Goal: Communication & Community: Answer question/provide support

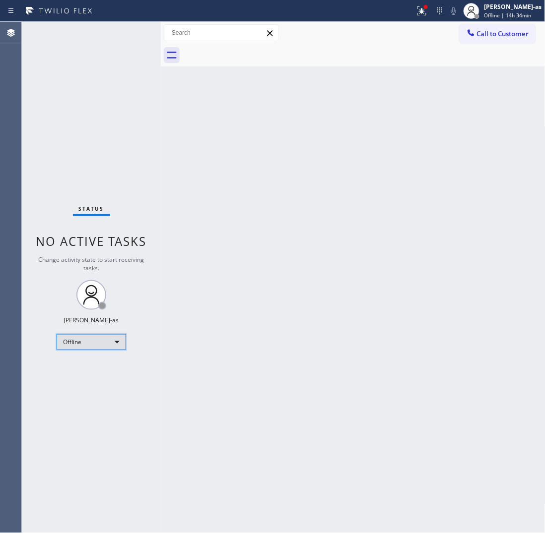
click at [107, 338] on div "Offline" at bounding box center [91, 342] width 69 height 16
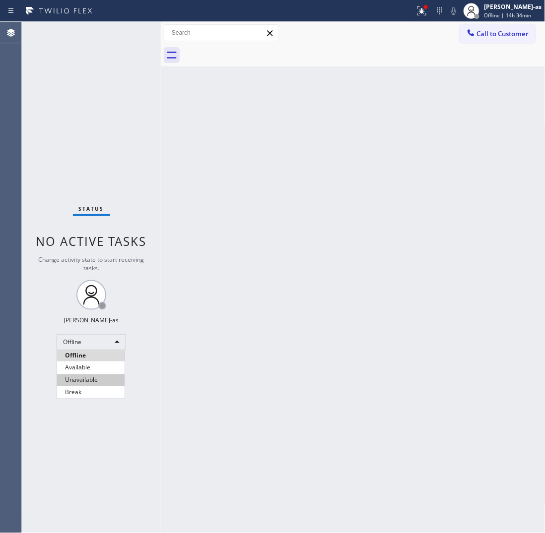
click at [77, 377] on li "Unavailable" at bounding box center [90, 381] width 67 height 12
drag, startPoint x: 271, startPoint y: 129, endPoint x: 282, endPoint y: 91, distance: 40.1
click at [271, 128] on div "Back to Dashboard Change Sender ID Customers Technicians Select a contact Outbo…" at bounding box center [353, 277] width 384 height 511
drag, startPoint x: 336, startPoint y: 193, endPoint x: 335, endPoint y: 178, distance: 15.9
click at [336, 192] on div "Back to Dashboard Change Sender ID Customers Technicians Select a contact Outbo…" at bounding box center [353, 277] width 384 height 511
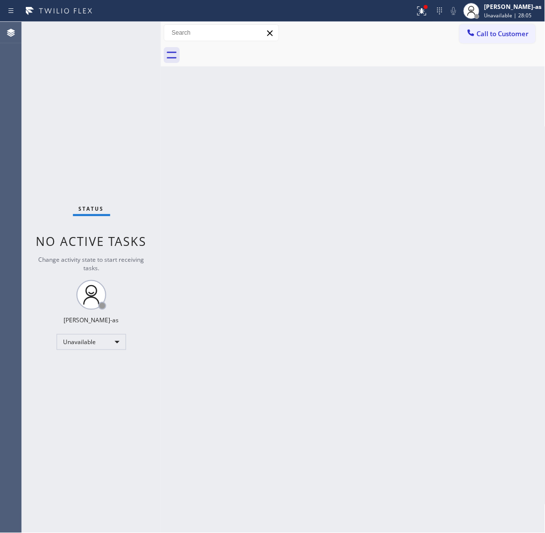
click at [274, 269] on div "Back to Dashboard Change Sender ID Customers Technicians Select a contact Outbo…" at bounding box center [353, 277] width 384 height 511
click at [428, 314] on div "Back to Dashboard Change Sender ID Customers Technicians Select a contact Outbo…" at bounding box center [353, 277] width 384 height 511
click at [323, 314] on div "Back to Dashboard Change Sender ID Customers Technicians Select a contact Outbo…" at bounding box center [353, 277] width 384 height 511
click at [186, 142] on div "Back to Dashboard Change Sender ID Customers Technicians Select a contact Outbo…" at bounding box center [353, 277] width 384 height 511
click at [493, 29] on span "Call to Customer" at bounding box center [503, 33] width 52 height 9
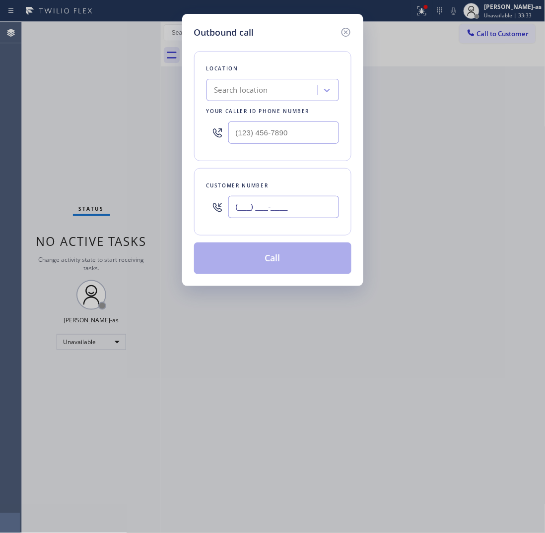
click at [304, 209] on input "(___) ___-____" at bounding box center [283, 207] width 111 height 22
paste input "206) 313-9714"
click at [340, 26] on icon at bounding box center [346, 32] width 12 height 12
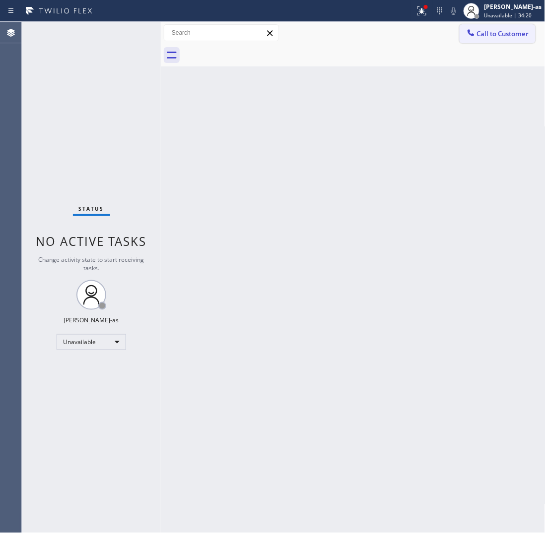
click at [486, 32] on span "Call to Customer" at bounding box center [503, 33] width 52 height 9
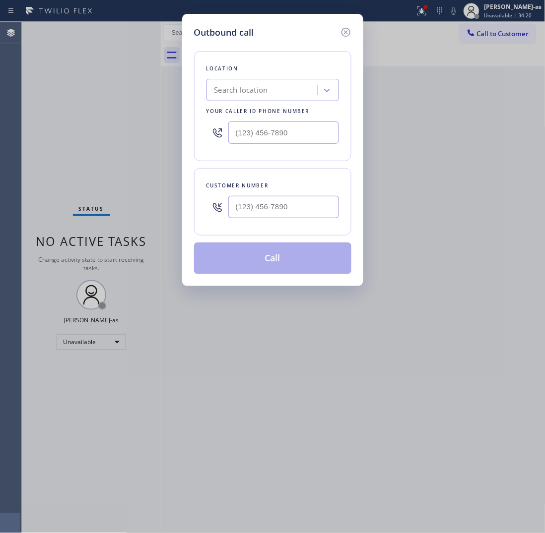
click at [305, 196] on div at bounding box center [283, 207] width 111 height 32
click at [315, 209] on input "(___) ___-____" at bounding box center [283, 207] width 111 height 22
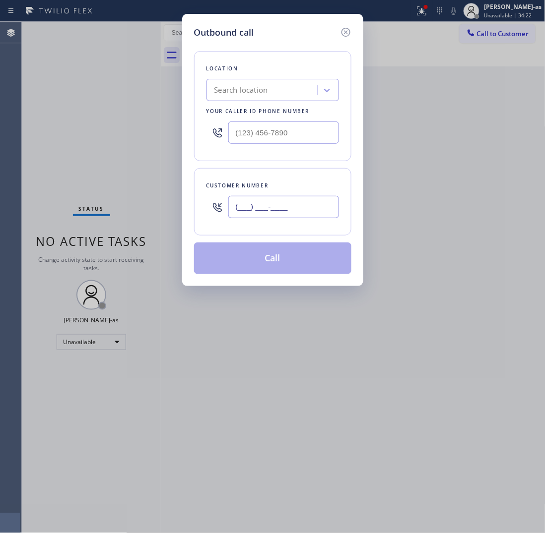
paste input "206) 313-9714"
type input "(206) 313-9714"
click at [303, 134] on input "(___) ___-____" at bounding box center [283, 133] width 111 height 22
paste input "855) 731-4952"
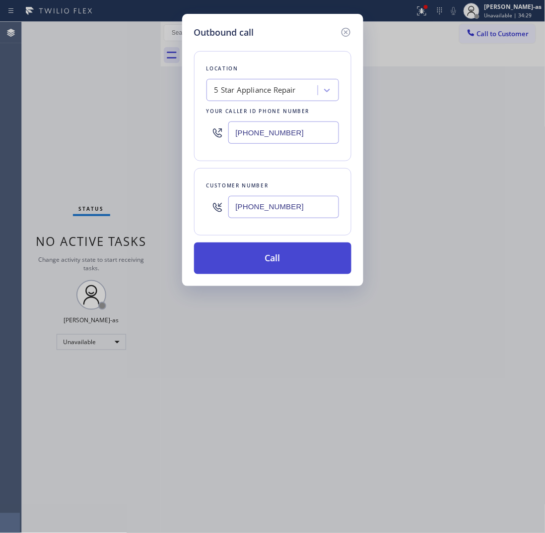
type input "[PHONE_NUMBER]"
click at [291, 252] on button "Call" at bounding box center [272, 259] width 157 height 32
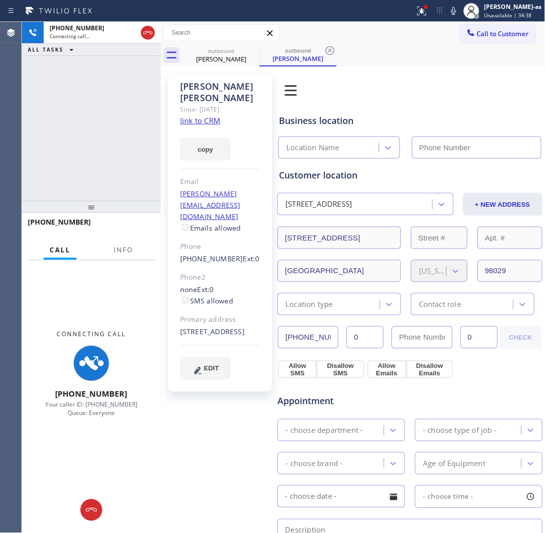
click at [116, 156] on div "+12063139714 Connecting call… ALL TASKS ALL TASKS ACTIVE TASKS TASKS IN WRAP UP" at bounding box center [91, 111] width 139 height 179
type input "[PHONE_NUMBER]"
click at [199, 116] on link "link to CRM" at bounding box center [200, 121] width 40 height 10
click at [125, 104] on div "+12063139714 Connecting call… ALL TASKS ALL TASKS ACTIVE TASKS TASKS IN WRAP UP" at bounding box center [91, 111] width 139 height 179
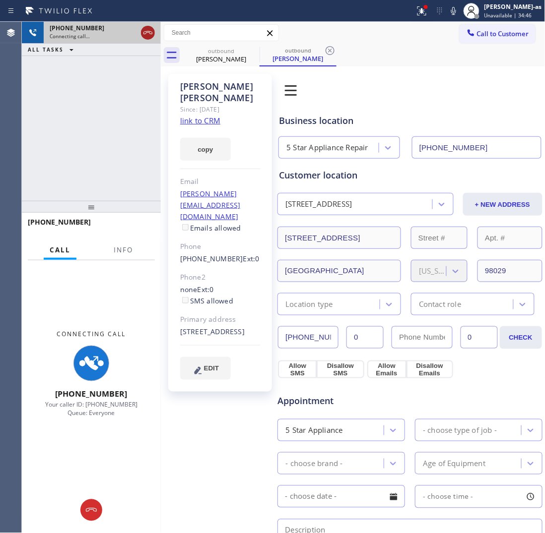
click at [142, 31] on icon at bounding box center [148, 33] width 12 height 12
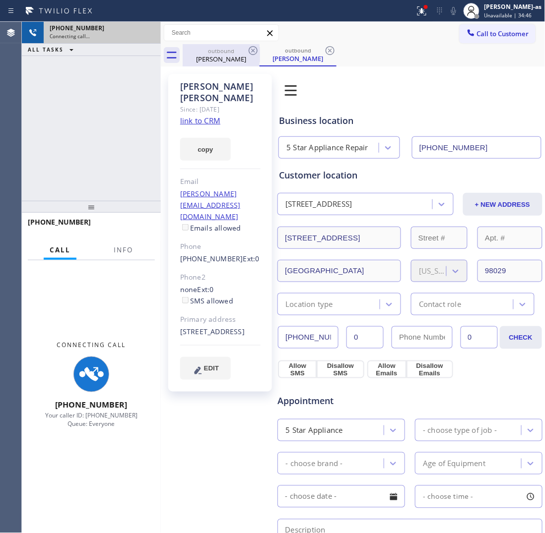
click at [216, 55] on div "Catherine Weir" at bounding box center [221, 59] width 75 height 9
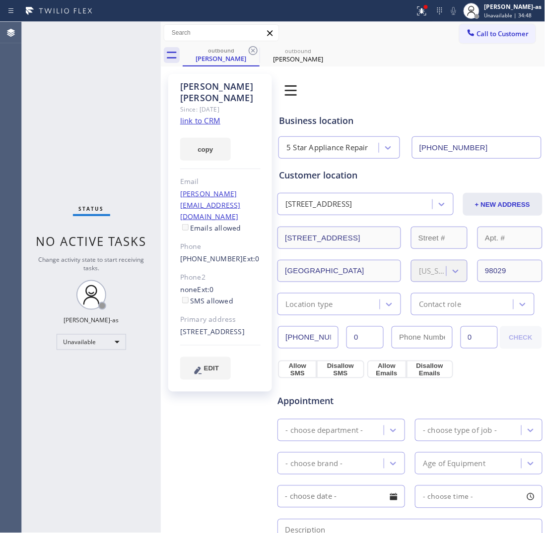
click at [253, 50] on icon at bounding box center [253, 51] width 12 height 12
click at [477, 31] on span "Call to Customer" at bounding box center [503, 33] width 52 height 9
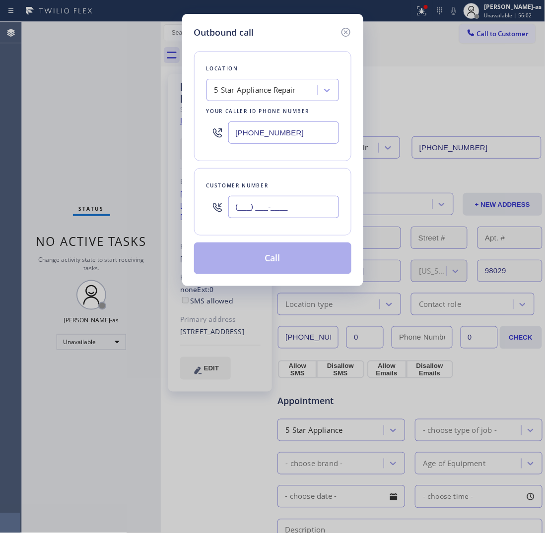
click at [311, 202] on input "(___) ___-____" at bounding box center [283, 207] width 111 height 22
paste input "310) 709-4180"
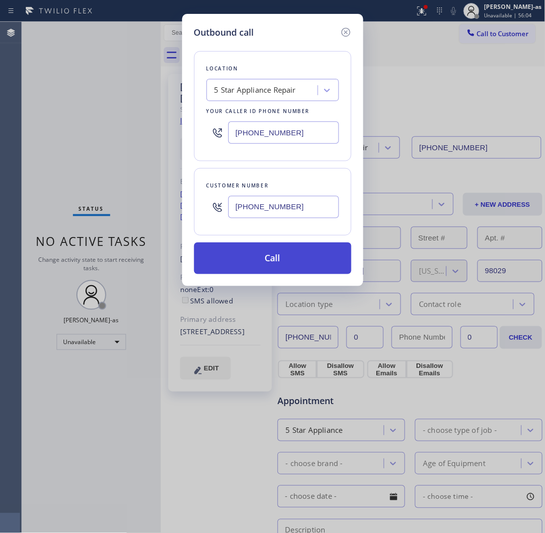
type input "(310) 709-4180"
click at [271, 257] on button "Call" at bounding box center [272, 259] width 157 height 32
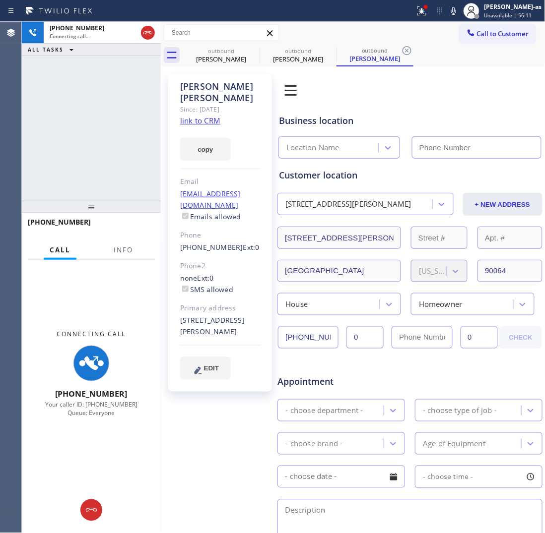
type input "[PHONE_NUMBER]"
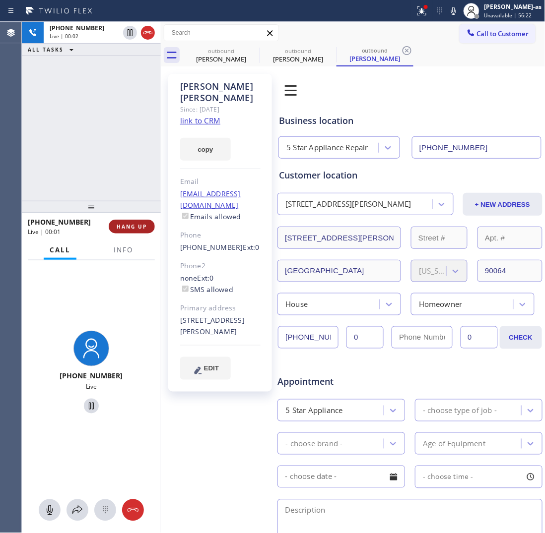
click at [113, 226] on button "HANG UP" at bounding box center [132, 227] width 46 height 14
click at [139, 226] on span "HANG UP" at bounding box center [132, 226] width 30 height 7
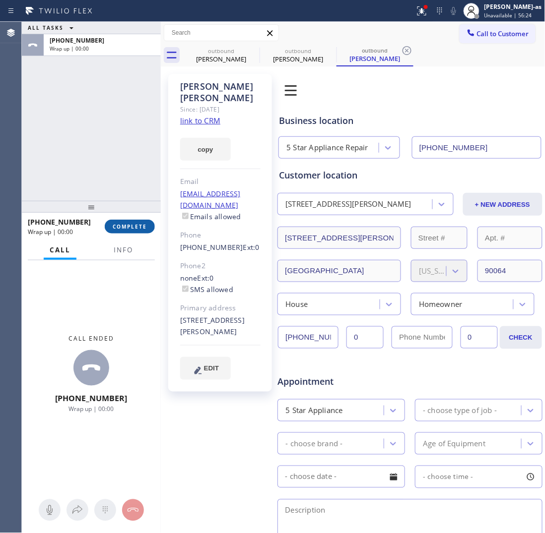
click at [139, 226] on span "COMPLETE" at bounding box center [130, 226] width 34 height 7
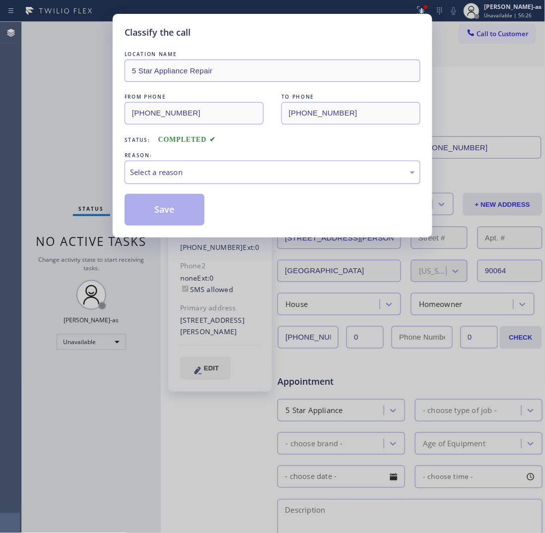
click at [211, 177] on div "Select a reason" at bounding box center [272, 172] width 285 height 11
drag, startPoint x: 150, startPoint y: 209, endPoint x: 144, endPoint y: 210, distance: 6.5
click at [150, 207] on button "Save" at bounding box center [165, 210] width 80 height 32
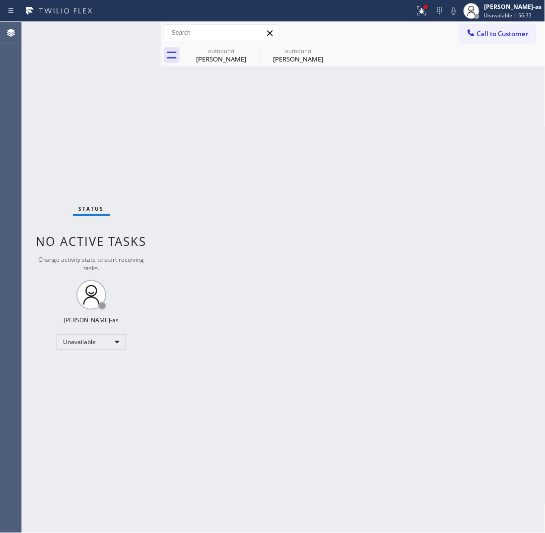
drag, startPoint x: 125, startPoint y: 189, endPoint x: 165, endPoint y: 137, distance: 65.8
click at [132, 189] on div "Status No active tasks Change activity state to start receiving tasks. [PERSON_…" at bounding box center [91, 277] width 139 height 511
click at [294, 53] on div "outbound" at bounding box center [297, 50] width 75 height 7
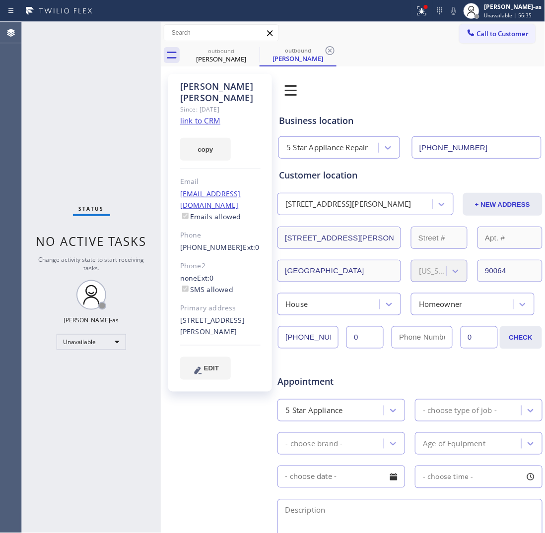
click at [192, 126] on div "copy" at bounding box center [220, 143] width 80 height 34
click at [194, 116] on link "link to CRM" at bounding box center [200, 121] width 40 height 10
click at [493, 38] on span "Call to Customer" at bounding box center [503, 33] width 52 height 9
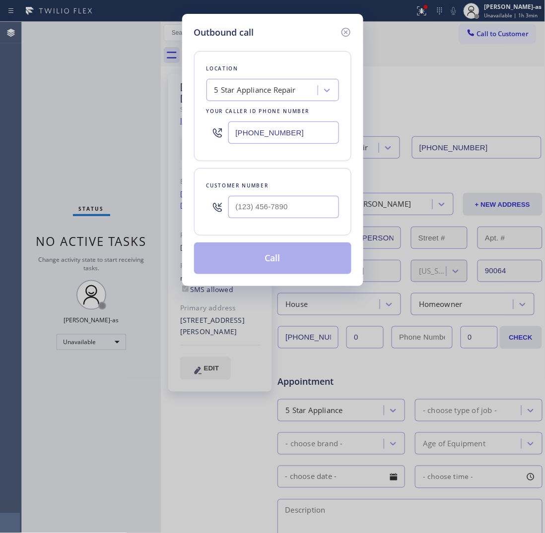
click at [304, 223] on div at bounding box center [283, 207] width 111 height 32
click at [300, 204] on input "(___) ___-____" at bounding box center [283, 207] width 111 height 22
paste input "909) 239-4442"
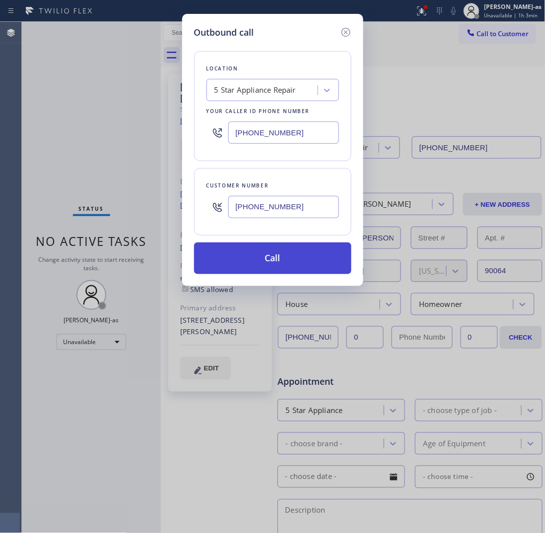
type input "(909) 239-4442"
click at [282, 260] on button "Call" at bounding box center [272, 259] width 157 height 32
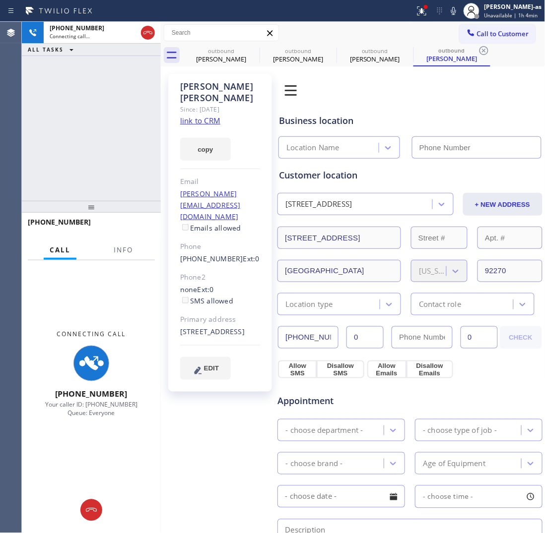
click at [200, 116] on link "link to CRM" at bounding box center [200, 121] width 40 height 10
type input "[PHONE_NUMBER]"
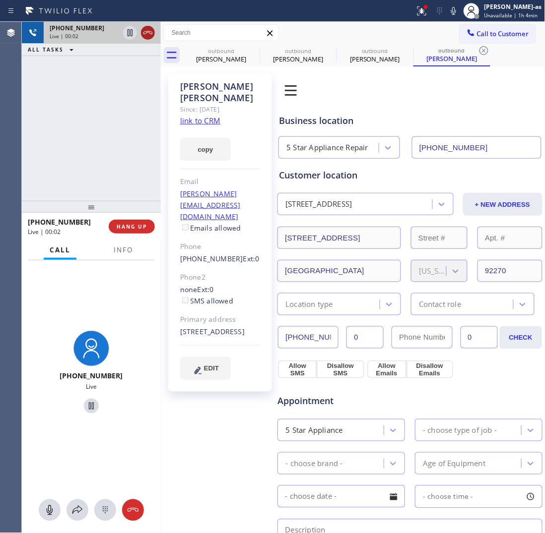
click at [153, 35] on icon at bounding box center [148, 33] width 12 height 12
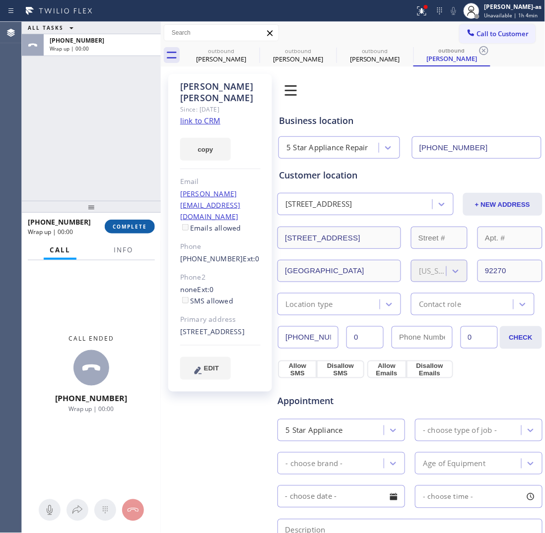
click at [126, 231] on button "COMPLETE" at bounding box center [130, 227] width 50 height 14
click at [106, 180] on div "ALL TASKS ALL TASKS ACTIVE TASKS TASKS IN WRAP UP +19092394442 Wrap up | 00:00" at bounding box center [91, 111] width 139 height 179
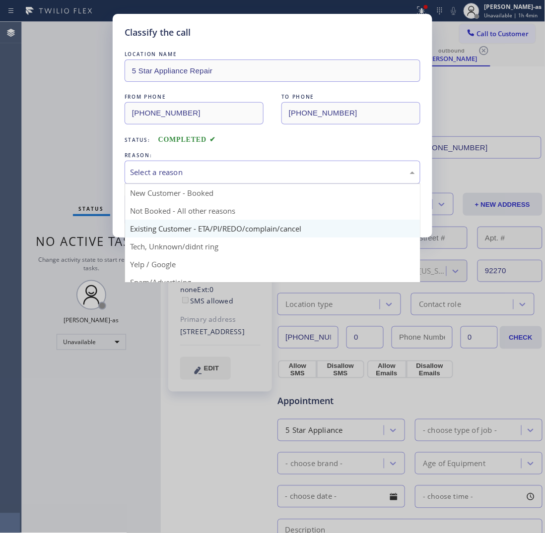
drag, startPoint x: 209, startPoint y: 177, endPoint x: 236, endPoint y: 229, distance: 58.1
click at [210, 177] on div "Select a reason" at bounding box center [272, 172] width 285 height 11
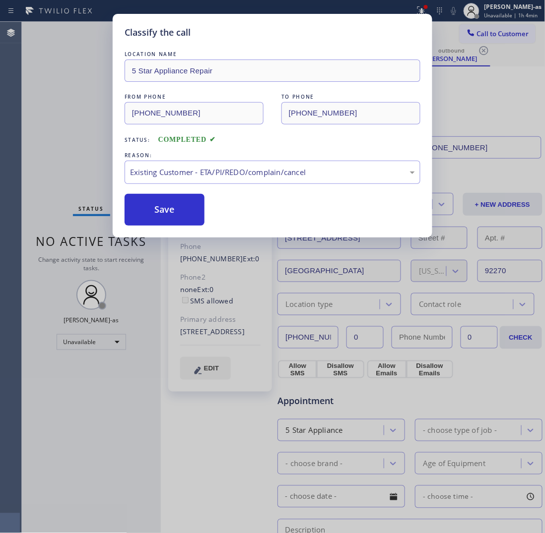
drag, startPoint x: 180, startPoint y: 211, endPoint x: 165, endPoint y: 50, distance: 161.4
click at [180, 210] on button "Save" at bounding box center [165, 210] width 80 height 32
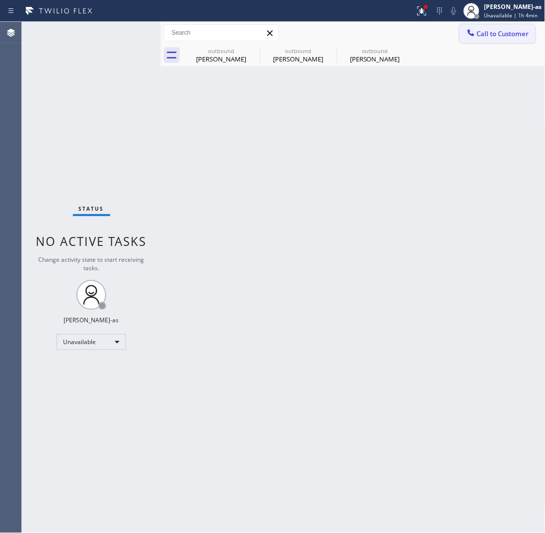
click at [496, 30] on span "Call to Customer" at bounding box center [503, 33] width 52 height 9
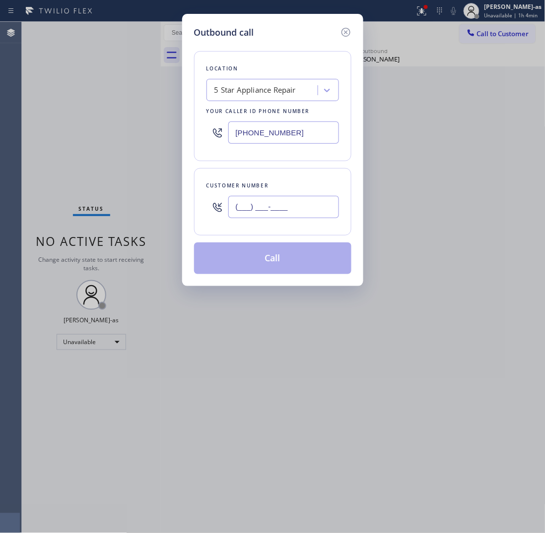
click at [263, 215] on input "(___) ___-____" at bounding box center [283, 207] width 111 height 22
paste input "562) 900-0441"
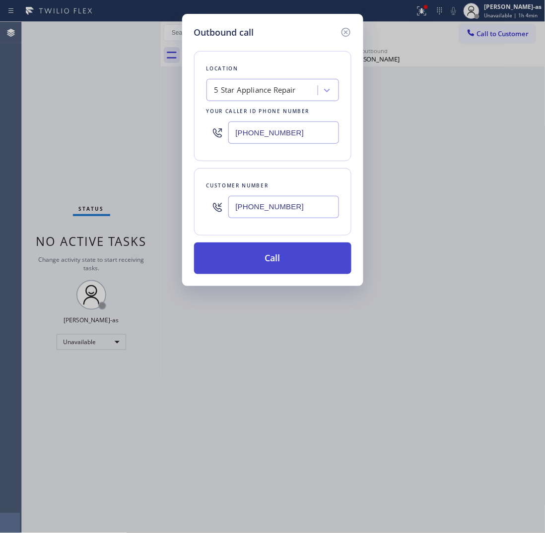
type input "(562) 900-0441"
click at [294, 259] on button "Call" at bounding box center [272, 259] width 157 height 32
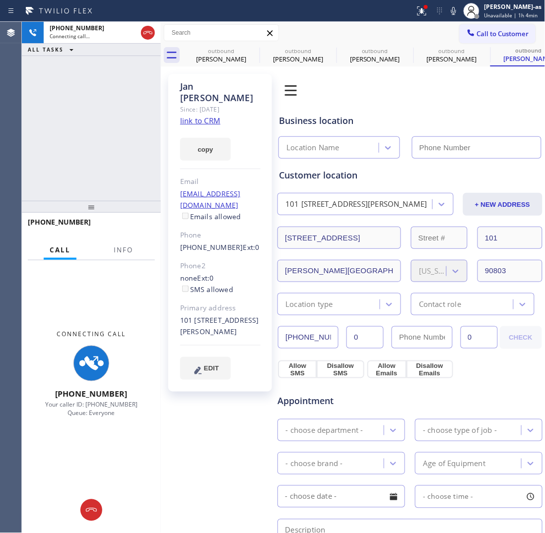
type input "[PHONE_NUMBER]"
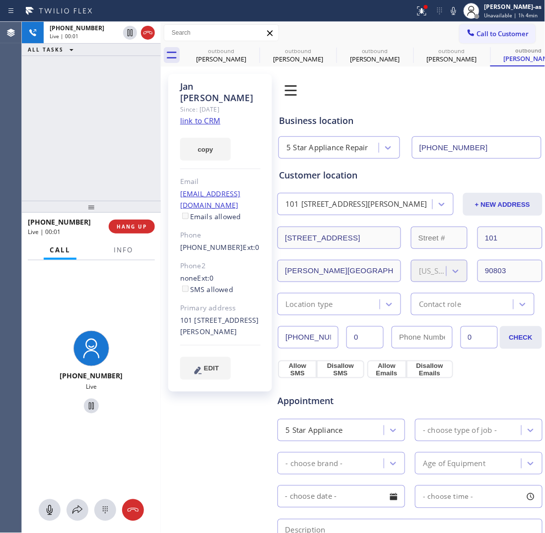
click at [199, 116] on link "link to CRM" at bounding box center [200, 121] width 40 height 10
drag, startPoint x: 82, startPoint y: 63, endPoint x: 145, endPoint y: 25, distance: 73.7
click at [88, 65] on div "+15629000441 Live | 00:14 ALL TASKS ALL TASKS ACTIVE TASKS TASKS IN WRAP UP" at bounding box center [91, 111] width 139 height 179
drag, startPoint x: 149, startPoint y: 23, endPoint x: 149, endPoint y: 30, distance: 7.0
click at [149, 24] on div at bounding box center [139, 33] width 36 height 22
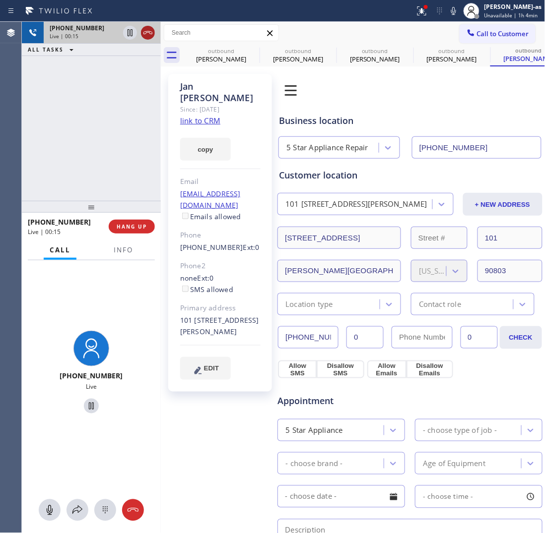
click at [149, 36] on icon at bounding box center [148, 33] width 12 height 12
click at [137, 225] on span "HANG UP" at bounding box center [132, 226] width 30 height 7
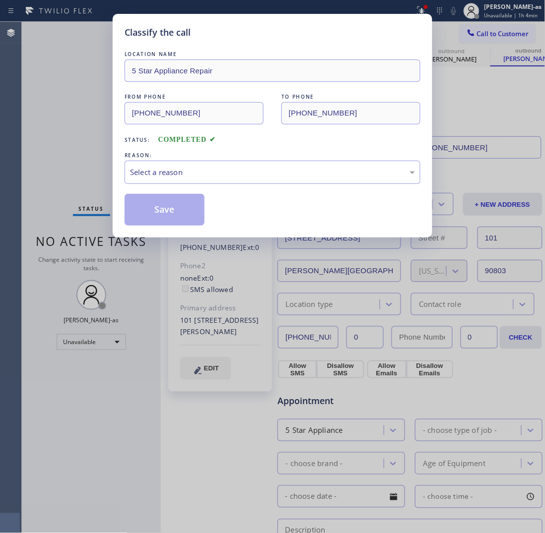
click at [111, 188] on div "Classify the call LOCATION NAME 5 Star Appliance Repair FROM PHONE (855) 731-49…" at bounding box center [272, 266] width 545 height 533
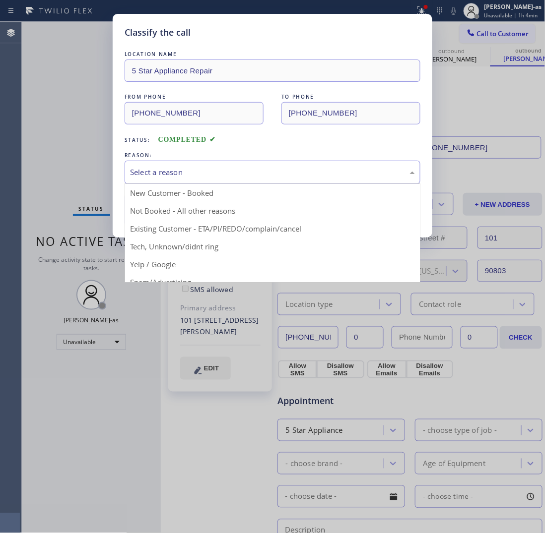
click at [209, 170] on div "Select a reason" at bounding box center [272, 172] width 285 height 11
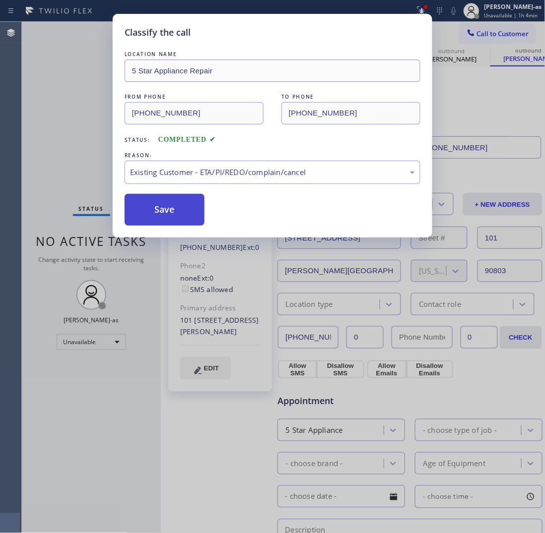
click at [174, 208] on button "Save" at bounding box center [165, 210] width 80 height 32
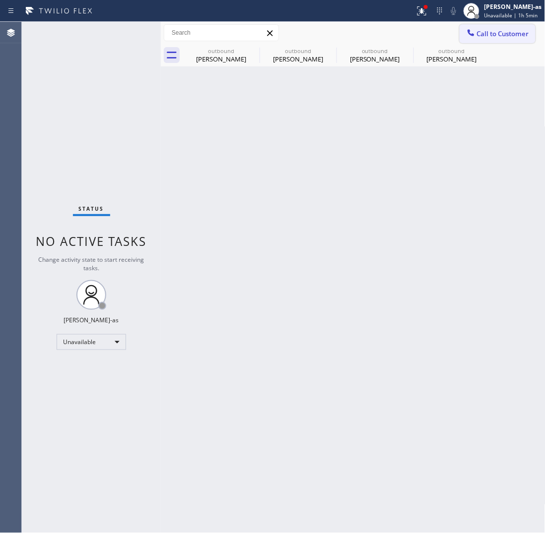
click at [487, 35] on span "Call to Customer" at bounding box center [503, 33] width 52 height 9
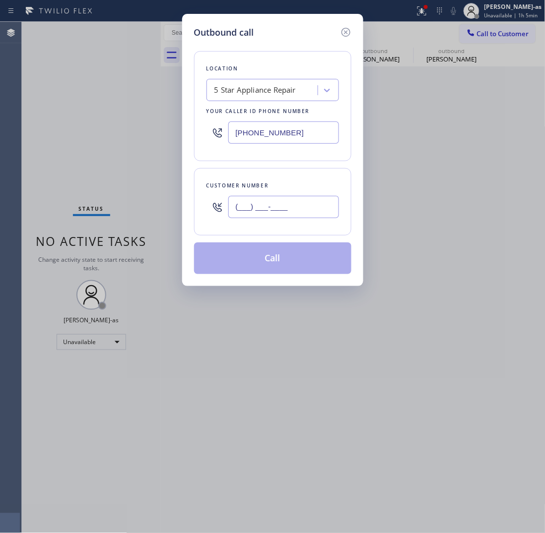
click at [291, 207] on input "(___) ___-____" at bounding box center [283, 207] width 111 height 22
paste input "760) 324-7327"
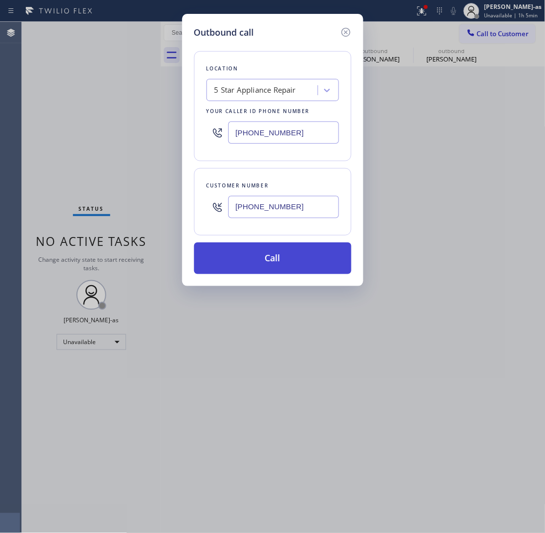
type input "(760) 324-7327"
click at [304, 269] on button "Call" at bounding box center [272, 259] width 157 height 32
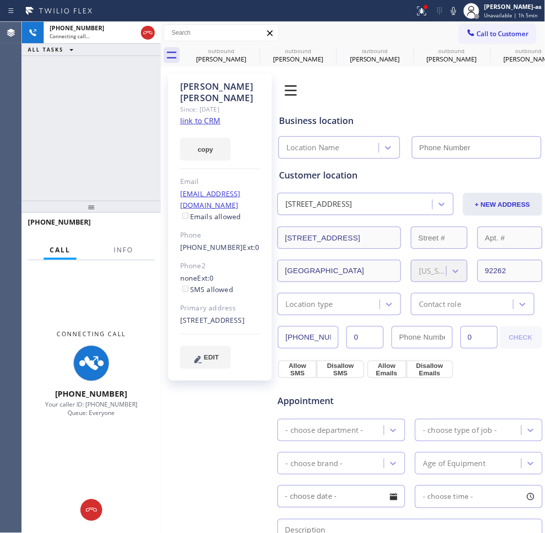
click at [199, 116] on link "link to CRM" at bounding box center [200, 121] width 40 height 10
type input "[PHONE_NUMBER]"
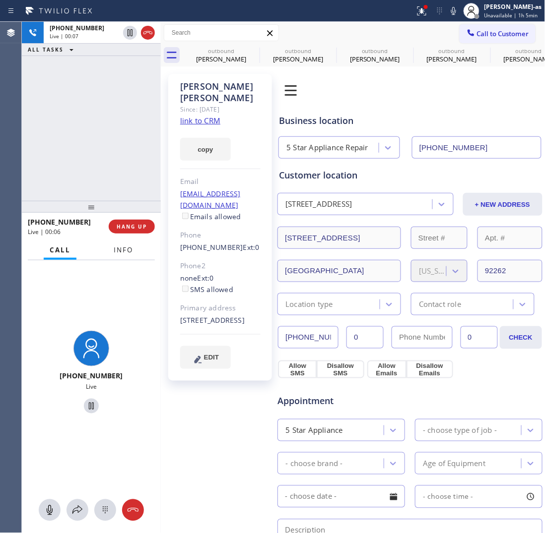
click at [129, 244] on button "Info" at bounding box center [123, 250] width 31 height 19
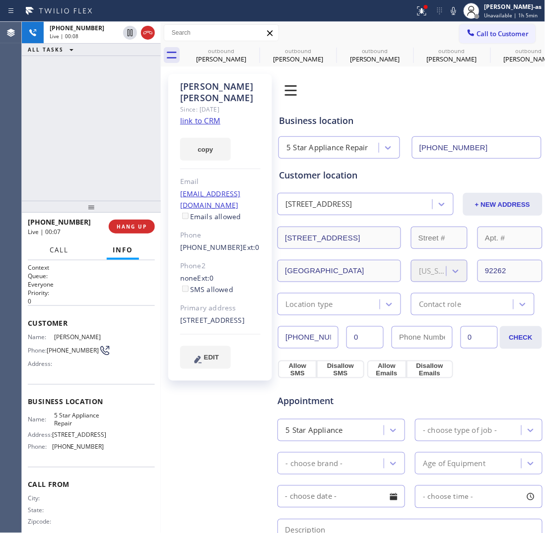
click at [55, 244] on button "Call" at bounding box center [59, 250] width 31 height 19
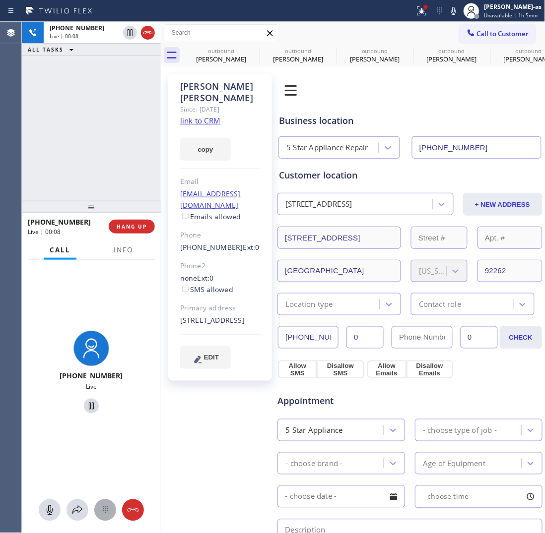
click at [103, 511] on icon at bounding box center [105, 510] width 5 height 7
drag, startPoint x: 87, startPoint y: 341, endPoint x: 100, endPoint y: 343, distance: 13.0
click at [88, 341] on div "2 ABC" at bounding box center [90, 343] width 41 height 28
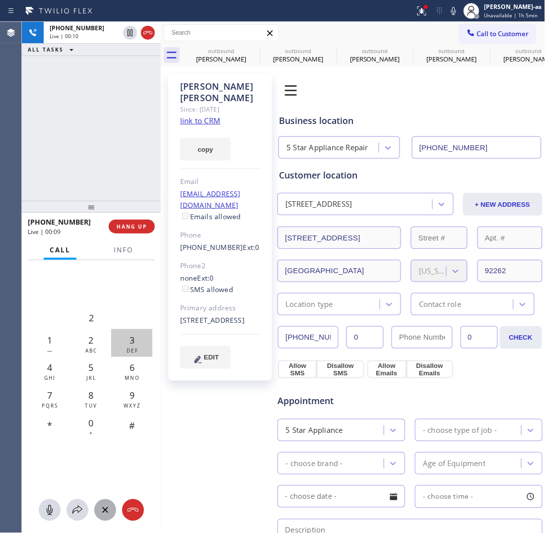
drag, startPoint x: 124, startPoint y: 345, endPoint x: 136, endPoint y: 345, distance: 12.4
click at [131, 345] on div "3 DEF" at bounding box center [131, 343] width 41 height 28
click at [126, 254] on button "Info" at bounding box center [123, 250] width 31 height 19
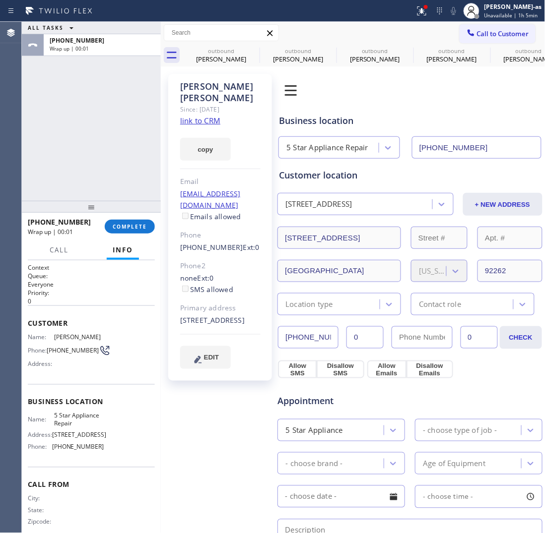
drag, startPoint x: 78, startPoint y: 46, endPoint x: 120, endPoint y: 33, distance: 43.6
click at [82, 34] on div "ALL TASKS ALL TASKS ACTIVE TASKS TASKS IN WRAP UP" at bounding box center [91, 28] width 139 height 12
click at [119, 231] on button "COMPLETE" at bounding box center [130, 227] width 50 height 14
drag, startPoint x: 97, startPoint y: 192, endPoint x: 107, endPoint y: 190, distance: 10.6
click at [98, 192] on div "ALL TASKS ALL TASKS ACTIVE TASKS TASKS IN WRAP UP +17603247327 Wrap up | 00:02" at bounding box center [91, 111] width 139 height 179
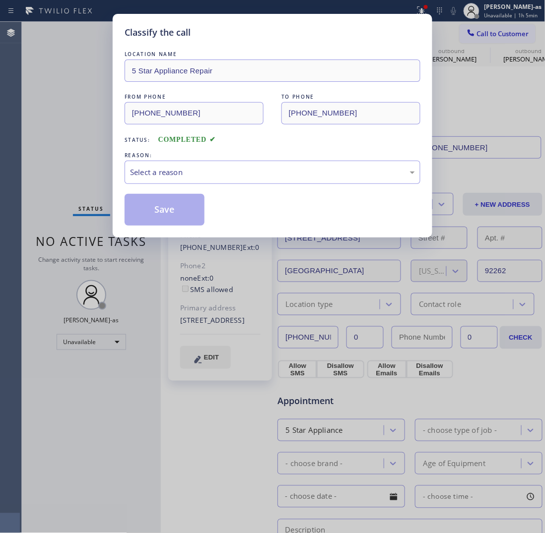
drag, startPoint x: 147, startPoint y: 227, endPoint x: 162, endPoint y: 221, distance: 16.0
click at [147, 228] on div "Classify the call LOCATION NAME 5 Star Appliance Repair FROM PHONE (855) 731-49…" at bounding box center [272, 126] width 319 height 224
drag, startPoint x: 199, startPoint y: 166, endPoint x: 213, endPoint y: 180, distance: 19.6
click at [206, 175] on div "Select a reason" at bounding box center [273, 172] width 296 height 23
click at [179, 211] on button "Save" at bounding box center [165, 210] width 80 height 32
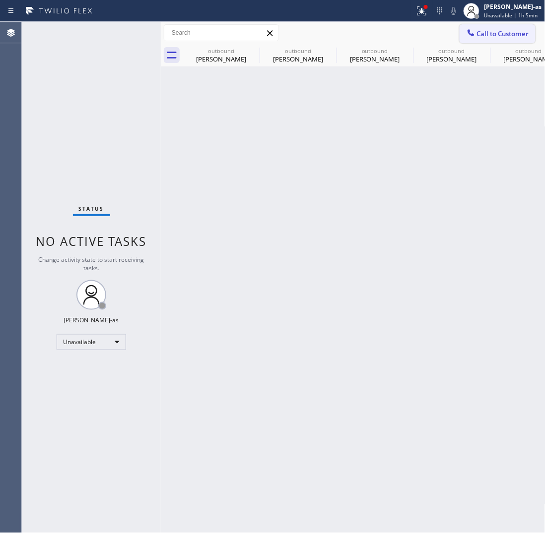
click at [504, 33] on span "Call to Customer" at bounding box center [503, 33] width 52 height 9
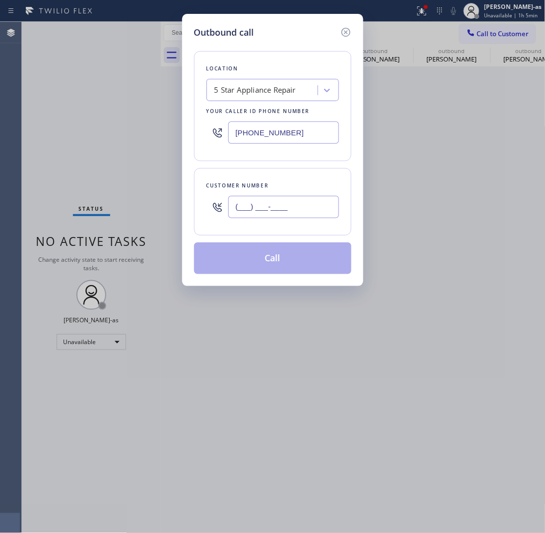
click at [293, 197] on input "(___) ___-____" at bounding box center [283, 207] width 111 height 22
paste input "818) 481-8846"
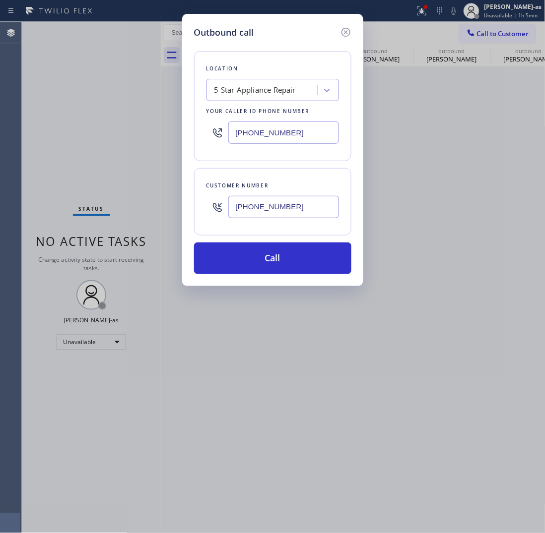
type input "(818) 481-8846"
click at [293, 130] on input "[PHONE_NUMBER]" at bounding box center [283, 133] width 111 height 22
paste input "999-4417"
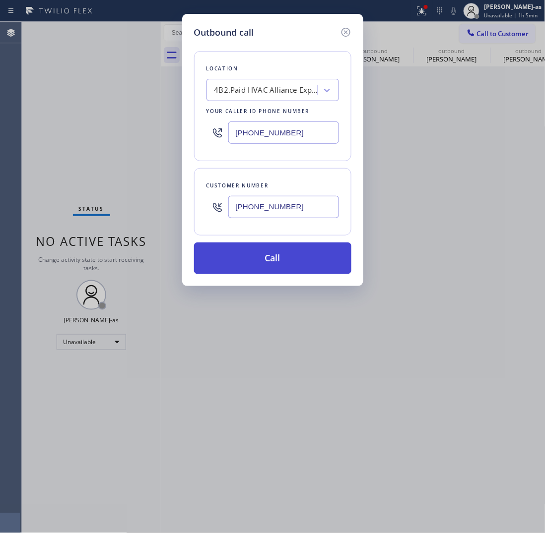
type input "[PHONE_NUMBER]"
click at [296, 256] on button "Call" at bounding box center [272, 259] width 157 height 32
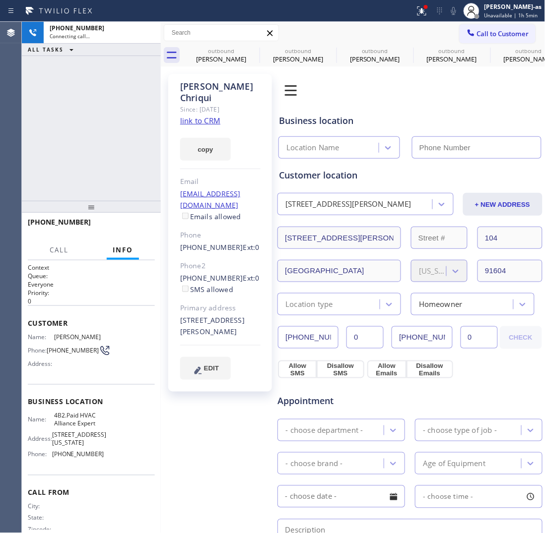
click at [129, 138] on div "+18184818846 Connecting call… ALL TASKS ALL TASKS ACTIVE TASKS TASKS IN WRAP UP" at bounding box center [91, 111] width 139 height 179
click at [202, 116] on link "link to CRM" at bounding box center [200, 121] width 40 height 10
type input "[PHONE_NUMBER]"
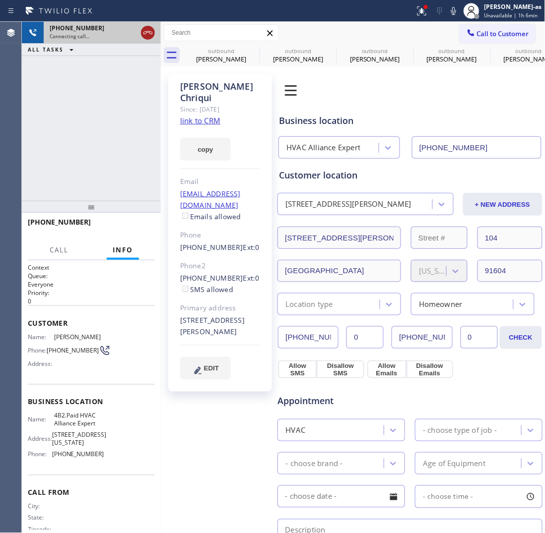
click at [141, 31] on div at bounding box center [148, 33] width 14 height 12
drag, startPoint x: 219, startPoint y: 55, endPoint x: 251, endPoint y: 50, distance: 32.1
click at [224, 55] on div "Catherine Weir" at bounding box center [221, 59] width 75 height 9
type input "[PHONE_NUMBER]"
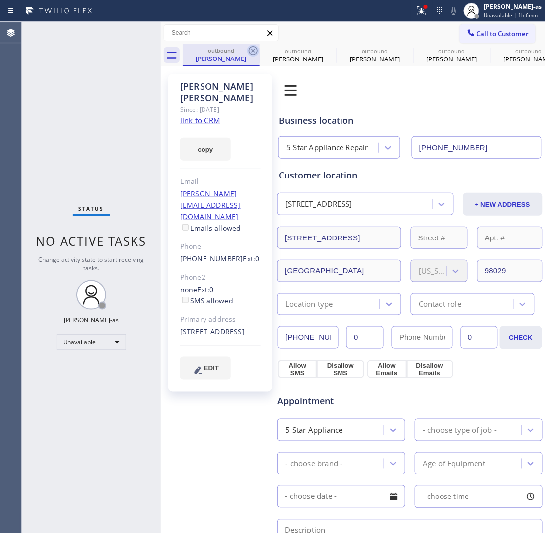
click at [251, 50] on icon at bounding box center [253, 51] width 12 height 12
click at [0, 0] on icon at bounding box center [0, 0] width 0 height 0
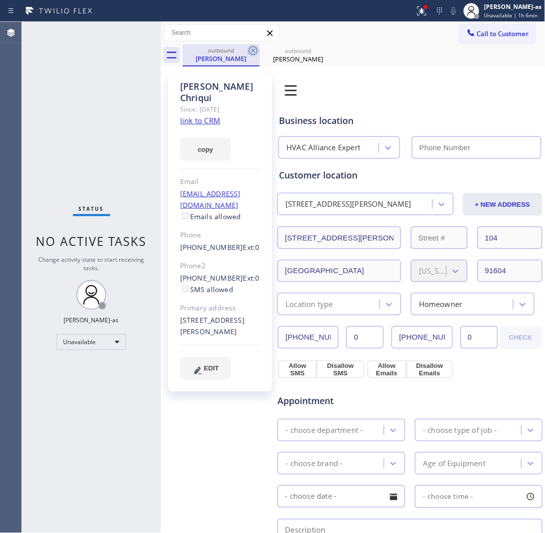
type input "[PHONE_NUMBER]"
click at [251, 51] on icon at bounding box center [253, 51] width 12 height 12
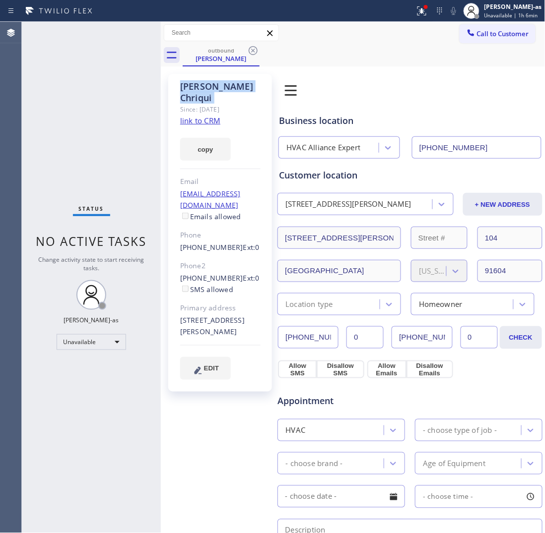
click at [251, 51] on icon at bounding box center [253, 51] width 12 height 12
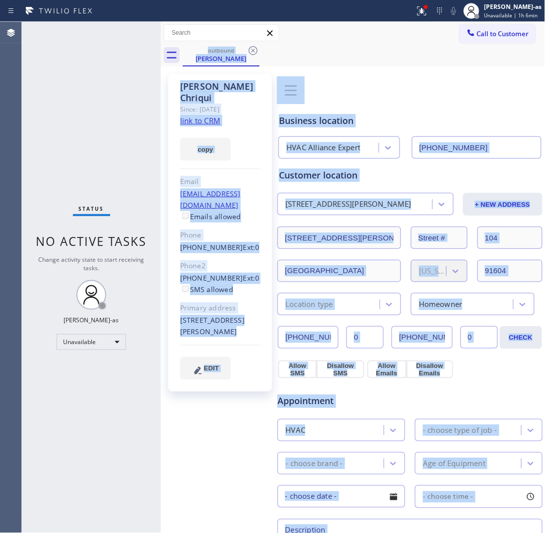
click at [251, 51] on div "outbound Jacob Chriqui" at bounding box center [364, 55] width 363 height 22
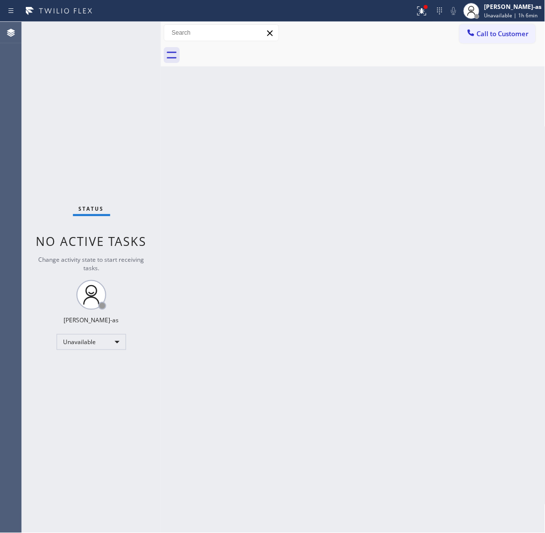
click at [251, 51] on div at bounding box center [364, 55] width 363 height 22
click at [502, 31] on span "Call to Customer" at bounding box center [503, 33] width 52 height 9
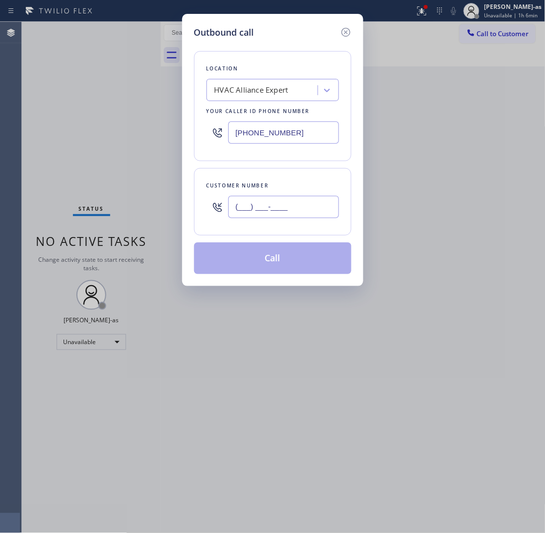
click at [298, 209] on input "(___) ___-____" at bounding box center [283, 207] width 111 height 22
paste input "310) 346-2729"
type input "(310) 346-2729"
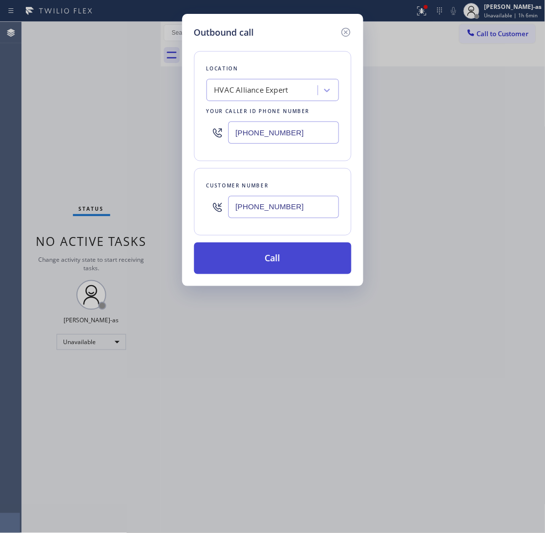
click at [276, 259] on button "Call" at bounding box center [272, 259] width 157 height 32
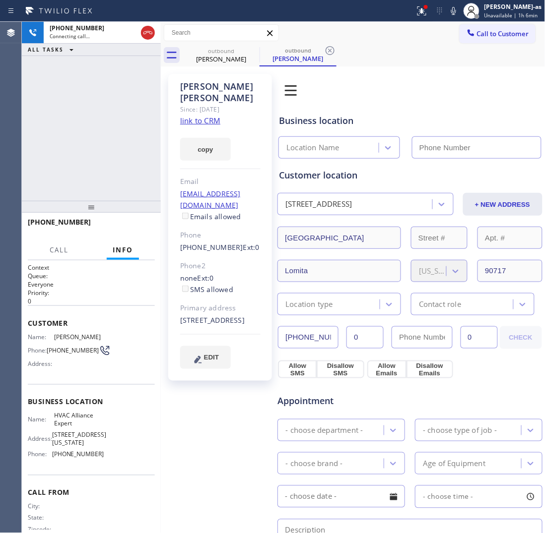
type input "[PHONE_NUMBER]"
click at [142, 112] on div "+13103462729 Connecting call… ALL TASKS ALL TASKS ACTIVE TASKS TASKS IN WRAP UP" at bounding box center [91, 111] width 139 height 179
click at [208, 50] on div "outbound" at bounding box center [221, 50] width 75 height 7
click at [247, 46] on icon at bounding box center [253, 51] width 12 height 12
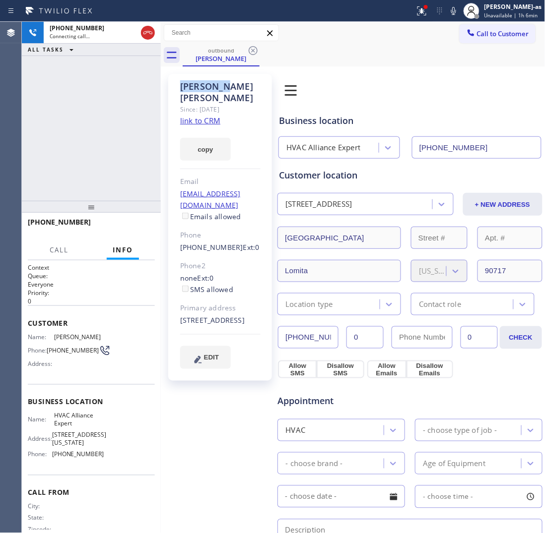
click at [247, 46] on icon at bounding box center [253, 51] width 12 height 12
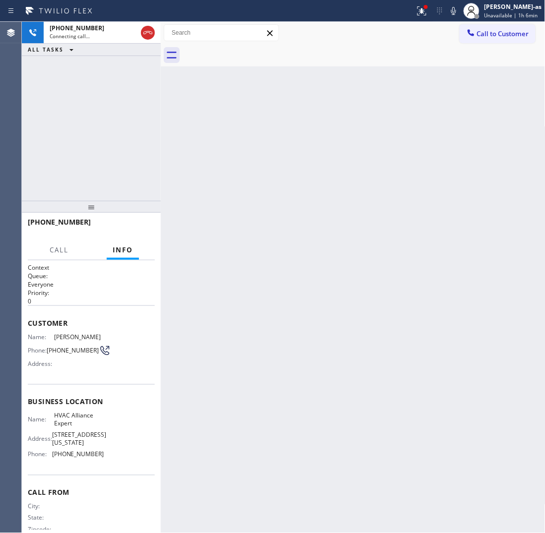
click at [137, 132] on div "+13103462729 Connecting call… ALL TASKS ALL TASKS ACTIVE TASKS TASKS IN WRAP UP" at bounding box center [91, 111] width 139 height 179
click at [310, 120] on div "Back to Dashboard Change Sender ID Customers Technicians Select a contact Outbo…" at bounding box center [353, 277] width 384 height 511
click at [144, 224] on span "HANG UP" at bounding box center [132, 226] width 30 height 7
click at [126, 174] on div "+13103462729 Live | 00:03 ALL TASKS ALL TASKS ACTIVE TASKS TASKS IN WRAP UP" at bounding box center [91, 111] width 139 height 179
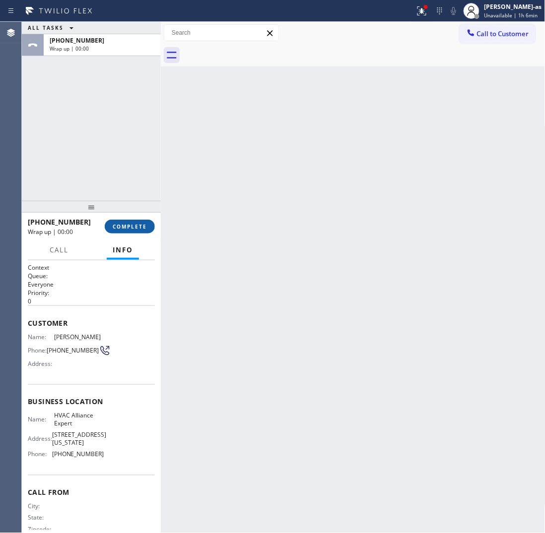
drag, startPoint x: 134, startPoint y: 214, endPoint x: 134, endPoint y: 227, distance: 13.4
click at [134, 213] on div at bounding box center [91, 207] width 139 height 12
drag, startPoint x: 137, startPoint y: 225, endPoint x: 138, endPoint y: 209, distance: 15.4
click at [137, 225] on span "COMPLETE" at bounding box center [130, 227] width 34 height 7
click at [112, 150] on div "ALL TASKS ALL TASKS ACTIVE TASKS TASKS IN WRAP UP +13103462729 Wrap up | 00:01" at bounding box center [91, 112] width 139 height 180
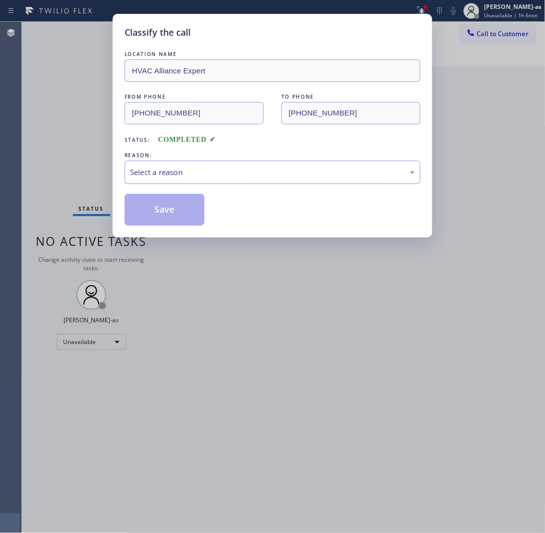
drag, startPoint x: 244, startPoint y: 168, endPoint x: 246, endPoint y: 177, distance: 9.1
click at [244, 170] on div "Select a reason" at bounding box center [272, 172] width 285 height 11
drag, startPoint x: 164, startPoint y: 216, endPoint x: 156, endPoint y: 149, distance: 67.4
click at [165, 215] on button "Save" at bounding box center [165, 210] width 80 height 32
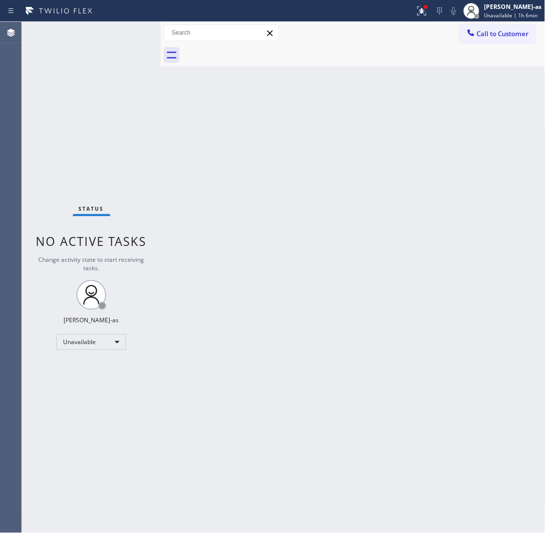
click at [535, 27] on div "Call to Customer Outbound call Location HVAC Alliance Expert Your caller id pho…" at bounding box center [502, 32] width 86 height 17
click at [471, 41] on button "Call to Customer" at bounding box center [497, 33] width 76 height 19
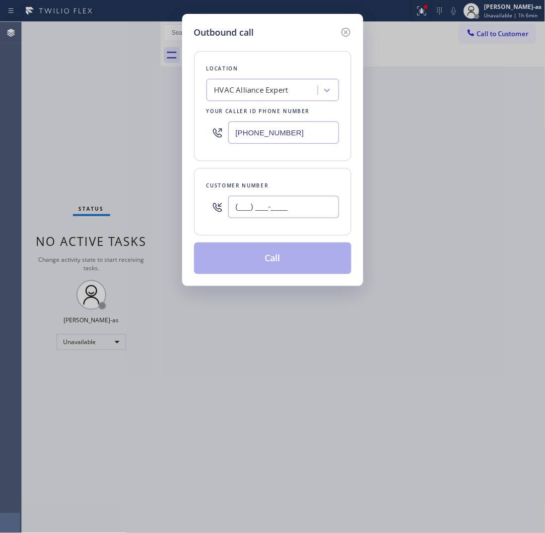
click at [283, 202] on input "(___) ___-____" at bounding box center [283, 207] width 111 height 22
paste input "310) 346-2729"
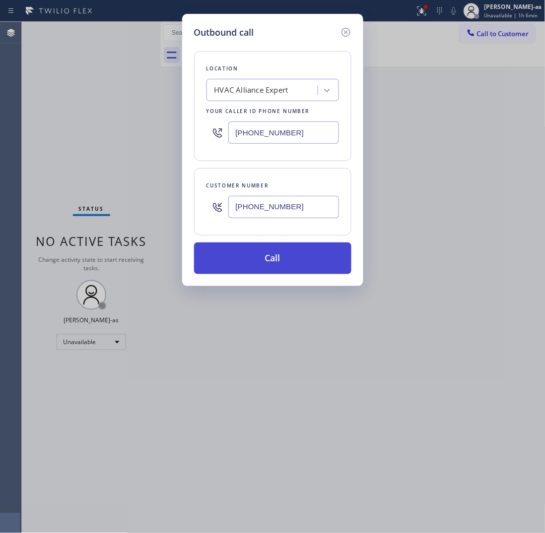
type input "(310) 346-2729"
click at [274, 260] on button "Call" at bounding box center [272, 259] width 157 height 32
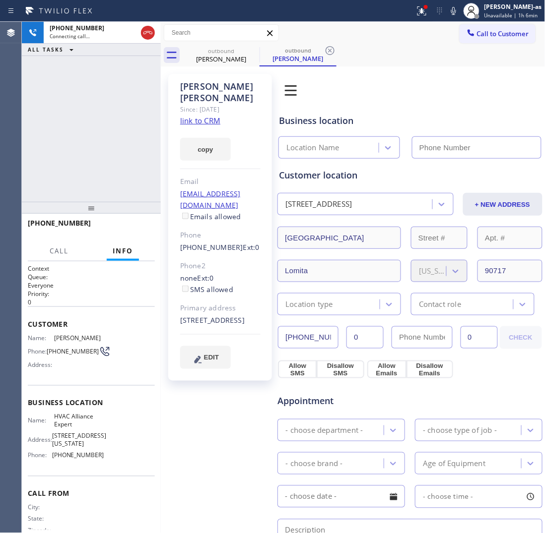
type input "[PHONE_NUMBER]"
drag, startPoint x: 221, startPoint y: 56, endPoint x: 232, endPoint y: 55, distance: 11.0
click at [222, 56] on div "Hartwell Pablo" at bounding box center [221, 59] width 75 height 9
click at [246, 48] on div "outbound" at bounding box center [221, 50] width 75 height 7
click at [145, 94] on div "+13103462729 Connecting call… ALL TASKS ALL TASKS ACTIVE TASKS TASKS IN WRAP UP" at bounding box center [91, 112] width 139 height 180
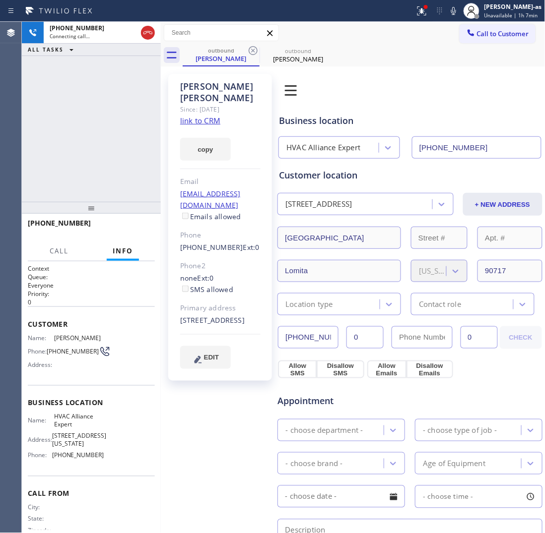
click at [206, 116] on link "link to CRM" at bounding box center [200, 121] width 40 height 10
click at [72, 99] on div "+13103462729 Live | 00:01 ALL TASKS ALL TASKS ACTIVE TASKS TASKS IN WRAP UP" at bounding box center [91, 112] width 139 height 180
click at [149, 37] on icon at bounding box center [148, 33] width 12 height 12
drag, startPoint x: 129, startPoint y: 87, endPoint x: 132, endPoint y: 108, distance: 21.0
click at [131, 103] on div "+13103462729 Live | 00:02 ALL TASKS ALL TASKS ACTIVE TASKS TASKS IN WRAP UP" at bounding box center [91, 112] width 139 height 180
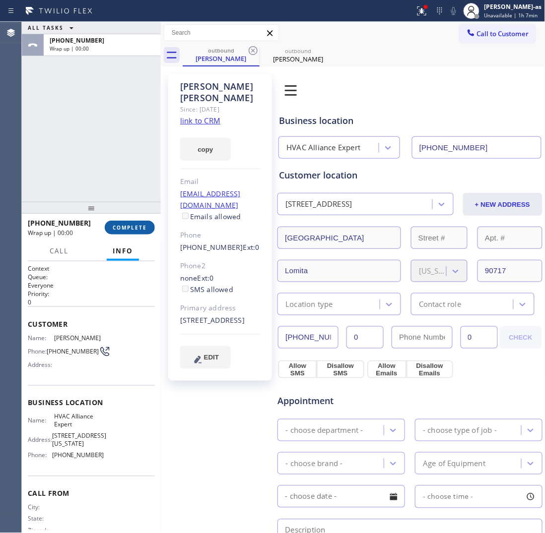
drag, startPoint x: 137, startPoint y: 226, endPoint x: 134, endPoint y: 217, distance: 9.1
click at [137, 225] on span "COMPLETE" at bounding box center [130, 227] width 34 height 7
click at [118, 191] on div "ALL TASKS ALL TASKS ACTIVE TASKS TASKS IN WRAP UP +13103462729 Wrap up | 00:00" at bounding box center [91, 112] width 139 height 180
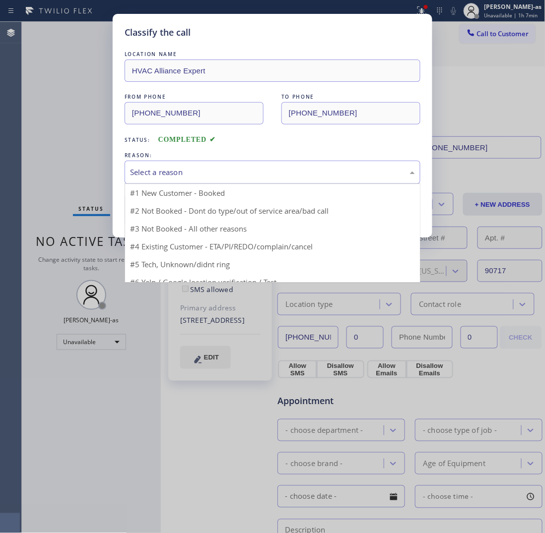
drag, startPoint x: 239, startPoint y: 172, endPoint x: 231, endPoint y: 224, distance: 52.7
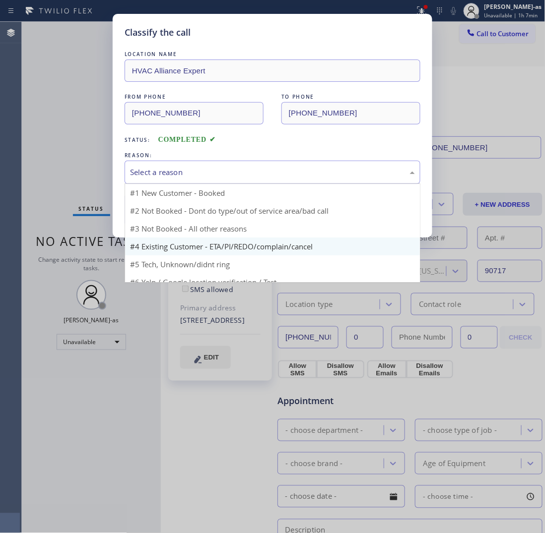
click at [240, 174] on div "Select a reason" at bounding box center [272, 172] width 285 height 11
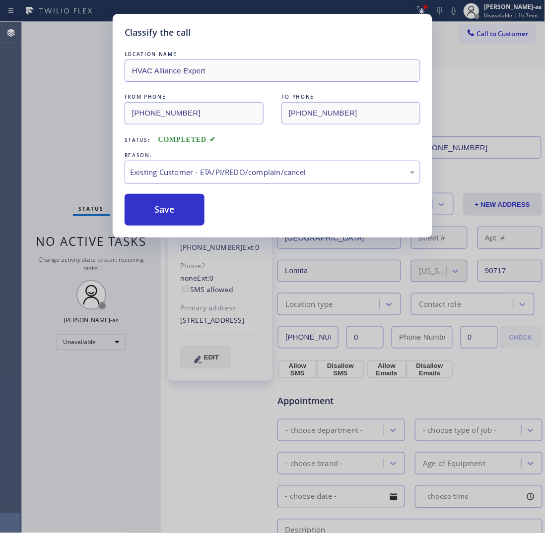
click at [170, 213] on button "Save" at bounding box center [165, 210] width 80 height 32
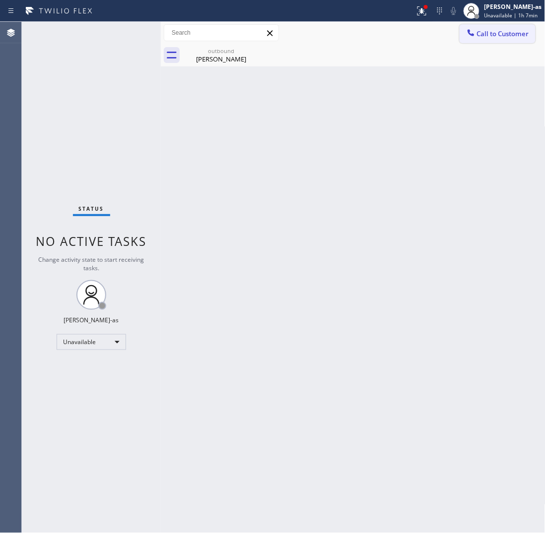
click at [495, 33] on span "Call to Customer" at bounding box center [503, 33] width 52 height 9
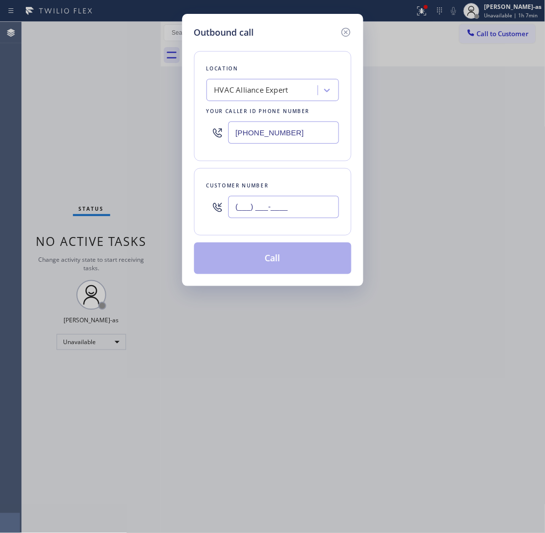
click at [317, 198] on input "(___) ___-____" at bounding box center [283, 207] width 111 height 22
paste input "209) 918-6369"
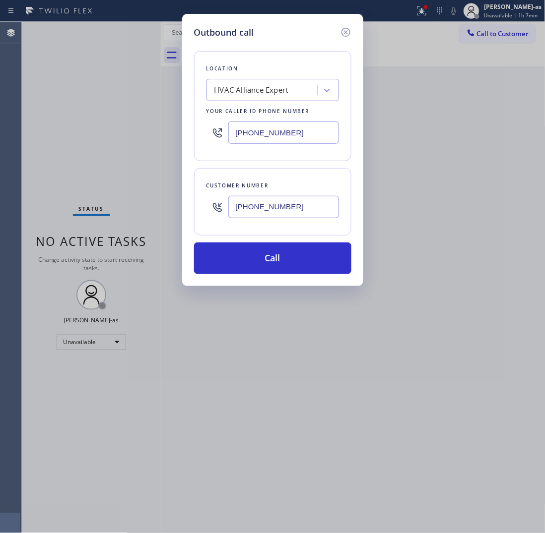
type input "(209) 918-6369"
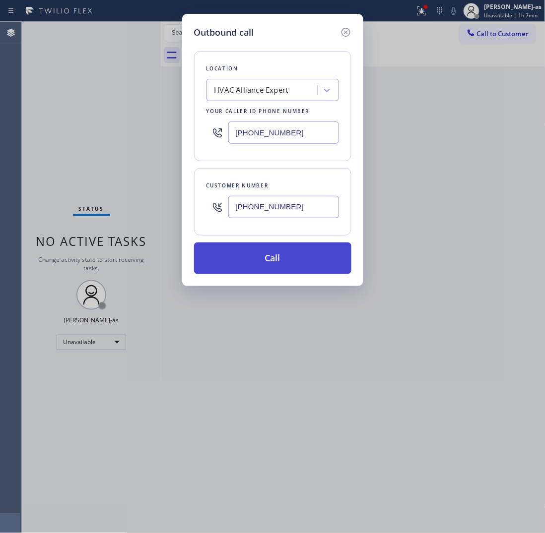
click at [297, 261] on button "Call" at bounding box center [272, 259] width 157 height 32
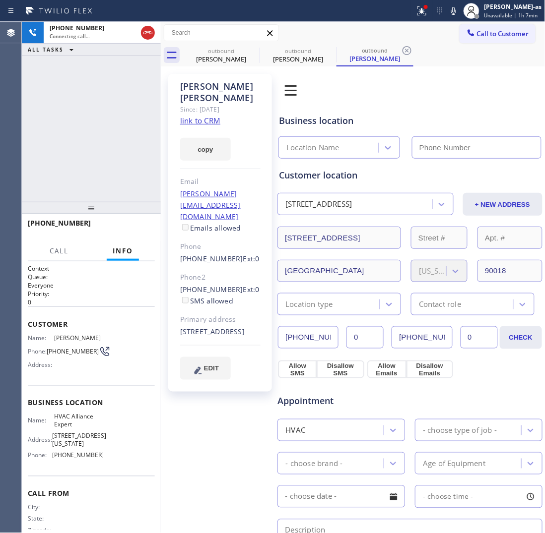
type input "[PHONE_NUMBER]"
drag, startPoint x: 110, startPoint y: 135, endPoint x: 170, endPoint y: 119, distance: 62.6
click at [113, 135] on div "+12099186369 Connecting call… ALL TASKS ALL TASKS ACTIVE TASKS TASKS IN WRAP UP" at bounding box center [91, 112] width 139 height 180
click at [211, 116] on link "link to CRM" at bounding box center [200, 121] width 40 height 10
drag, startPoint x: 98, startPoint y: 127, endPoint x: 144, endPoint y: 94, distance: 56.2
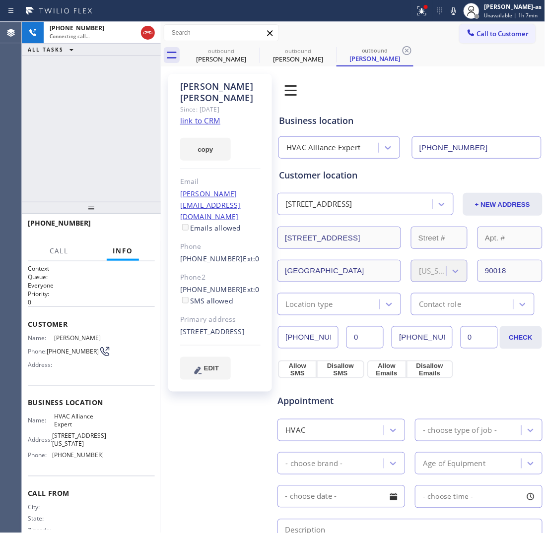
click at [103, 125] on div "+12099186369 Connecting call… ALL TASKS ALL TASKS ACTIVE TASKS TASKS IN WRAP UP" at bounding box center [91, 112] width 139 height 180
click at [140, 27] on div at bounding box center [148, 33] width 18 height 22
click at [152, 34] on icon at bounding box center [147, 32] width 9 height 3
click at [223, 56] on div "Hartwell Pablo" at bounding box center [221, 59] width 75 height 9
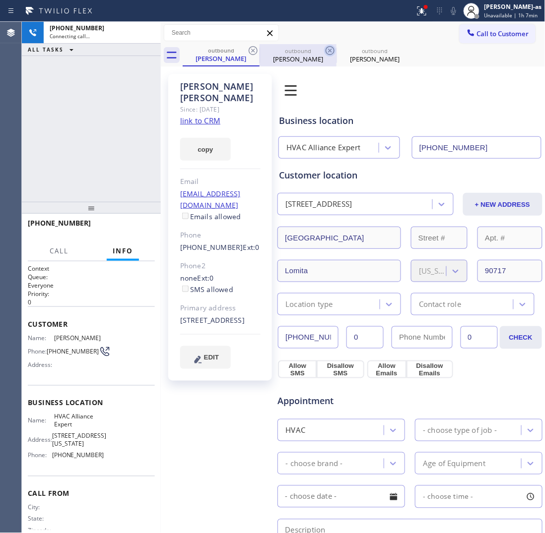
click at [250, 48] on icon at bounding box center [253, 51] width 12 height 12
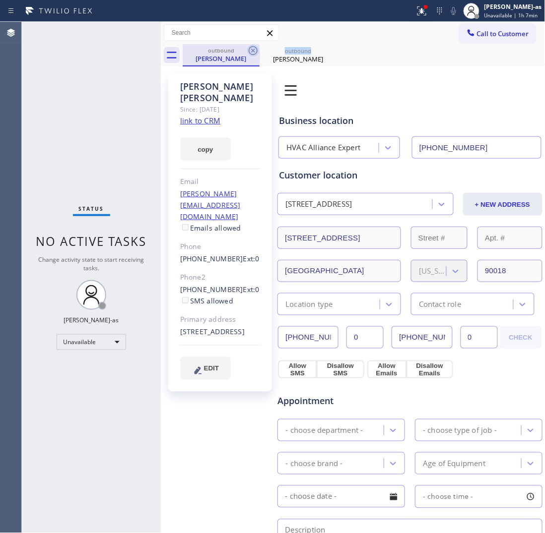
click at [250, 48] on icon at bounding box center [253, 50] width 9 height 9
drag, startPoint x: 175, startPoint y: 53, endPoint x: 194, endPoint y: 97, distance: 48.7
click at [175, 54] on icon at bounding box center [172, 55] width 16 height 16
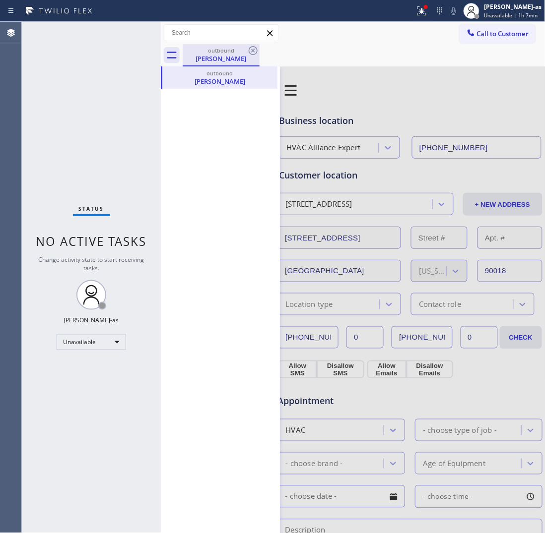
click at [220, 54] on div "Justin Allen" at bounding box center [221, 58] width 75 height 9
click at [222, 80] on div "Justin Allen" at bounding box center [219, 81] width 113 height 9
click at [177, 48] on icon at bounding box center [172, 55] width 16 height 16
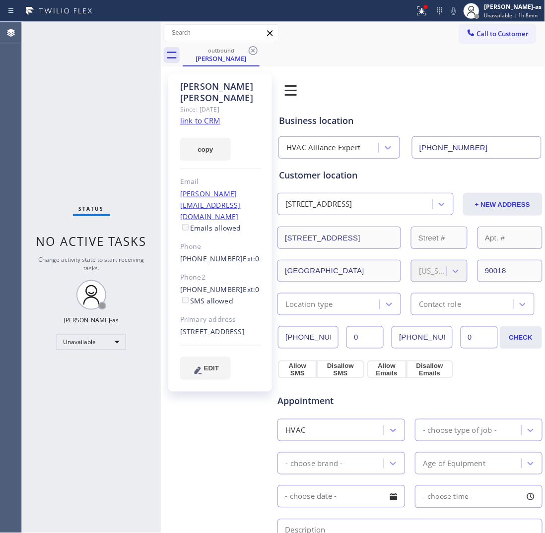
click at [204, 116] on link "link to CRM" at bounding box center [200, 121] width 40 height 10
click at [466, 36] on icon at bounding box center [471, 33] width 10 height 10
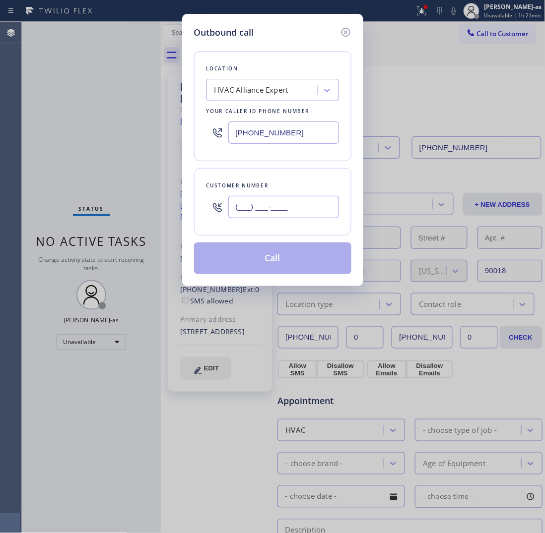
click at [274, 205] on input "(___) ___-____" at bounding box center [283, 207] width 111 height 22
paste input "818) 914-6788"
type input "(818) 914-6788"
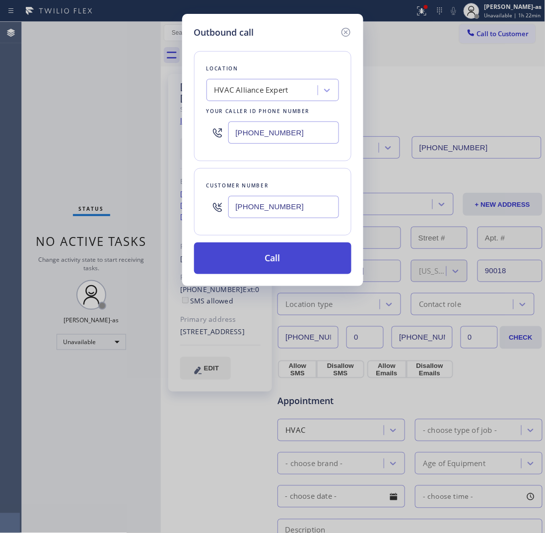
click at [288, 259] on button "Call" at bounding box center [272, 259] width 157 height 32
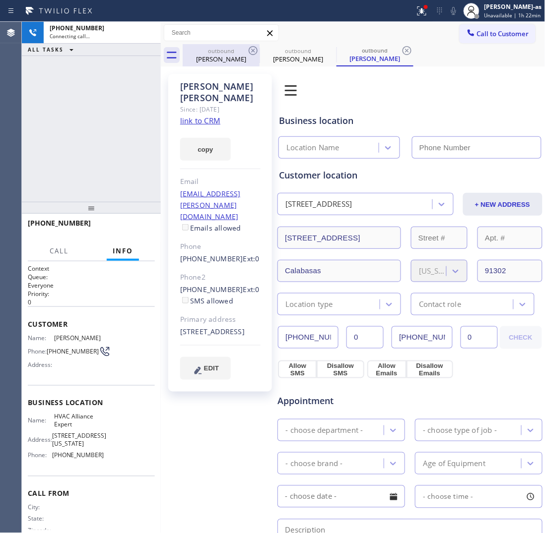
click at [218, 50] on div "outbound" at bounding box center [221, 50] width 75 height 7
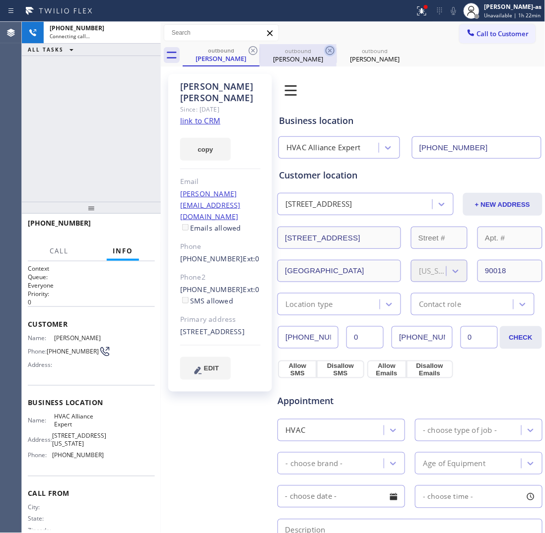
click at [249, 46] on icon at bounding box center [253, 51] width 12 height 12
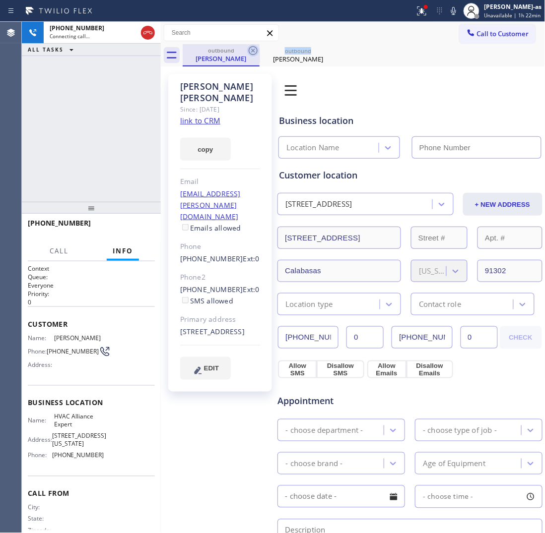
click at [249, 47] on icon at bounding box center [253, 51] width 12 height 12
drag, startPoint x: 116, startPoint y: 82, endPoint x: 167, endPoint y: 102, distance: 55.0
click at [117, 83] on div "+18189146788 Connecting call… ALL TASKS ALL TASKS ACTIVE TASKS TASKS IN WRAP UP" at bounding box center [91, 112] width 139 height 180
click at [206, 116] on link "link to CRM" at bounding box center [200, 121] width 40 height 10
type input "[PHONE_NUMBER]"
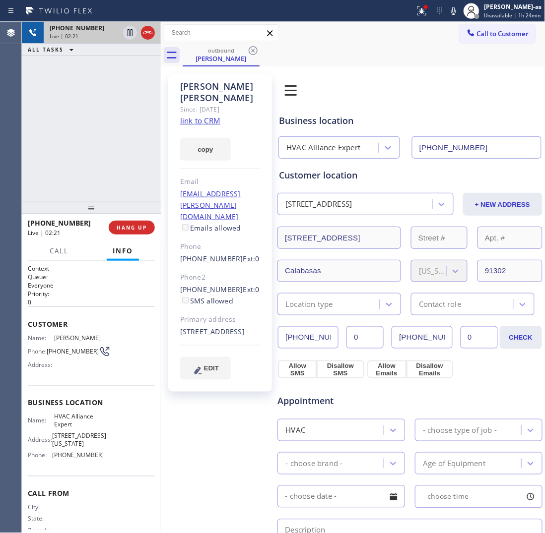
drag, startPoint x: 160, startPoint y: 96, endPoint x: 144, endPoint y: 24, distance: 73.7
click at [161, 96] on div at bounding box center [161, 277] width 0 height 511
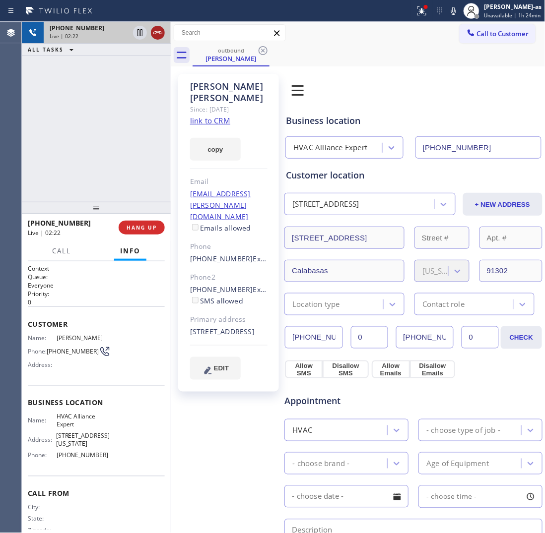
click at [157, 31] on icon at bounding box center [158, 33] width 12 height 12
drag, startPoint x: 140, startPoint y: 155, endPoint x: 153, endPoint y: 275, distance: 121.2
click at [149, 175] on div "+18189146788 Live | 02:22 ALL TASKS ALL TASKS ACTIVE TASKS TASKS IN WRAP UP" at bounding box center [96, 112] width 149 height 180
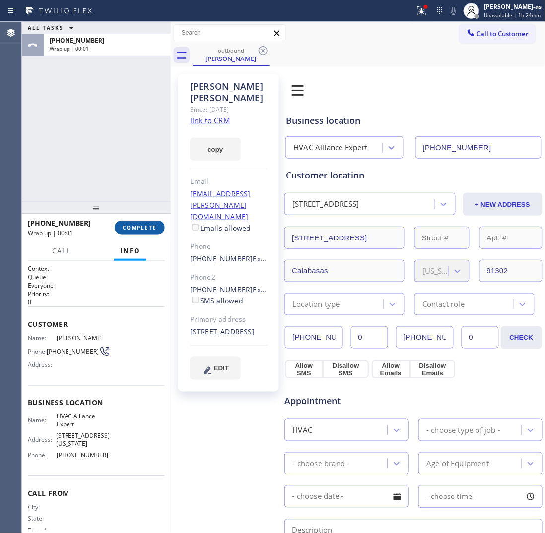
click at [131, 224] on span "COMPLETE" at bounding box center [140, 227] width 34 height 7
click at [112, 159] on div "ALL TASKS ALL TASKS ACTIVE TASKS TASKS IN WRAP UP +18189146788 Wrap up | 00:02" at bounding box center [96, 112] width 149 height 180
click at [113, 175] on div "ALL TASKS ALL TASKS ACTIVE TASKS TASKS IN WRAP UP +18189146788 Wrap up | 00:05" at bounding box center [96, 112] width 149 height 180
click at [141, 221] on button "COMPLETE" at bounding box center [140, 228] width 50 height 14
click at [115, 179] on div "ALL TASKS ALL TASKS ACTIVE TASKS TASKS IN WRAP UP +18189146788 Wrap up | 00:07" at bounding box center [96, 112] width 149 height 180
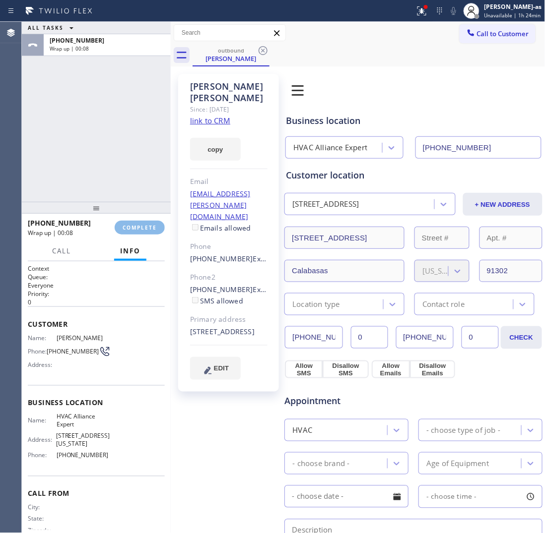
drag, startPoint x: 127, startPoint y: 177, endPoint x: 251, endPoint y: 185, distance: 124.3
click at [134, 177] on div "ALL TASKS ALL TASKS ACTIVE TASKS TASKS IN WRAP UP +18189146788 Wrap up | 00:08" at bounding box center [96, 112] width 149 height 180
click at [145, 156] on div "ALL TASKS ALL TASKS ACTIVE TASKS TASKS IN WRAP UP +18189146788 Wrap up | 00:09" at bounding box center [96, 112] width 149 height 180
click at [108, 44] on div "+18189146788" at bounding box center [107, 40] width 115 height 8
drag, startPoint x: 145, startPoint y: 226, endPoint x: 130, endPoint y: 239, distance: 19.7
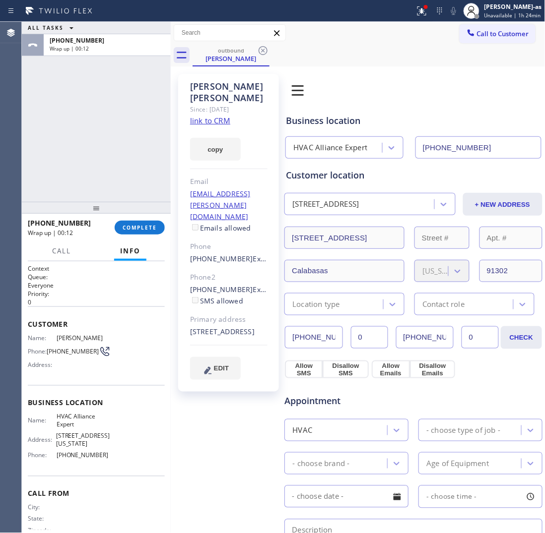
click at [145, 226] on span "COMPLETE" at bounding box center [140, 227] width 34 height 7
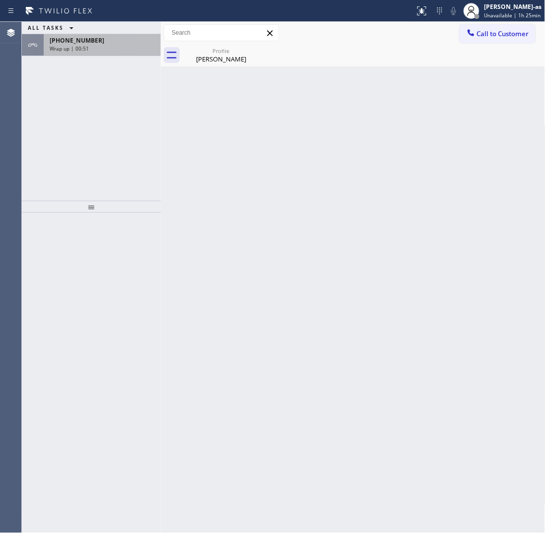
click at [102, 53] on div "[PHONE_NUMBER] Wrap up | 00:51" at bounding box center [100, 45] width 113 height 22
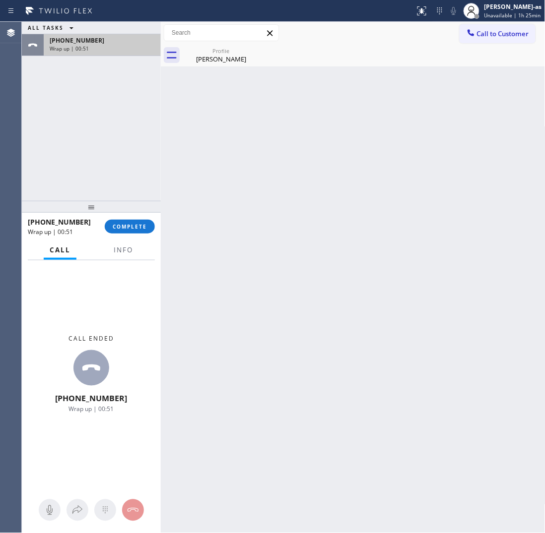
click at [102, 53] on div "[PHONE_NUMBER] Wrap up | 00:51" at bounding box center [100, 45] width 113 height 22
click at [137, 230] on button "COMPLETE" at bounding box center [130, 227] width 50 height 14
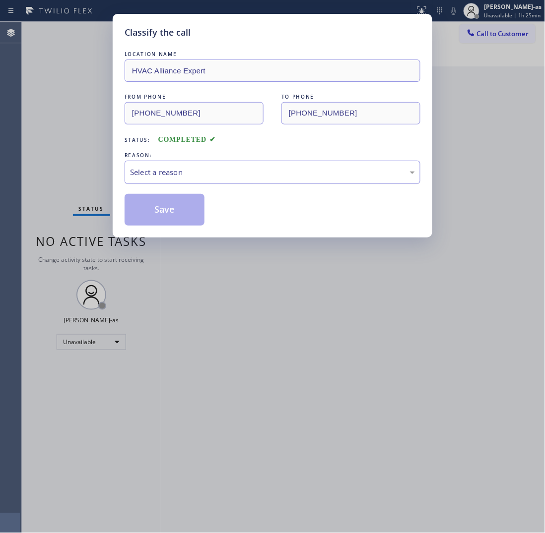
drag, startPoint x: 179, startPoint y: 164, endPoint x: 185, endPoint y: 182, distance: 18.2
click at [179, 167] on div "Select a reason" at bounding box center [273, 172] width 296 height 23
click at [169, 214] on button "Save" at bounding box center [165, 210] width 80 height 32
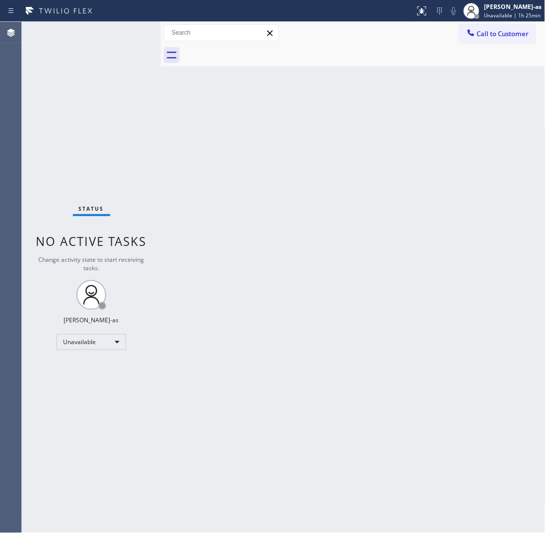
click at [501, 33] on span "Call to Customer" at bounding box center [503, 33] width 52 height 9
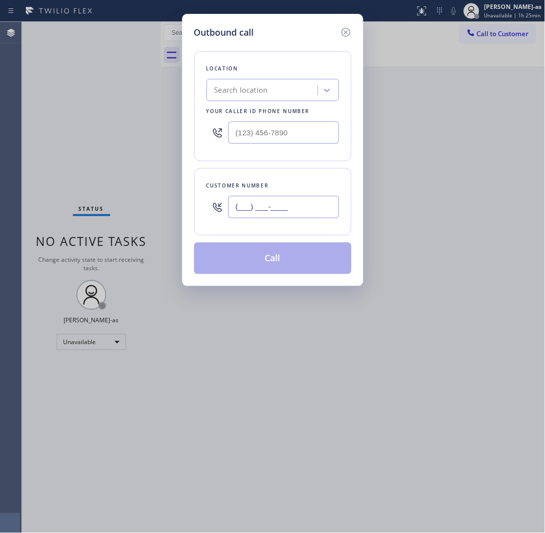
click at [296, 218] on input "(___) ___-____" at bounding box center [283, 207] width 111 height 22
paste input "650) 644-7228"
type input "(650) 644-7228"
click at [296, 139] on input "(___) ___-____" at bounding box center [283, 133] width 111 height 22
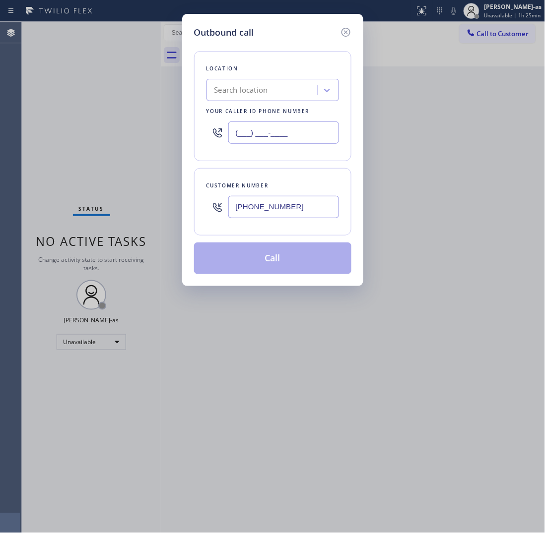
click at [296, 139] on input "(___) ___-____" at bounding box center [283, 133] width 111 height 22
paste input "855) 731-4952"
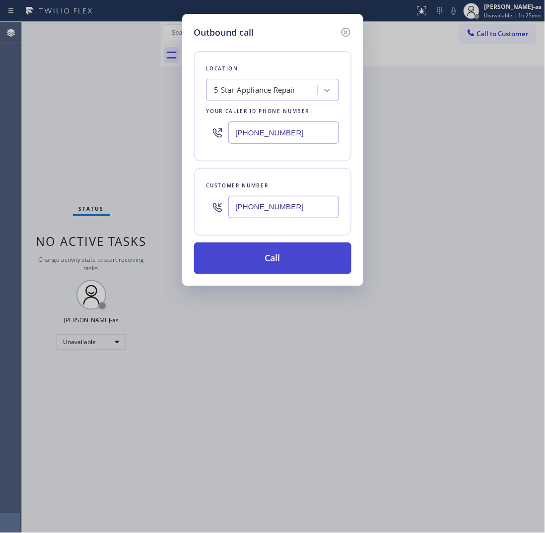
type input "[PHONE_NUMBER]"
click at [310, 254] on button "Call" at bounding box center [272, 259] width 157 height 32
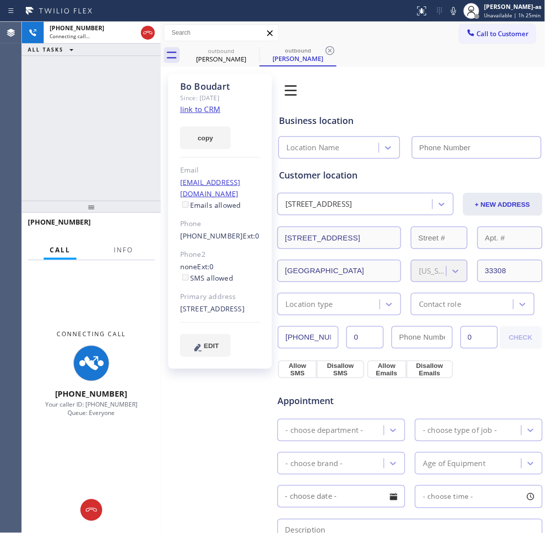
type input "[PHONE_NUMBER]"
drag, startPoint x: 114, startPoint y: 113, endPoint x: 163, endPoint y: 117, distance: 48.8
click at [127, 117] on div "+16506447228 Connecting call… ALL TASKS ALL TASKS ACTIVE TASKS TASKS IN WRAP UP" at bounding box center [91, 111] width 139 height 179
click at [204, 110] on link "link to CRM" at bounding box center [200, 109] width 40 height 10
drag, startPoint x: 78, startPoint y: 112, endPoint x: 137, endPoint y: 71, distance: 71.7
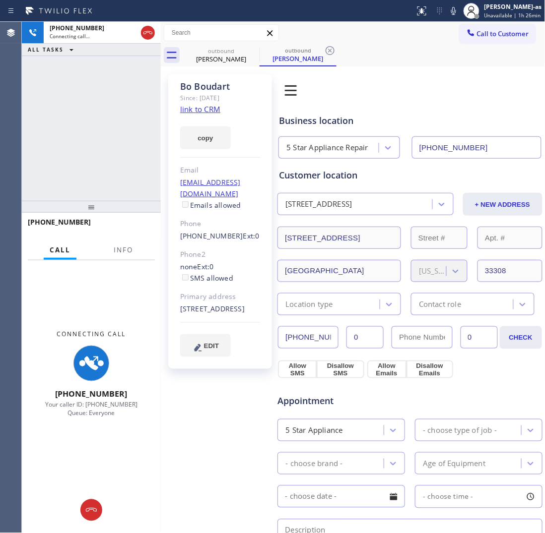
click at [84, 113] on div "+16506447228 Connecting call… ALL TASKS ALL TASKS ACTIVE TASKS TASKS IN WRAP UP" at bounding box center [91, 111] width 139 height 179
drag, startPoint x: 143, startPoint y: 34, endPoint x: 229, endPoint y: 53, distance: 88.5
click at [149, 39] on button at bounding box center [148, 33] width 14 height 14
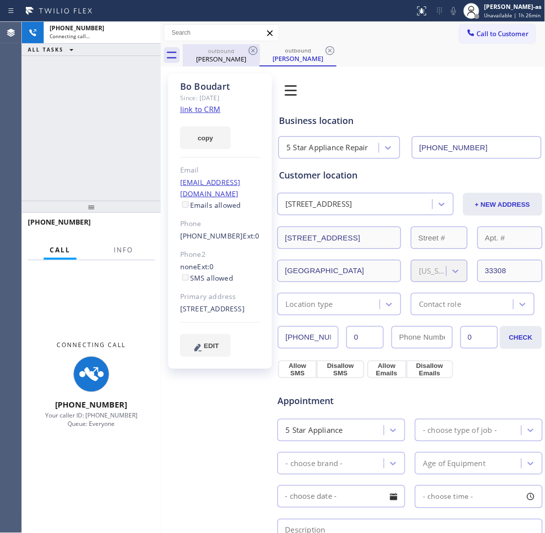
click at [229, 53] on div "outbound" at bounding box center [221, 50] width 75 height 7
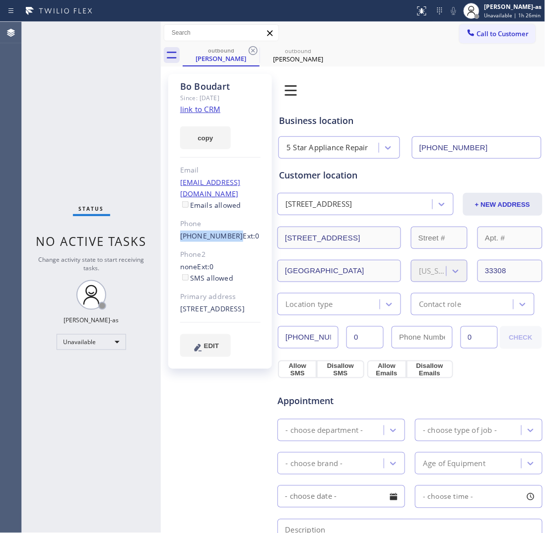
drag, startPoint x: 174, startPoint y: 228, endPoint x: 229, endPoint y: 229, distance: 55.1
click at [229, 229] on div "Bo Boudart Since: 20 may 2020 link to CRM copy Email bboudart@gmail.com Emails …" at bounding box center [220, 221] width 104 height 295
copy link "(650) 644-7228"
drag, startPoint x: 222, startPoint y: 61, endPoint x: 251, endPoint y: 51, distance: 30.9
click at [224, 60] on div "Bo Boudart" at bounding box center [221, 58] width 75 height 9
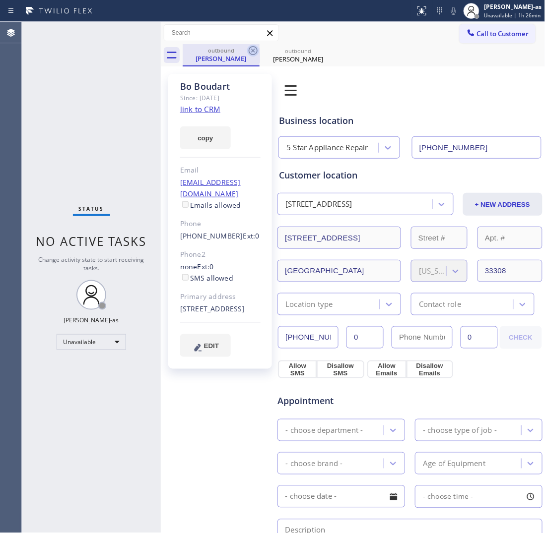
click at [258, 49] on icon at bounding box center [253, 51] width 12 height 12
click at [253, 49] on icon at bounding box center [253, 51] width 12 height 12
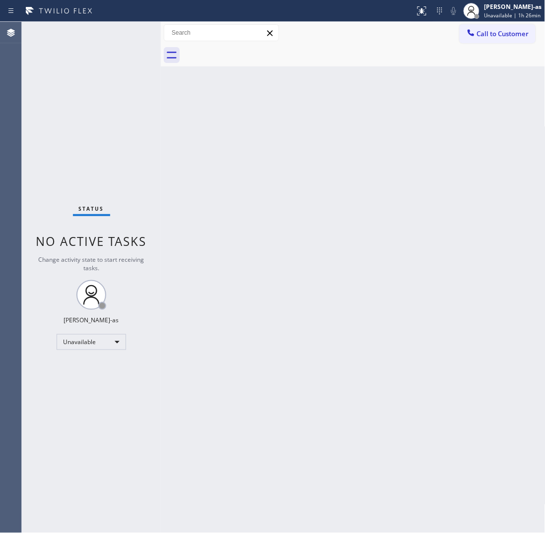
click at [501, 33] on span "Call to Customer" at bounding box center [503, 33] width 52 height 9
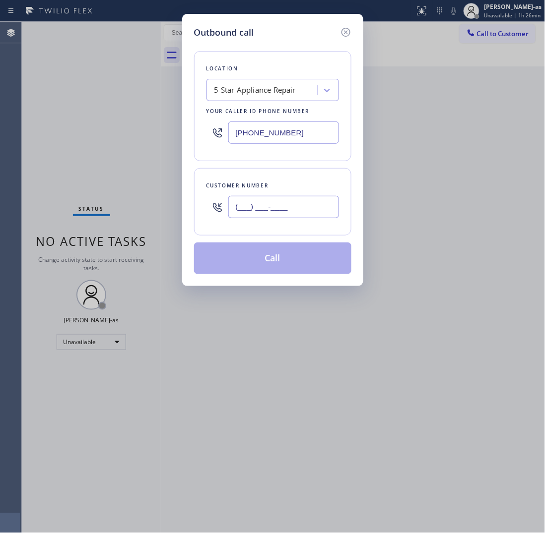
click at [275, 212] on input "(___) ___-____" at bounding box center [283, 207] width 111 height 22
paste input "650) 644-7228"
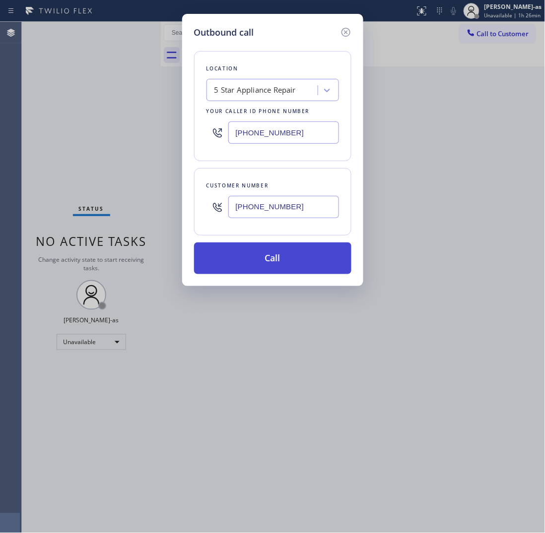
type input "(650) 644-7228"
click at [286, 256] on button "Call" at bounding box center [272, 259] width 157 height 32
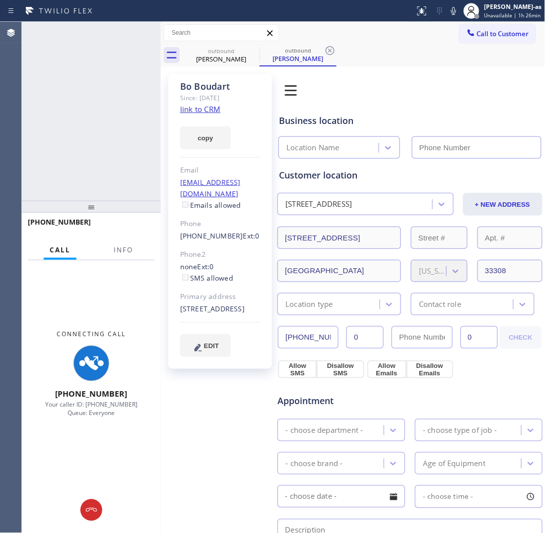
type input "[PHONE_NUMBER]"
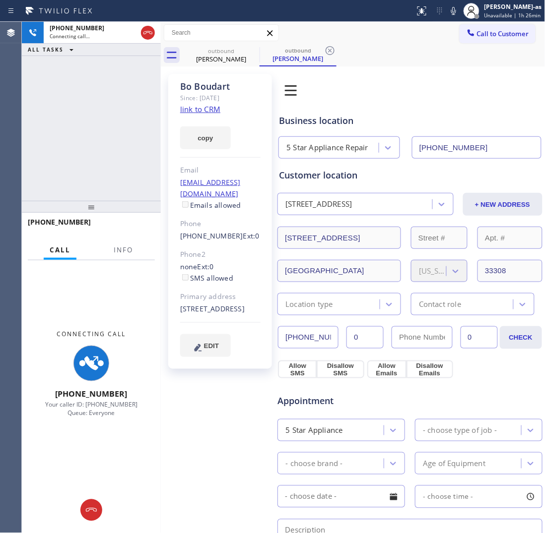
drag, startPoint x: 67, startPoint y: 89, endPoint x: 125, endPoint y: 65, distance: 61.8
click at [70, 90] on div "+16506447228 Connecting call… ALL TASKS ALL TASKS ACTIVE TASKS TASKS IN WRAP UP" at bounding box center [91, 111] width 139 height 179
click at [229, 60] on div "Bo Boudart" at bounding box center [221, 59] width 75 height 9
click at [248, 55] on icon at bounding box center [253, 51] width 12 height 12
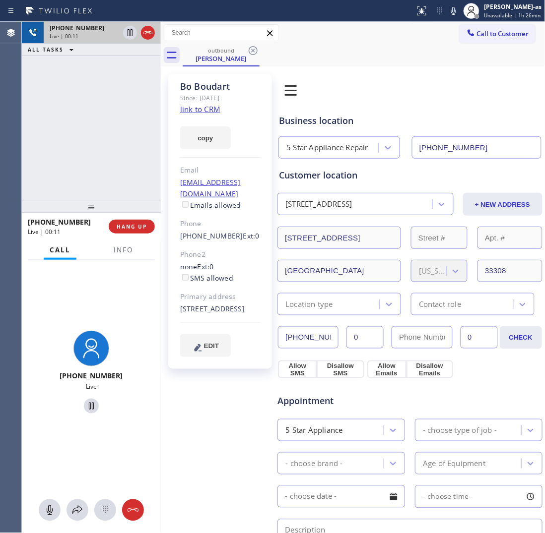
click at [154, 31] on div "+16506447228 Live | 00:11 ALL TASKS ALL TASKS ACTIVE TASKS TASKS IN WRAP UP +16…" at bounding box center [283, 277] width 523 height 511
click at [149, 33] on icon at bounding box center [146, 33] width 12 height 12
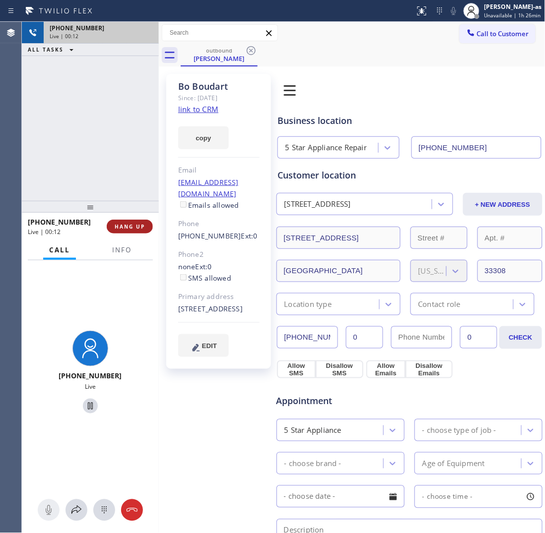
click at [131, 225] on span "HANG UP" at bounding box center [130, 226] width 30 height 7
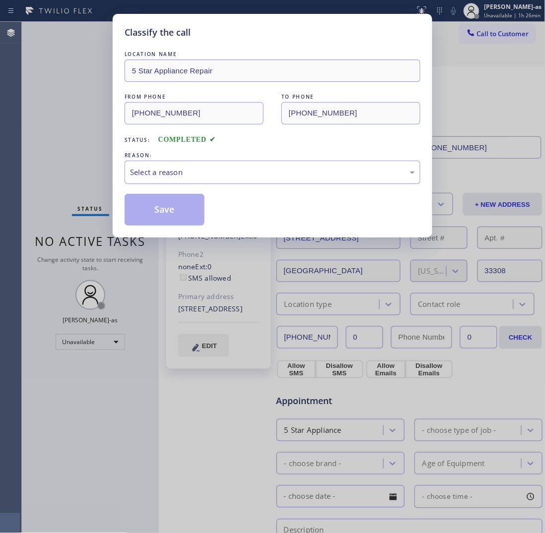
click at [221, 179] on div "Select a reason" at bounding box center [273, 172] width 296 height 23
drag, startPoint x: 174, startPoint y: 217, endPoint x: 150, endPoint y: 16, distance: 202.2
click at [174, 215] on button "Save" at bounding box center [165, 210] width 80 height 32
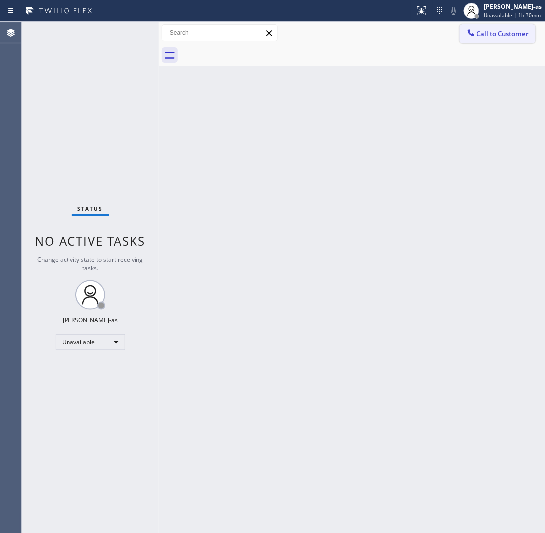
click at [514, 29] on span "Call to Customer" at bounding box center [503, 33] width 52 height 9
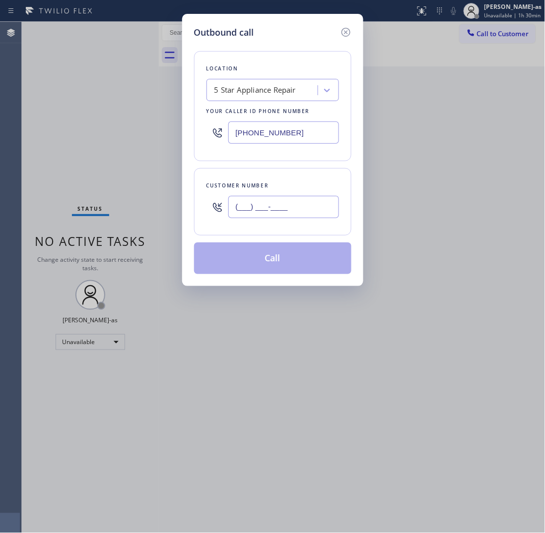
click at [283, 202] on input "(___) ___-____" at bounding box center [283, 207] width 111 height 22
paste input "310) 701-7071"
type input "(310) 701-7071"
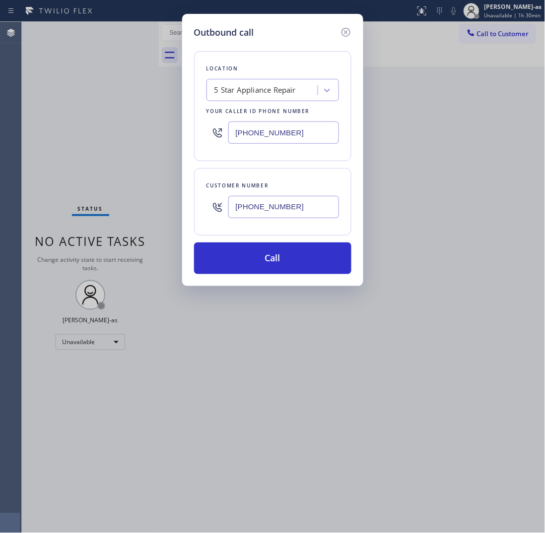
drag, startPoint x: 289, startPoint y: 149, endPoint x: 299, endPoint y: 139, distance: 13.3
click at [290, 148] on div "[PHONE_NUMBER]" at bounding box center [272, 133] width 132 height 32
click at [299, 139] on input "[PHONE_NUMBER]" at bounding box center [283, 133] width 111 height 22
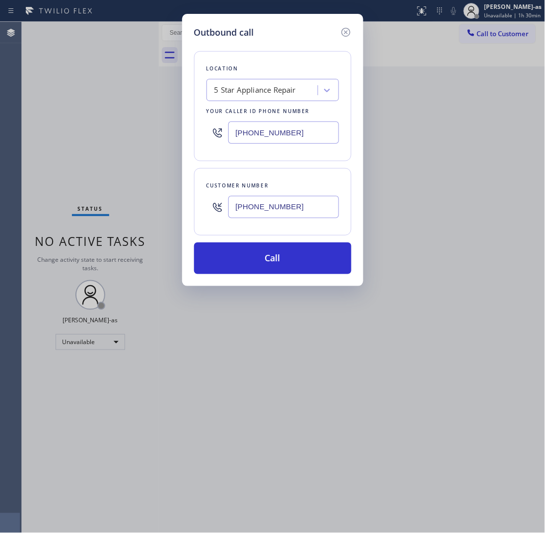
paste input "999-4417"
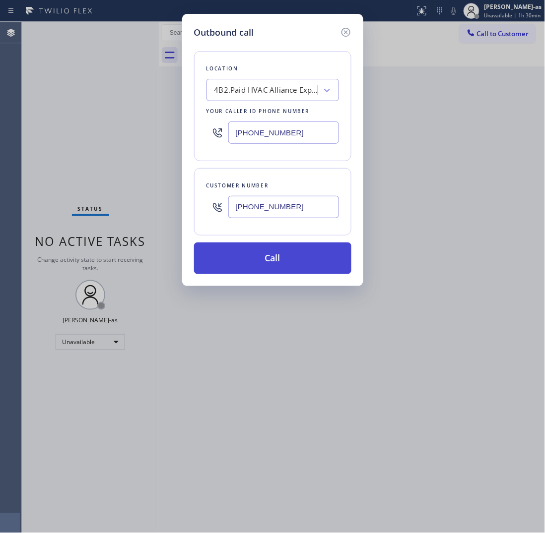
type input "[PHONE_NUMBER]"
click at [297, 251] on button "Call" at bounding box center [272, 259] width 157 height 32
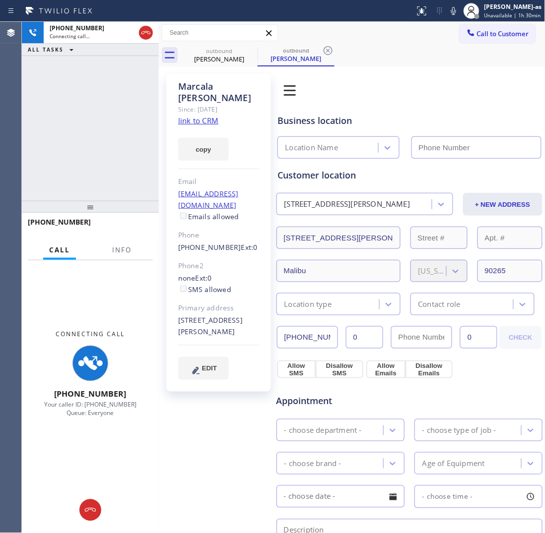
type input "[PHONE_NUMBER]"
click at [201, 116] on link "link to CRM" at bounding box center [198, 121] width 40 height 10
drag, startPoint x: 105, startPoint y: 116, endPoint x: 140, endPoint y: 70, distance: 57.3
click at [113, 112] on div "+13107017071 Connecting call… ALL TASKS ALL TASKS ACTIVE TASKS TASKS IN WRAP UP" at bounding box center [90, 111] width 137 height 179
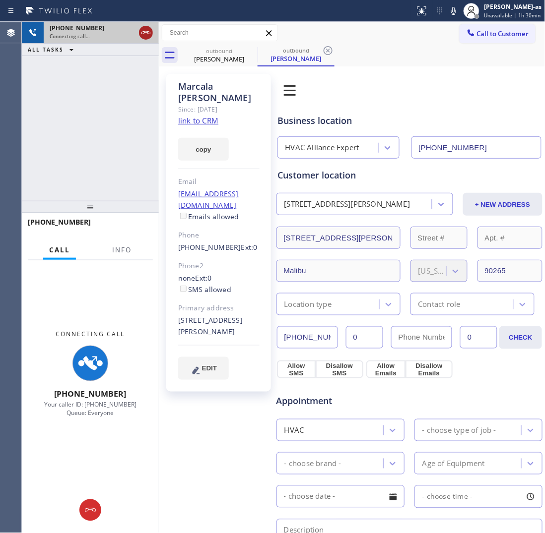
drag, startPoint x: 144, startPoint y: 33, endPoint x: 206, endPoint y: 50, distance: 64.3
click at [145, 33] on icon at bounding box center [146, 33] width 12 height 12
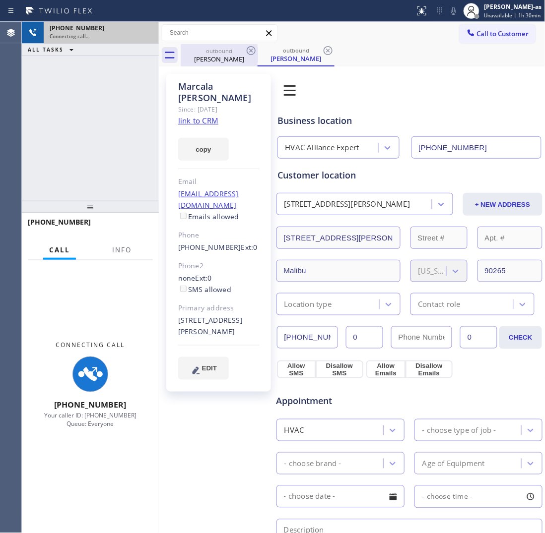
click at [211, 53] on div "outbound" at bounding box center [219, 50] width 75 height 7
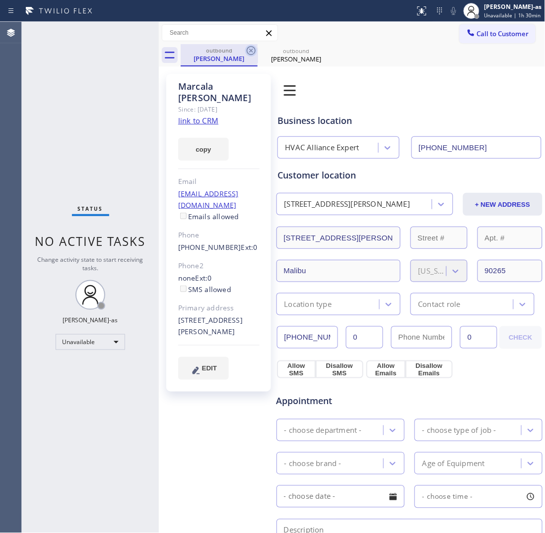
click at [246, 50] on icon at bounding box center [251, 51] width 12 height 12
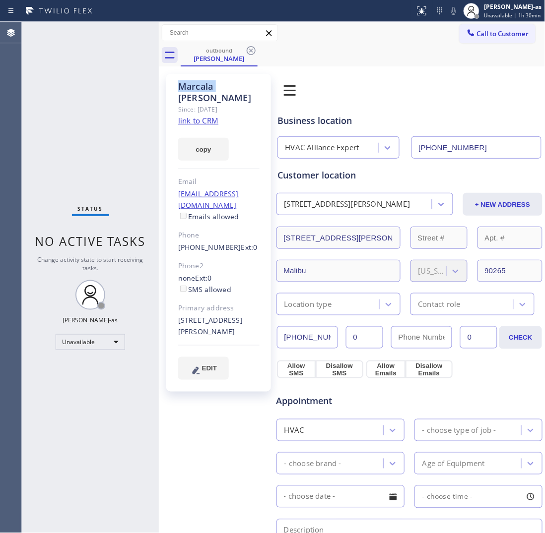
drag, startPoint x: 246, startPoint y: 50, endPoint x: 514, endPoint y: 371, distance: 418.0
click at [251, 52] on icon at bounding box center [251, 51] width 12 height 12
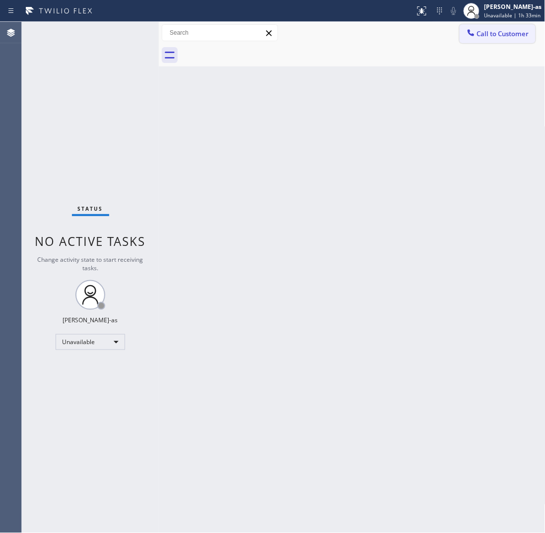
click at [488, 30] on span "Call to Customer" at bounding box center [503, 33] width 52 height 9
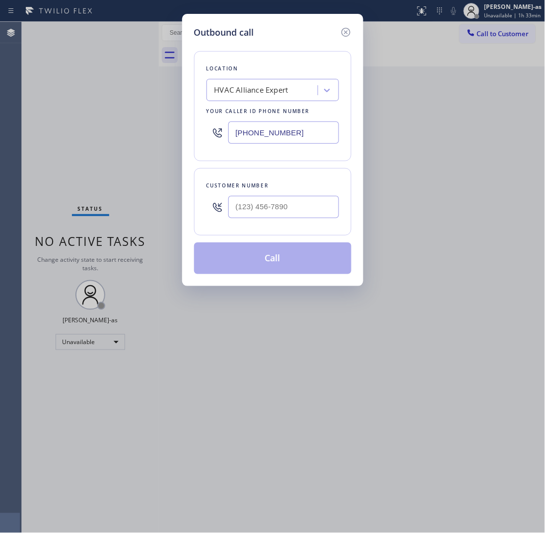
click at [294, 194] on div at bounding box center [283, 207] width 111 height 32
click at [309, 215] on input "(___) ___-____" at bounding box center [283, 207] width 111 height 22
paste input "310) 498-3683"
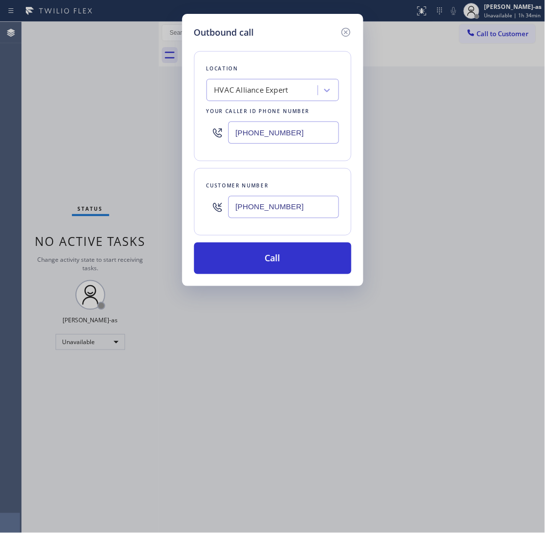
click at [296, 207] on input "(310) 498-3683" at bounding box center [283, 207] width 111 height 22
paste input "922-5419"
click at [245, 85] on div "HVAC Alliance Expert" at bounding box center [251, 90] width 74 height 11
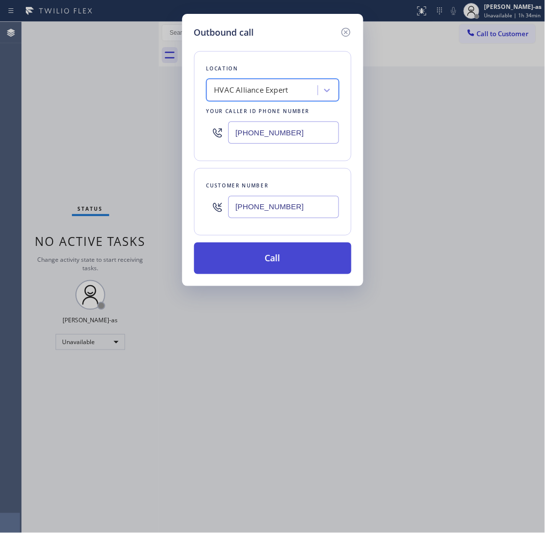
click at [297, 259] on button "Call" at bounding box center [272, 259] width 157 height 32
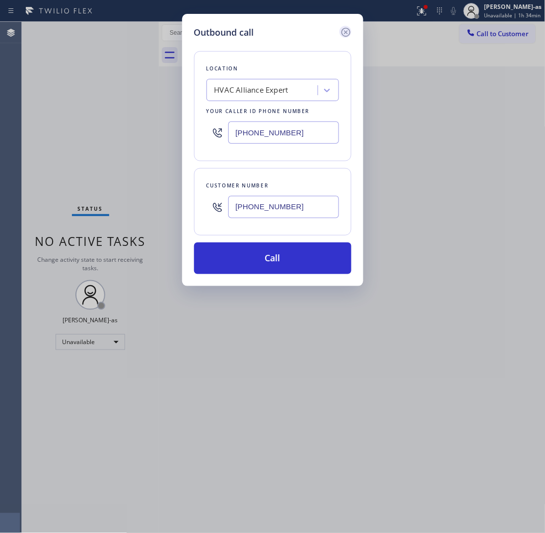
click at [345, 29] on icon at bounding box center [346, 32] width 12 height 12
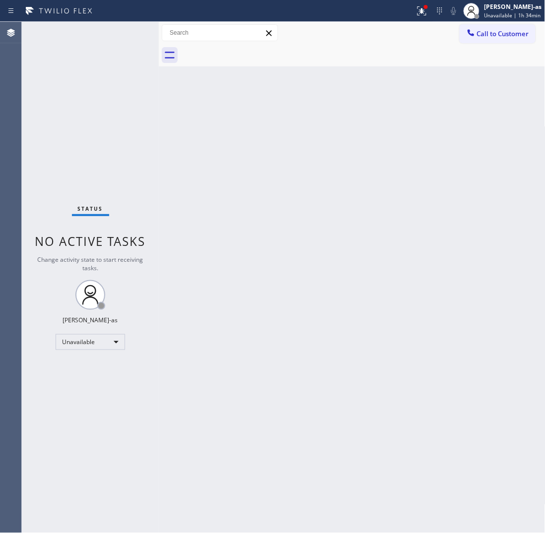
drag, startPoint x: 366, startPoint y: 249, endPoint x: 368, endPoint y: 244, distance: 5.3
click at [368, 249] on div "Back to Dashboard Change Sender ID Customers Technicians Select a contact Outbo…" at bounding box center [352, 277] width 386 height 511
drag, startPoint x: 527, startPoint y: 32, endPoint x: 314, endPoint y: 115, distance: 228.2
click at [526, 31] on span "Call to Customer" at bounding box center [503, 33] width 52 height 9
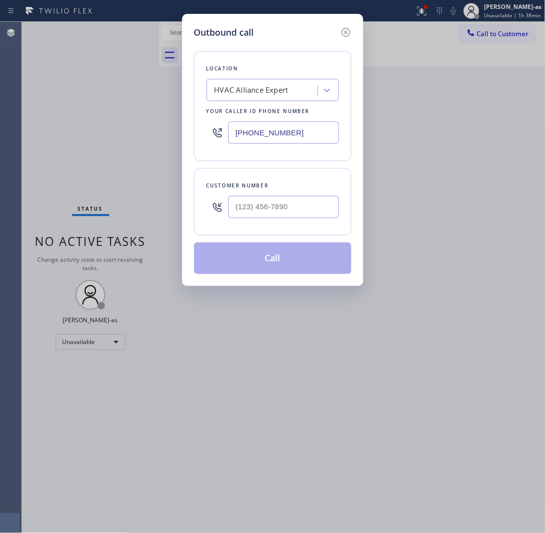
click at [311, 181] on div "Customer number" at bounding box center [272, 186] width 132 height 10
click at [303, 203] on input "(___) ___-____" at bounding box center [283, 207] width 111 height 22
paste input "562) 254-9596"
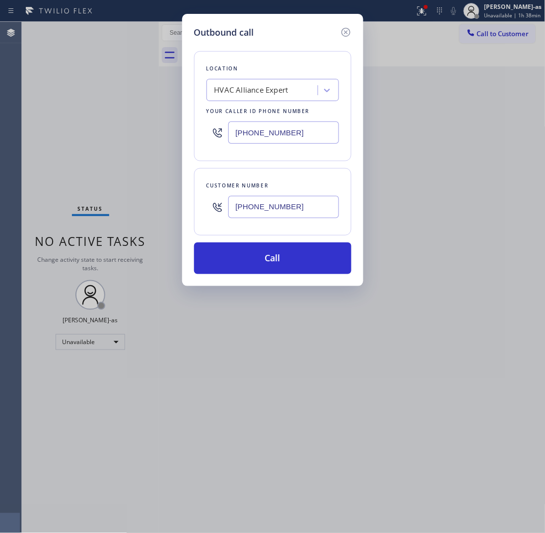
type input "[PHONE_NUMBER]"
click at [314, 126] on input "[PHONE_NUMBER]" at bounding box center [283, 133] width 111 height 22
paste input "731-4952"
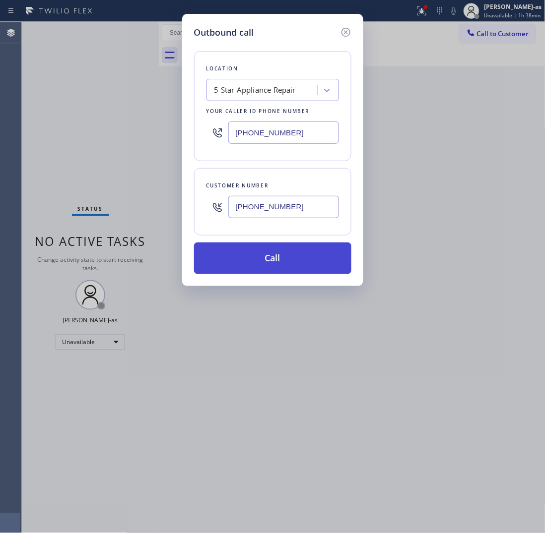
type input "[PHONE_NUMBER]"
click at [284, 257] on button "Call" at bounding box center [272, 259] width 157 height 32
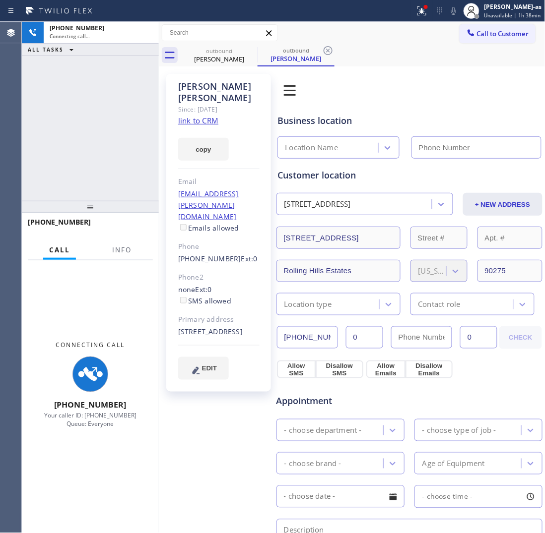
type input "[PHONE_NUMBER]"
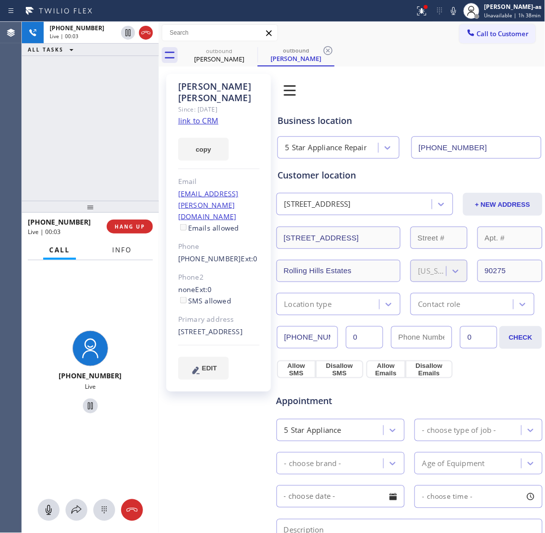
drag, startPoint x: 120, startPoint y: 185, endPoint x: 127, endPoint y: 247, distance: 62.0
click at [120, 191] on div "+15622549596 Live | 00:03 ALL TASKS ALL TASKS ACTIVE TASKS TASKS IN WRAP UP" at bounding box center [90, 111] width 137 height 179
click at [134, 224] on span "HANG UP" at bounding box center [130, 226] width 30 height 7
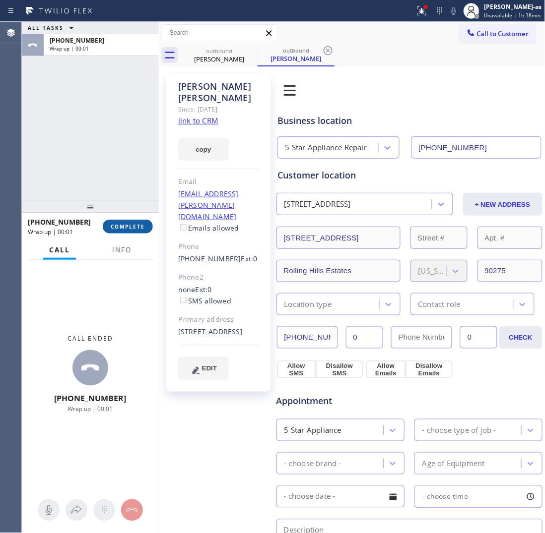
click at [132, 224] on span "COMPLETE" at bounding box center [128, 226] width 34 height 7
drag, startPoint x: 108, startPoint y: 160, endPoint x: 110, endPoint y: 165, distance: 5.3
click at [108, 159] on div "ALL TASKS ALL TASKS ACTIVE TASKS TASKS IN WRAP UP +15622549596 Wrap up | 00:01" at bounding box center [90, 111] width 137 height 179
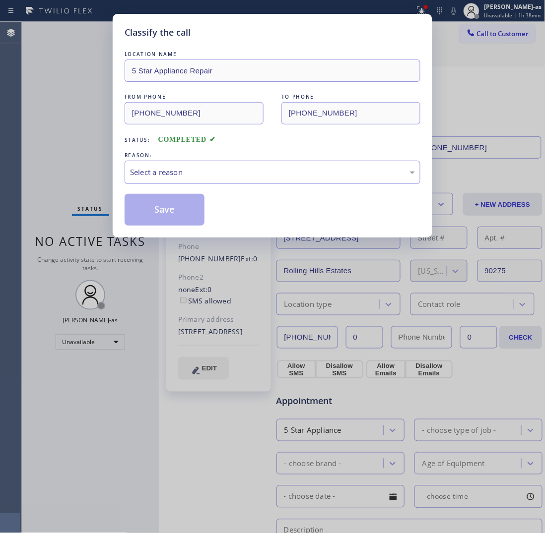
drag, startPoint x: 201, startPoint y: 170, endPoint x: 215, endPoint y: 182, distance: 17.6
click at [202, 172] on div "Select a reason" at bounding box center [272, 172] width 285 height 11
drag, startPoint x: 182, startPoint y: 208, endPoint x: 176, endPoint y: 208, distance: 6.0
click at [181, 208] on button "Save" at bounding box center [165, 210] width 80 height 32
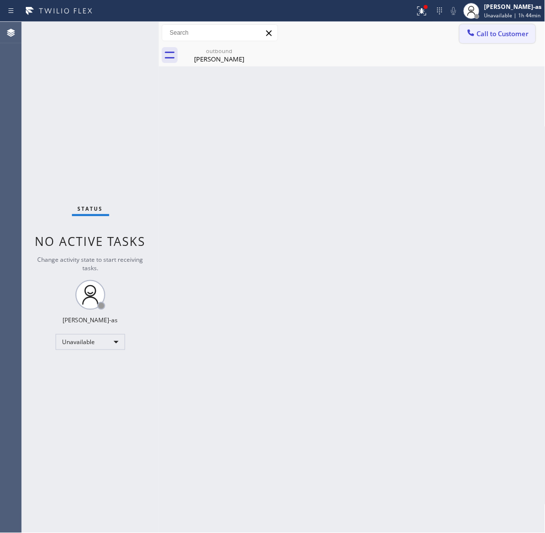
click at [495, 30] on span "Call to Customer" at bounding box center [503, 33] width 52 height 9
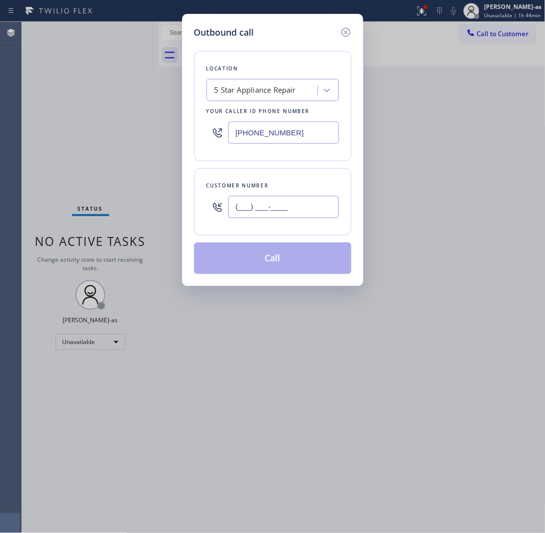
click at [282, 211] on input "(___) ___-____" at bounding box center [283, 207] width 111 height 22
paste input "914) 643-6663"
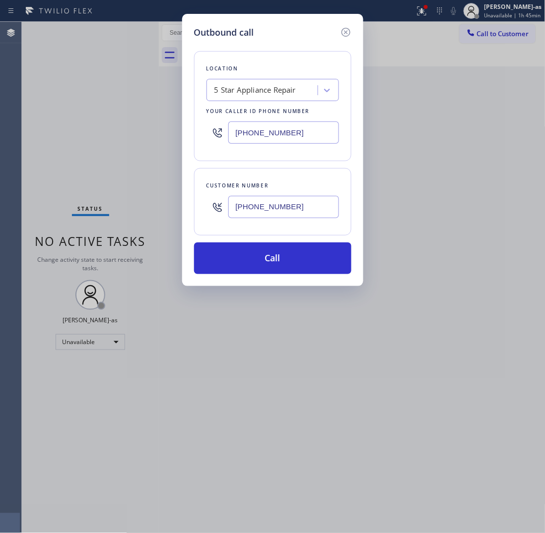
type input "[PHONE_NUMBER]"
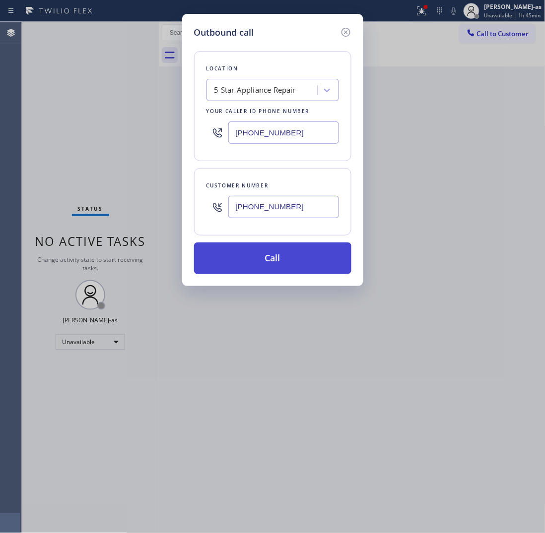
click at [291, 258] on button "Call" at bounding box center [272, 259] width 157 height 32
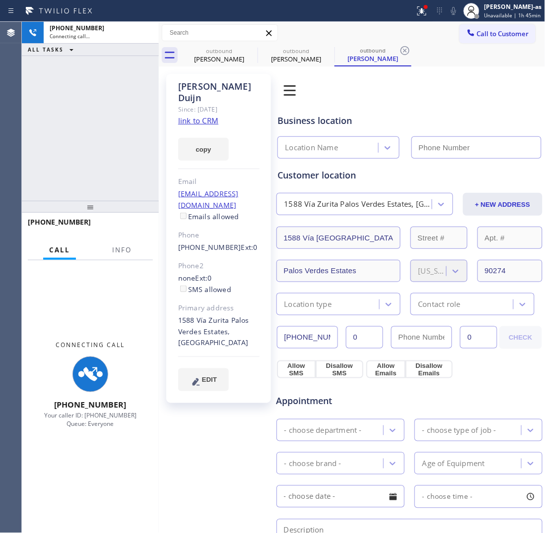
type input "[PHONE_NUMBER]"
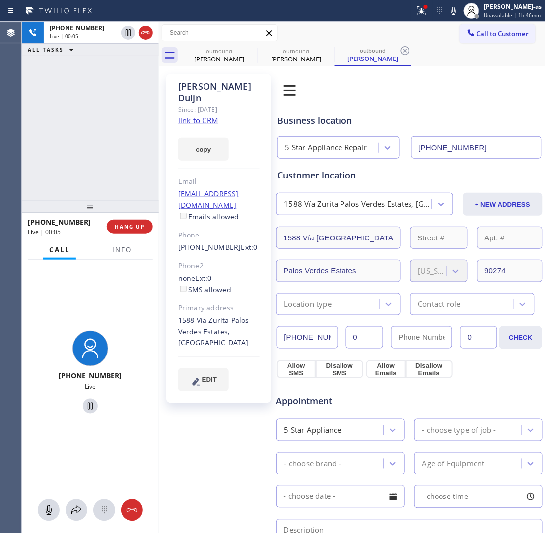
click at [101, 110] on div "+19146436663 Live | 00:05 ALL TASKS ALL TASKS ACTIVE TASKS TASKS IN WRAP UP" at bounding box center [90, 111] width 137 height 179
click at [198, 116] on link "link to CRM" at bounding box center [198, 121] width 40 height 10
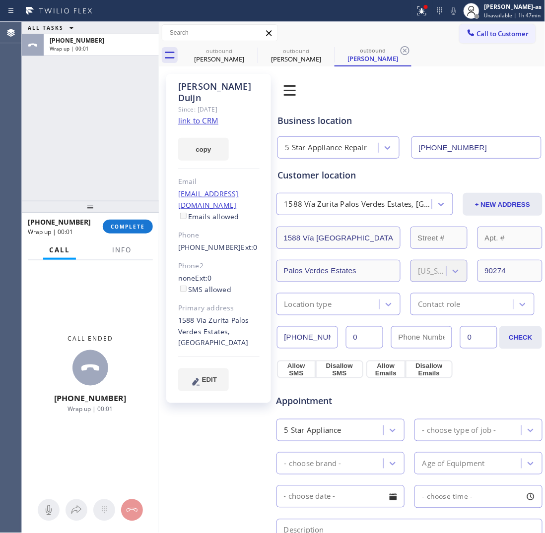
drag, startPoint x: 126, startPoint y: 183, endPoint x: 134, endPoint y: 184, distance: 7.6
click at [130, 184] on div "ALL TASKS ALL TASKS ACTIVE TASKS TASKS IN WRAP UP +19146436663 Wrap up | 00:01" at bounding box center [90, 111] width 137 height 179
click at [128, 226] on span "COMPLETE" at bounding box center [128, 226] width 34 height 7
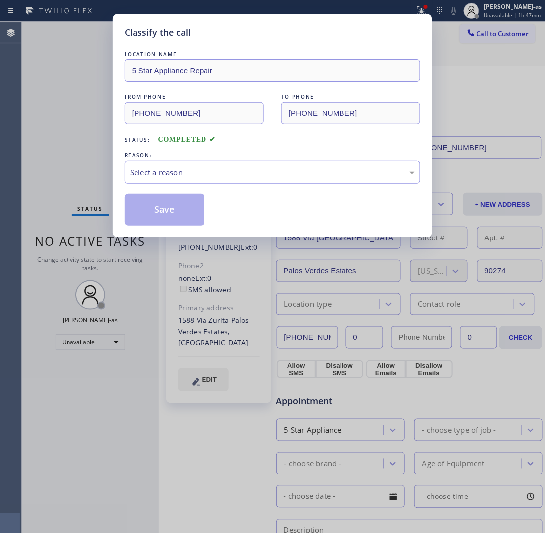
click at [232, 188] on div "LOCATION NAME 5 Star Appliance Repair FROM PHONE (855) 731-4952 TO PHONE (914) …" at bounding box center [273, 137] width 296 height 177
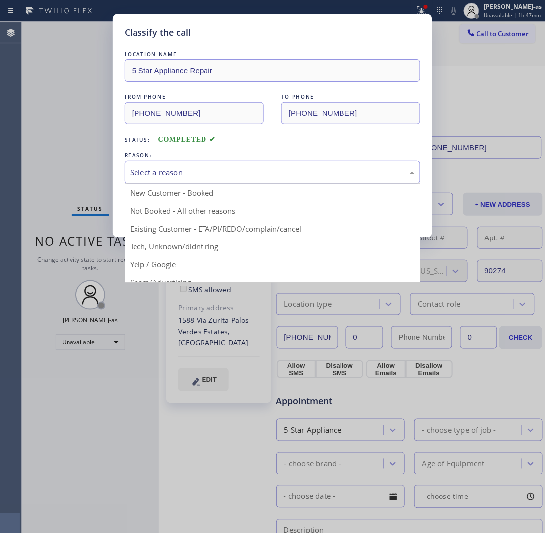
click at [232, 184] on div "Select a reason" at bounding box center [273, 172] width 296 height 23
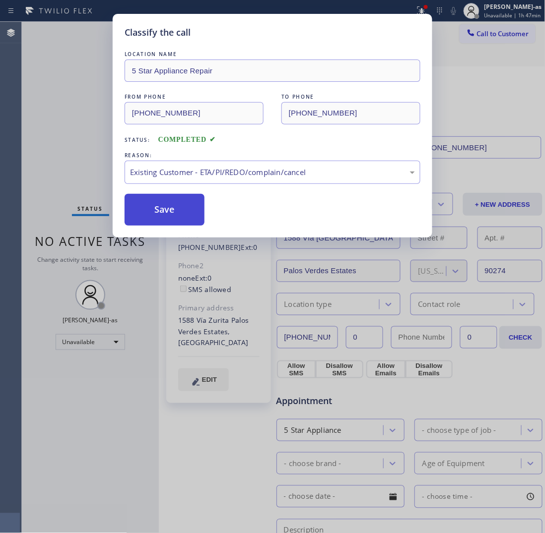
click at [164, 206] on button "Save" at bounding box center [165, 210] width 80 height 32
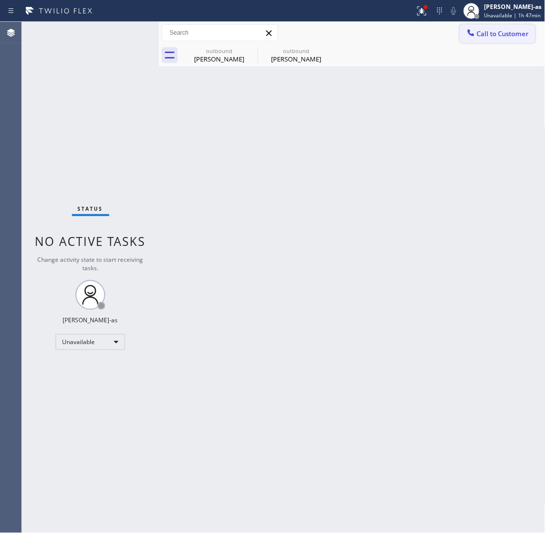
click at [465, 33] on div at bounding box center [471, 34] width 12 height 12
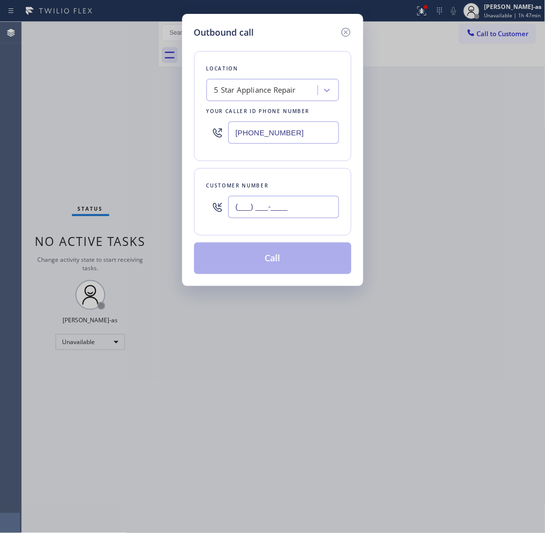
click at [280, 216] on input "(___) ___-____" at bounding box center [283, 207] width 111 height 22
paste input "818) 439-1220"
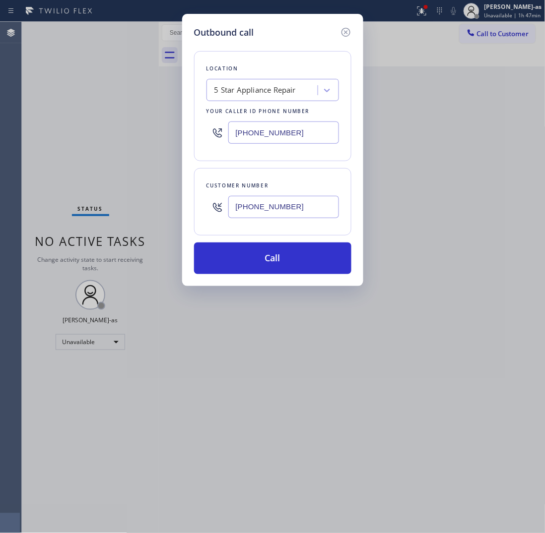
type input "[PHONE_NUMBER]"
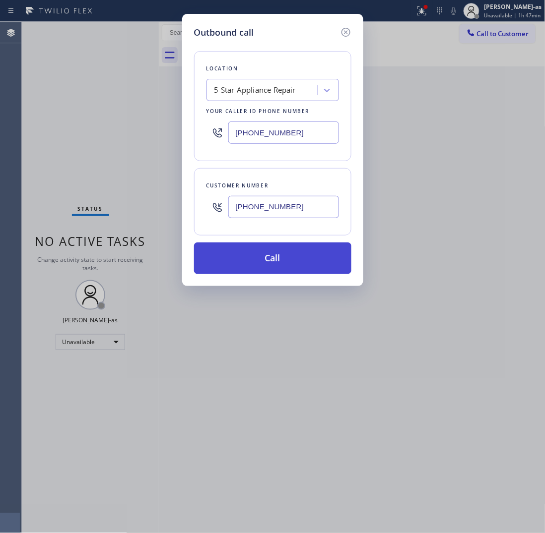
click at [313, 255] on button "Call" at bounding box center [272, 259] width 157 height 32
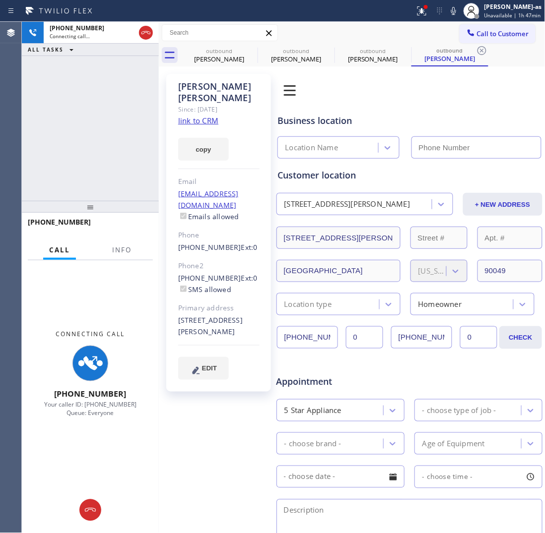
type input "[PHONE_NUMBER]"
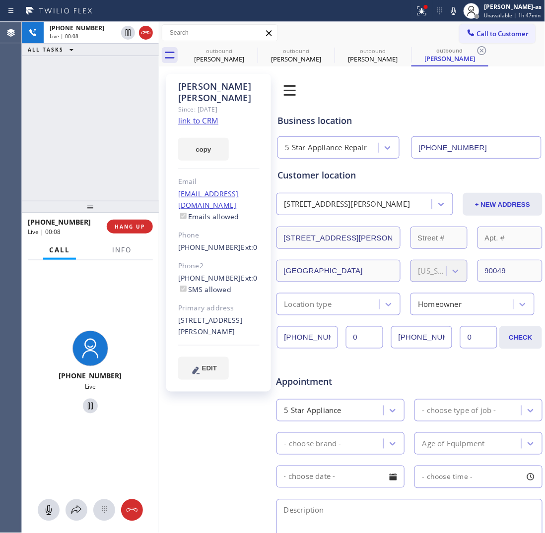
drag, startPoint x: 70, startPoint y: 84, endPoint x: 97, endPoint y: 100, distance: 31.3
click at [92, 100] on div "+18184391220 Live | 00:08 ALL TASKS ALL TASKS ACTIVE TASKS TASKS IN WRAP UP" at bounding box center [90, 111] width 137 height 179
click at [145, 30] on div at bounding box center [137, 33] width 36 height 22
drag, startPoint x: 147, startPoint y: 31, endPoint x: 134, endPoint y: 46, distance: 19.0
click at [148, 32] on icon at bounding box center [146, 33] width 12 height 12
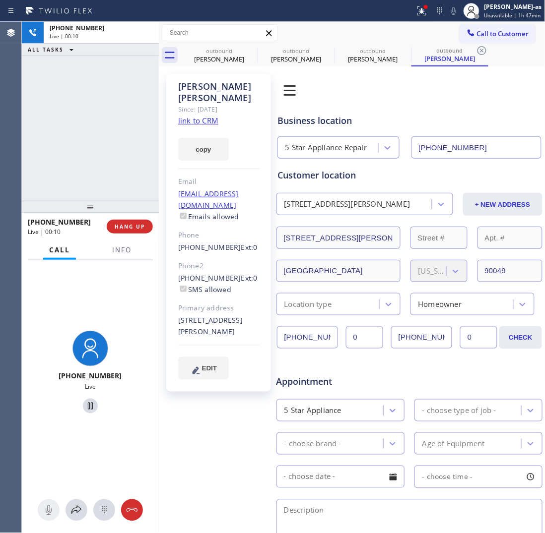
click at [120, 217] on div "+18184391220 Live | 00:10 HANG UP" at bounding box center [90, 227] width 125 height 26
click at [123, 223] on span "HANG UP" at bounding box center [130, 226] width 30 height 7
click at [101, 197] on div "+18184391220 Live | 00:11 ALL TASKS ALL TASKS ACTIVE TASKS TASKS IN WRAP UP +18…" at bounding box center [90, 277] width 137 height 511
click at [140, 228] on span "HANG UP" at bounding box center [130, 226] width 30 height 7
drag, startPoint x: 140, startPoint y: 157, endPoint x: 167, endPoint y: 160, distance: 27.4
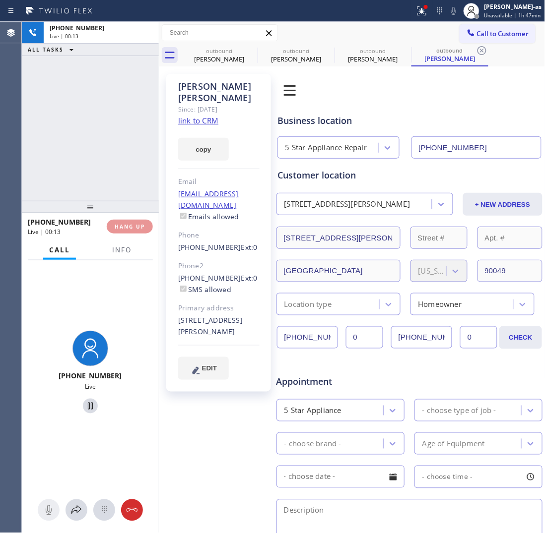
click at [140, 157] on div "+18184391220 Live | 00:13 ALL TASKS ALL TASKS ACTIVE TASKS TASKS IN WRAP UP" at bounding box center [90, 111] width 137 height 179
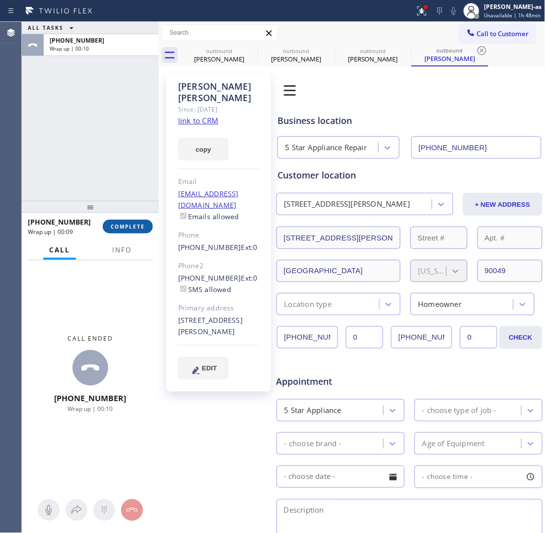
click at [140, 227] on span "COMPLETE" at bounding box center [128, 226] width 34 height 7
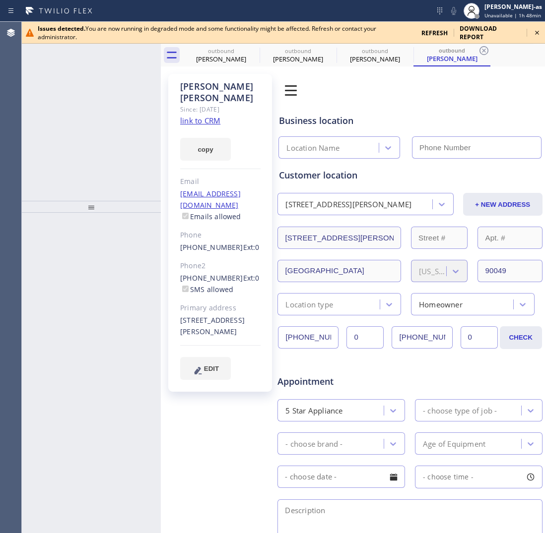
type input "[PHONE_NUMBER]"
drag, startPoint x: 61, startPoint y: 139, endPoint x: 85, endPoint y: 126, distance: 27.1
click at [64, 142] on div "ALL TASKS ALL TASKS ACTIVE TASKS TASKS IN WRAP UP +18184391220 Wrap up | 04:24" at bounding box center [91, 111] width 139 height 179
click at [425, 32] on div "refresh" at bounding box center [434, 32] width 38 height 17
click at [435, 32] on span "refresh" at bounding box center [434, 33] width 26 height 8
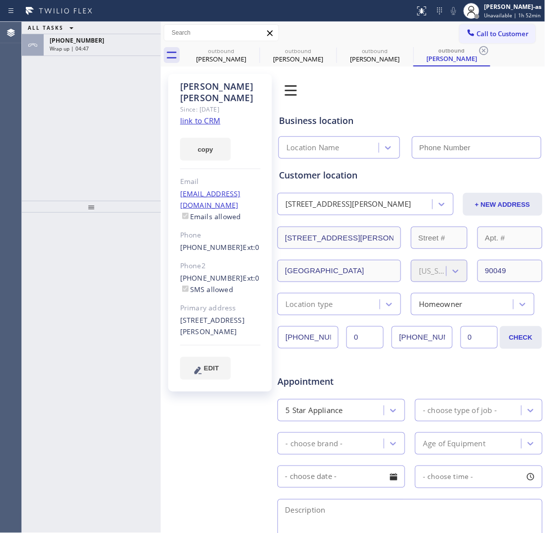
type input "[PHONE_NUMBER]"
click at [107, 44] on div "[PHONE_NUMBER]" at bounding box center [102, 40] width 105 height 8
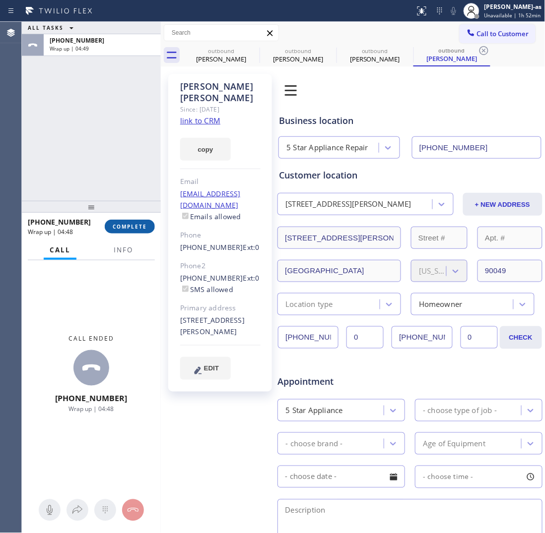
click at [123, 229] on span "COMPLETE" at bounding box center [130, 226] width 34 height 7
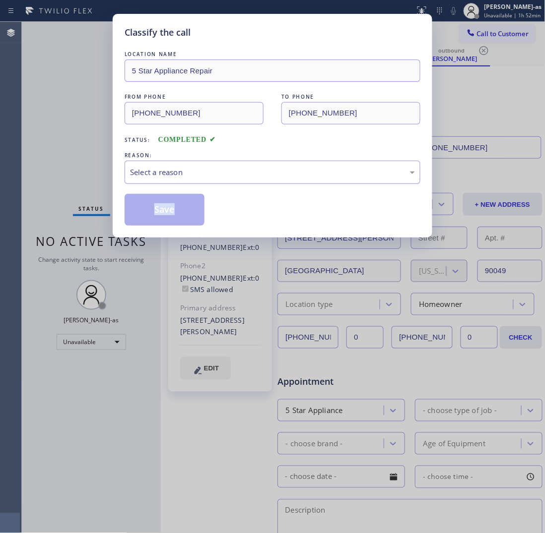
click at [194, 174] on div "Select a reason" at bounding box center [272, 172] width 285 height 11
click at [180, 211] on button "Save" at bounding box center [165, 210] width 80 height 32
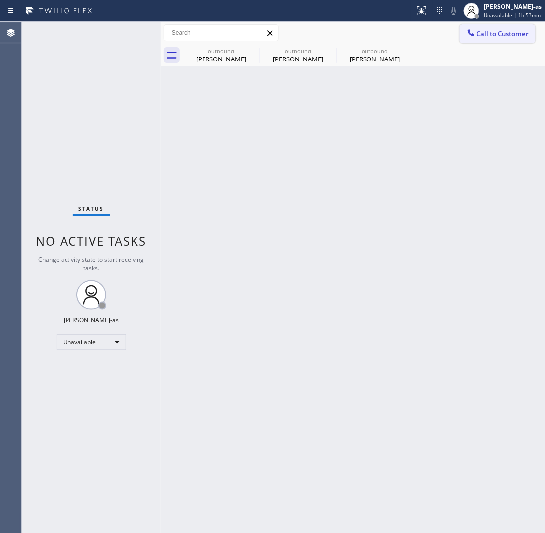
click at [495, 33] on span "Call to Customer" at bounding box center [503, 33] width 52 height 9
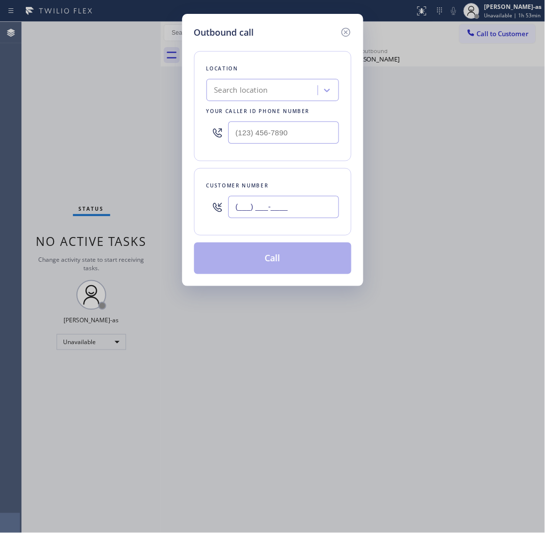
click at [321, 206] on input "(___) ___-____" at bounding box center [283, 207] width 111 height 22
type input "(___) ___-____"
click at [368, 53] on div "Outbound call Location Search location Your caller id phone number Customer num…" at bounding box center [272, 266] width 545 height 533
click at [381, 50] on div "Outbound call Location Search location Your caller id phone number Customer num…" at bounding box center [272, 266] width 545 height 533
click at [348, 30] on icon at bounding box center [346, 32] width 12 height 12
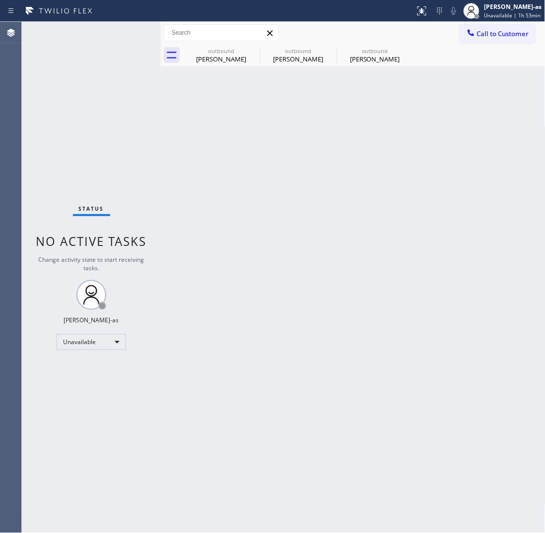
click at [368, 54] on div "outbound" at bounding box center [374, 50] width 75 height 7
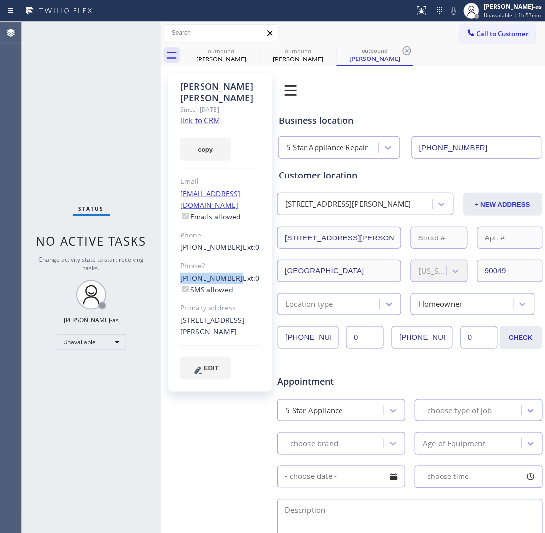
drag, startPoint x: 174, startPoint y: 259, endPoint x: 229, endPoint y: 259, distance: 55.6
click at [229, 259] on div "[PERSON_NAME] Since: [DATE] link to CRM copy Email [EMAIL_ADDRESS][DOMAIN_NAME]…" at bounding box center [220, 233] width 104 height 318
copy link "[PHONE_NUMBER]"
click at [466, 30] on icon at bounding box center [471, 33] width 10 height 10
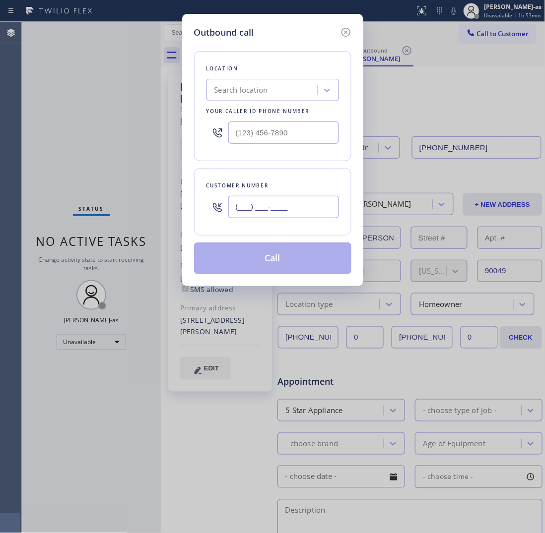
click at [301, 199] on input "(___) ___-____" at bounding box center [283, 207] width 111 height 22
paste input "818) 439-1220"
type input "[PHONE_NUMBER]"
click at [306, 125] on input "(___) ___-____" at bounding box center [283, 133] width 111 height 22
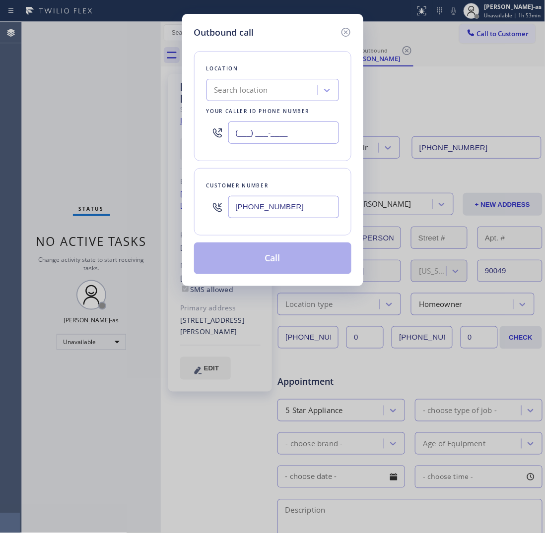
click at [306, 125] on input "(___) ___-____" at bounding box center [283, 133] width 111 height 22
paste input "855) 731-4952"
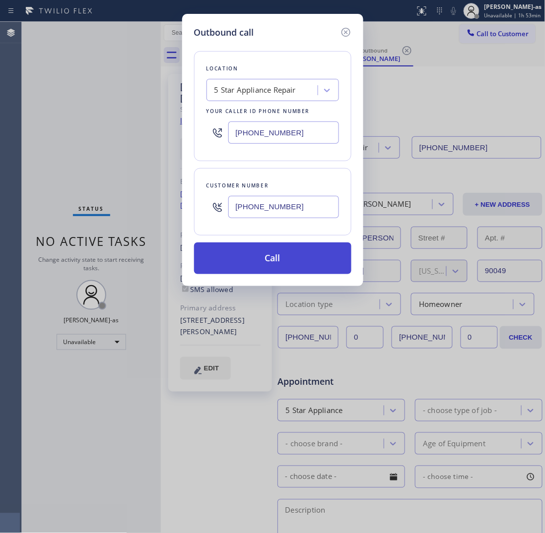
type input "[PHONE_NUMBER]"
click at [308, 271] on button "Call" at bounding box center [272, 259] width 157 height 32
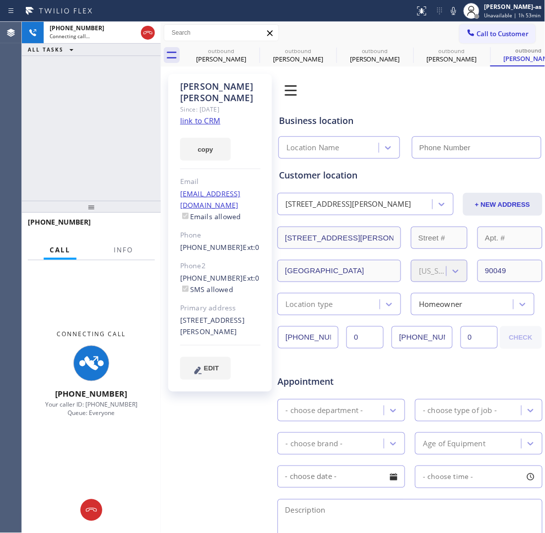
type input "[PHONE_NUMBER]"
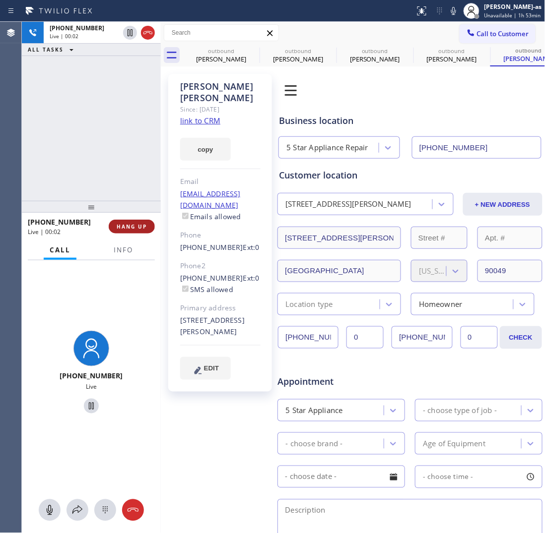
drag, startPoint x: 70, startPoint y: 135, endPoint x: 111, endPoint y: 230, distance: 102.5
click at [71, 141] on div "[PHONE_NUMBER] Live | 00:02 ALL TASKS ALL TASKS ACTIVE TASKS TASKS IN WRAP UP" at bounding box center [91, 111] width 139 height 179
drag, startPoint x: 132, startPoint y: 230, endPoint x: 128, endPoint y: 218, distance: 12.1
click at [132, 229] on button "HANG UP" at bounding box center [132, 227] width 46 height 14
drag, startPoint x: 121, startPoint y: 196, endPoint x: 126, endPoint y: 206, distance: 11.6
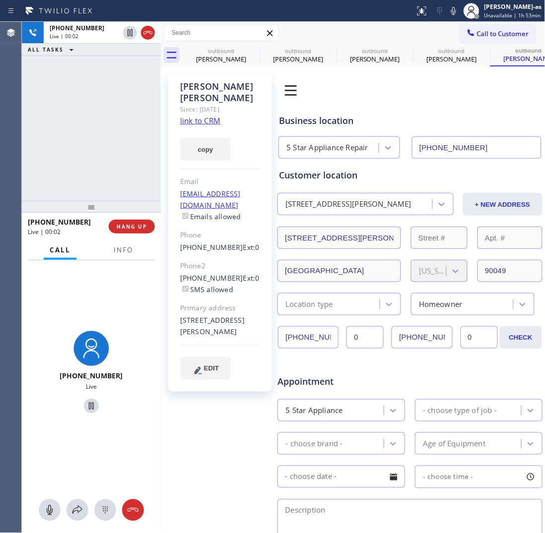
click at [122, 199] on div "[PHONE_NUMBER] Live | 00:02 ALL TASKS ALL TASKS ACTIVE TASKS TASKS IN WRAP UP […" at bounding box center [91, 277] width 139 height 511
click at [138, 231] on button "HANG UP" at bounding box center [132, 227] width 46 height 14
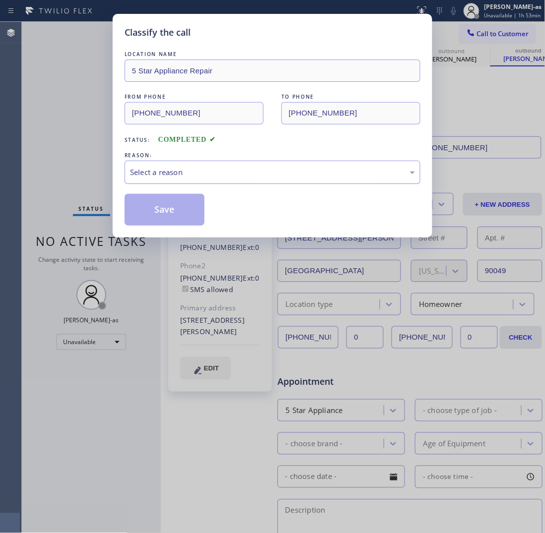
drag, startPoint x: 258, startPoint y: 177, endPoint x: 264, endPoint y: 181, distance: 7.1
click at [259, 177] on div "Select a reason" at bounding box center [272, 172] width 285 height 11
click at [193, 211] on button "Save" at bounding box center [165, 210] width 80 height 32
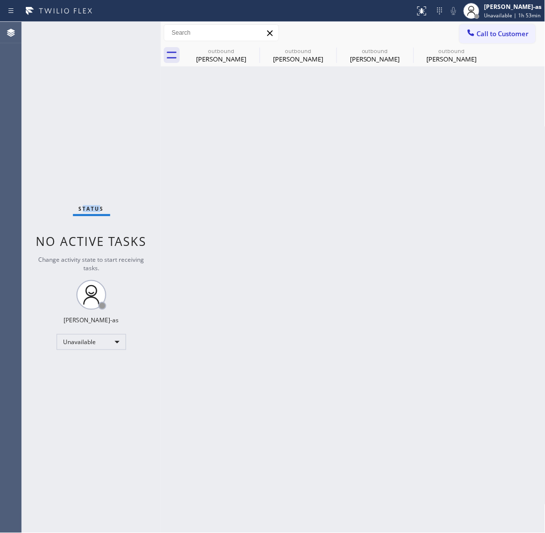
drag, startPoint x: 81, startPoint y: 115, endPoint x: 222, endPoint y: 98, distance: 141.9
click at [121, 124] on div "Status No active tasks Change activity state to start receiving tasks. [PERSON_…" at bounding box center [91, 277] width 139 height 511
click at [440, 60] on div "[PERSON_NAME]" at bounding box center [451, 59] width 75 height 9
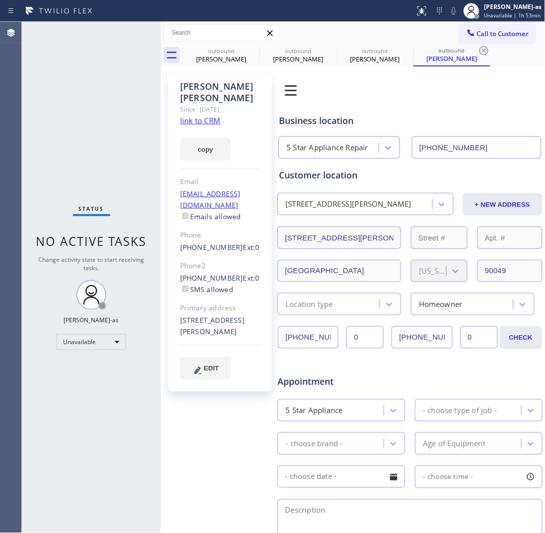
click at [197, 116] on link "link to CRM" at bounding box center [200, 121] width 40 height 10
click at [479, 32] on span "Call to Customer" at bounding box center [503, 33] width 52 height 9
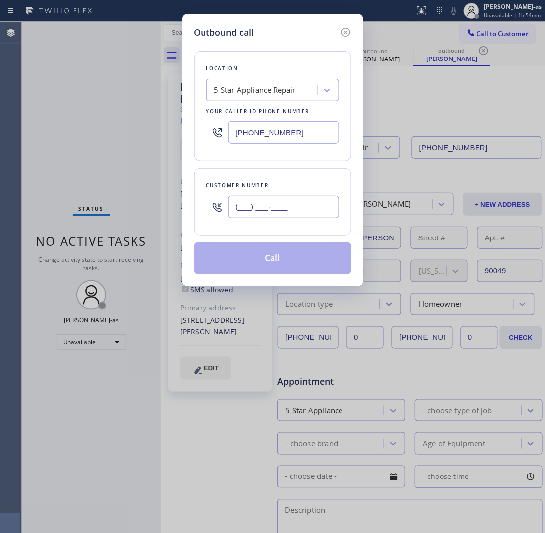
click at [327, 213] on input "(___) ___-____" at bounding box center [283, 207] width 111 height 22
paste input "919) 665-9421"
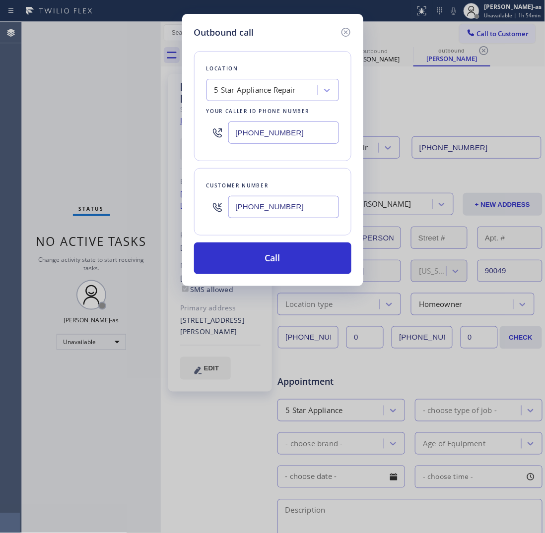
type input "[PHONE_NUMBER]"
click at [293, 135] on input "[PHONE_NUMBER]" at bounding box center [283, 133] width 111 height 22
paste input "999-4417"
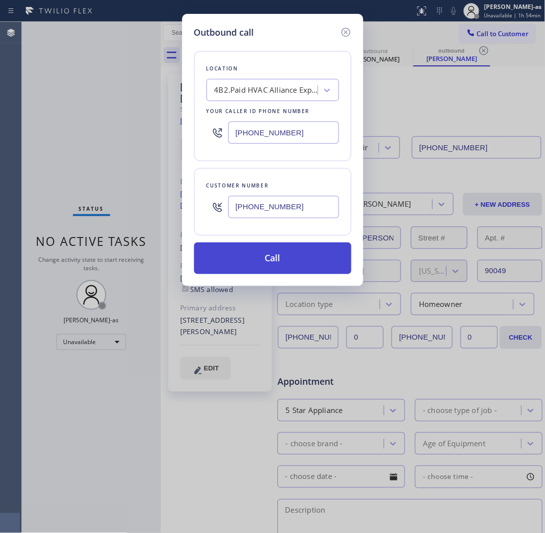
type input "[PHONE_NUMBER]"
click at [280, 258] on button "Call" at bounding box center [272, 259] width 157 height 32
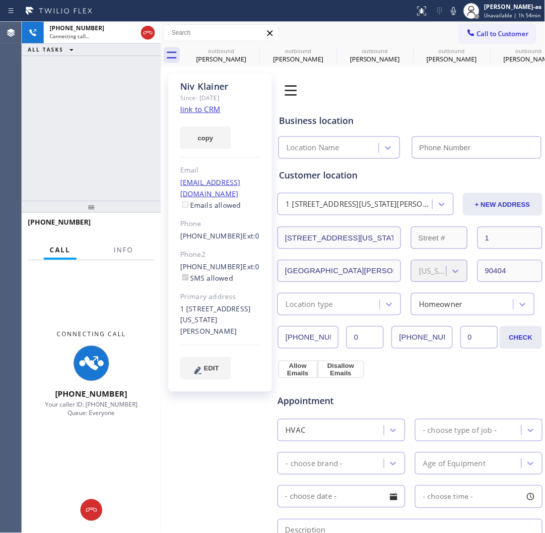
type input "[PHONE_NUMBER]"
drag, startPoint x: 152, startPoint y: 81, endPoint x: 152, endPoint y: 49, distance: 32.2
click at [152, 70] on div "[PHONE_NUMBER] Connecting call… ALL TASKS ALL TASKS ACTIVE TASKS TASKS IN WRAP …" at bounding box center [91, 111] width 139 height 179
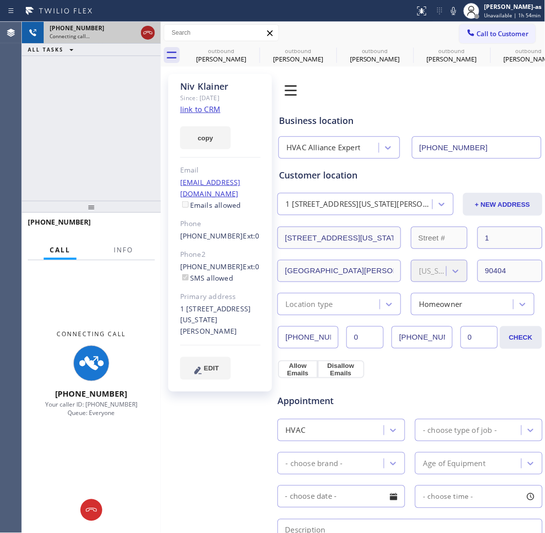
click at [154, 31] on div at bounding box center [148, 33] width 14 height 12
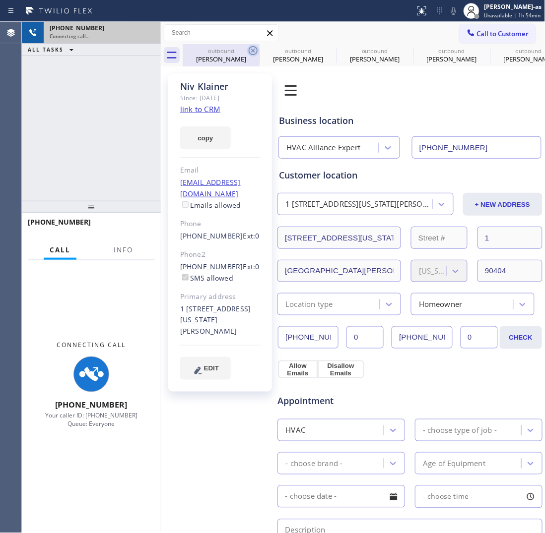
drag, startPoint x: 210, startPoint y: 53, endPoint x: 248, endPoint y: 50, distance: 38.3
click at [217, 51] on div "outbound" at bounding box center [221, 50] width 75 height 7
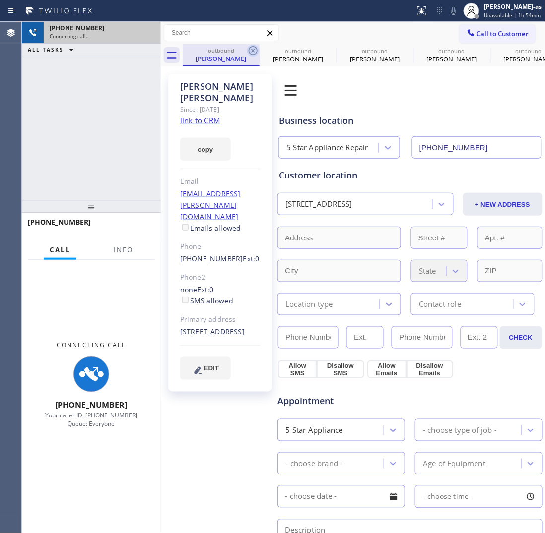
click at [248, 50] on icon at bounding box center [253, 51] width 12 height 12
click at [0, 0] on icon at bounding box center [0, 0] width 0 height 0
click at [401, 50] on icon at bounding box center [407, 51] width 12 height 12
click at [0, 0] on icon at bounding box center [0, 0] width 0 height 0
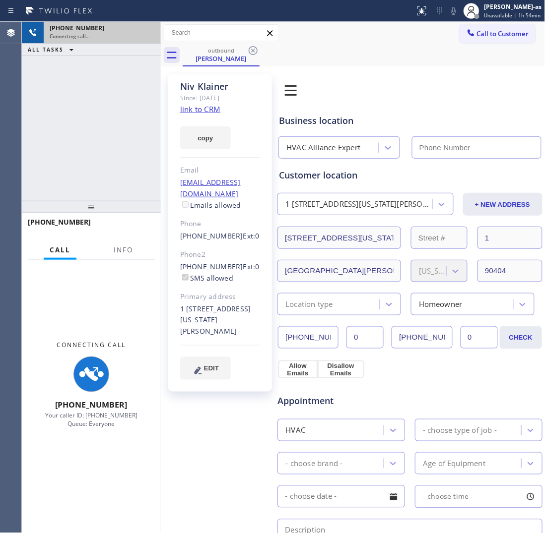
click at [248, 50] on icon at bounding box center [253, 51] width 12 height 12
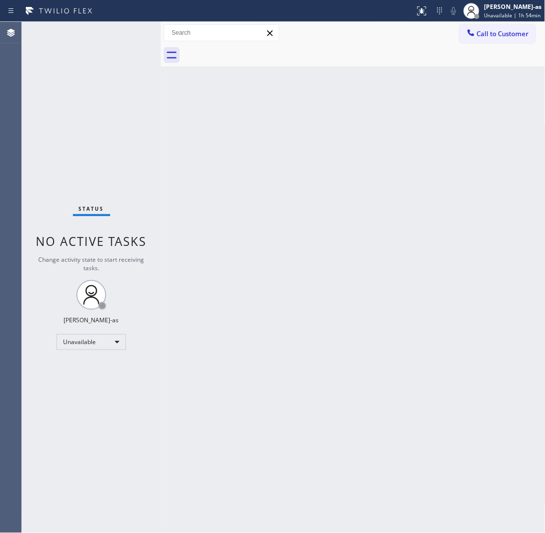
click at [248, 50] on div at bounding box center [364, 55] width 363 height 22
click at [243, 224] on div "Back to Dashboard Change Sender ID Customers Technicians Select a contact Outbo…" at bounding box center [353, 277] width 384 height 511
click at [505, 36] on span "Call to Customer" at bounding box center [503, 33] width 52 height 9
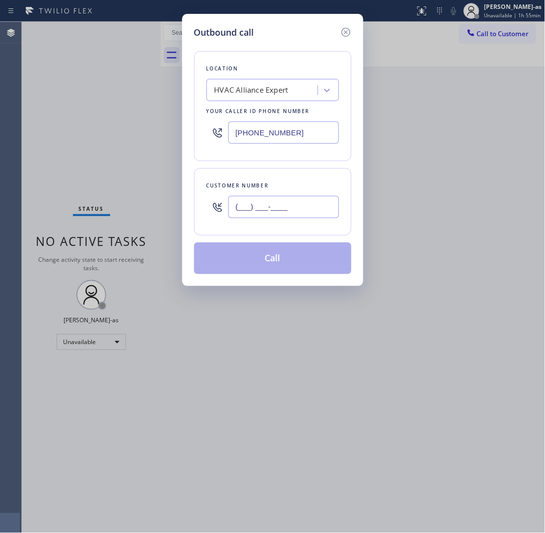
click at [293, 204] on input "(___) ___-____" at bounding box center [283, 207] width 111 height 22
paste input "310) 801-1304"
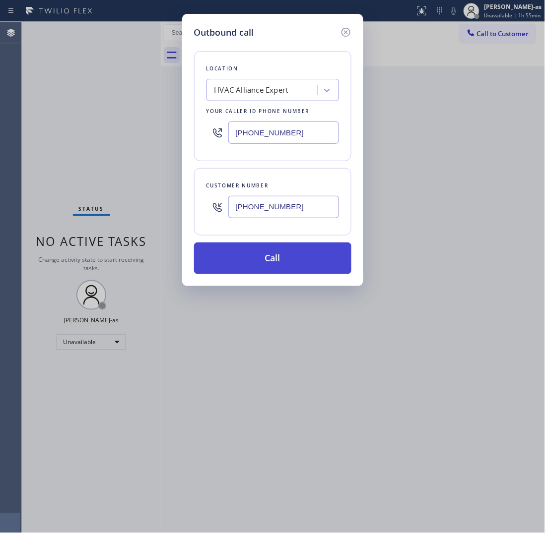
type input "[PHONE_NUMBER]"
click at [276, 255] on button "Call" at bounding box center [272, 259] width 157 height 32
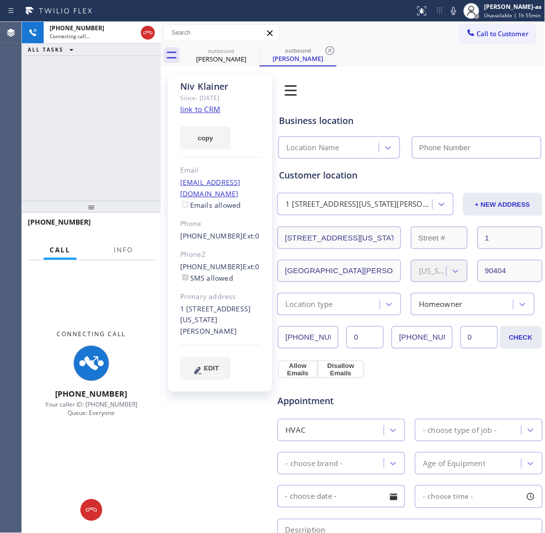
type input "[PHONE_NUMBER]"
click at [207, 110] on link "link to CRM" at bounding box center [200, 109] width 40 height 10
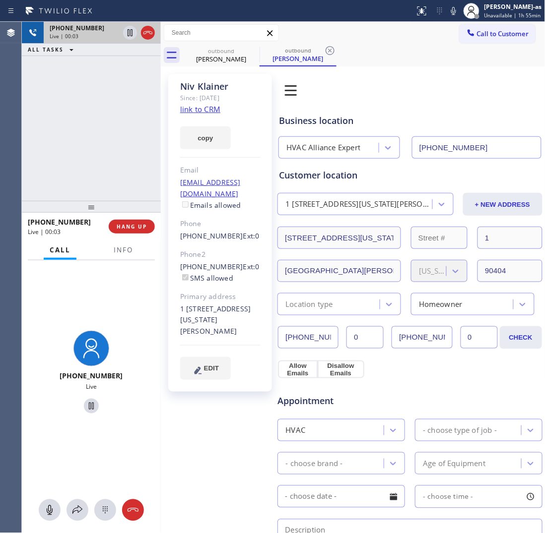
drag, startPoint x: 118, startPoint y: 77, endPoint x: 148, endPoint y: 24, distance: 61.1
click at [130, 55] on div "[PHONE_NUMBER] Live | 00:03 ALL TASKS ALL TASKS ACTIVE TASKS TASKS IN WRAP UP" at bounding box center [91, 111] width 139 height 179
drag, startPoint x: 148, startPoint y: 24, endPoint x: 147, endPoint y: 30, distance: 6.5
click at [149, 25] on div at bounding box center [139, 33] width 36 height 22
click at [144, 31] on icon at bounding box center [148, 33] width 12 height 12
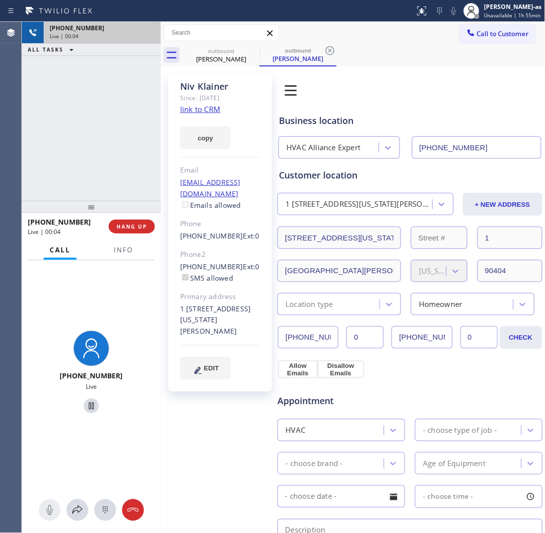
click at [251, 74] on div "[PERSON_NAME] Since: [DATE] link to CRM copy Email [EMAIL_ADDRESS][DOMAIN_NAME]…" at bounding box center [220, 233] width 104 height 318
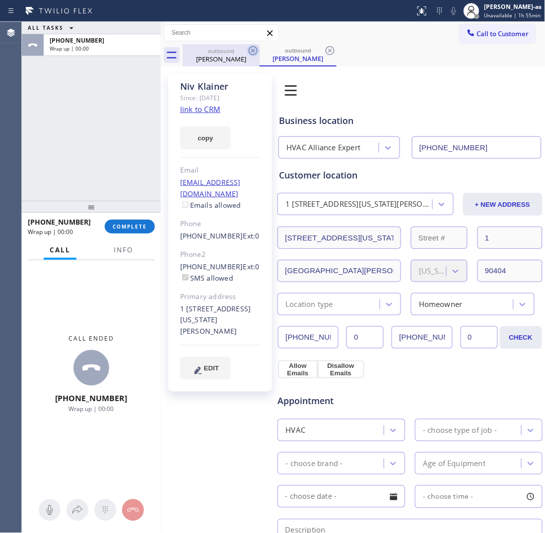
drag, startPoint x: 221, startPoint y: 50, endPoint x: 252, endPoint y: 53, distance: 30.9
click at [229, 53] on div "outbound" at bounding box center [221, 50] width 75 height 7
click at [252, 53] on icon at bounding box center [253, 51] width 12 height 12
click at [0, 0] on icon at bounding box center [0, 0] width 0 height 0
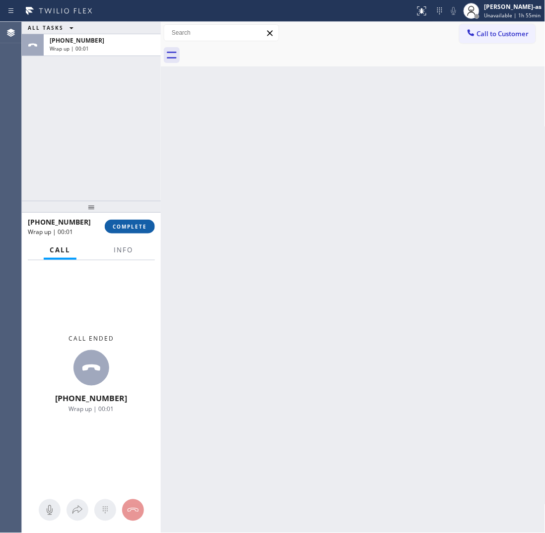
click at [134, 232] on button "COMPLETE" at bounding box center [130, 227] width 50 height 14
click at [126, 209] on div at bounding box center [91, 207] width 139 height 12
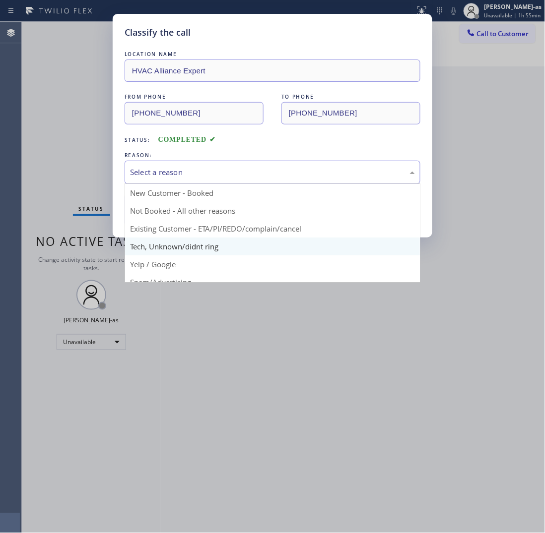
drag, startPoint x: 197, startPoint y: 163, endPoint x: 241, endPoint y: 245, distance: 92.8
click at [197, 165] on div "Select a reason" at bounding box center [273, 172] width 296 height 23
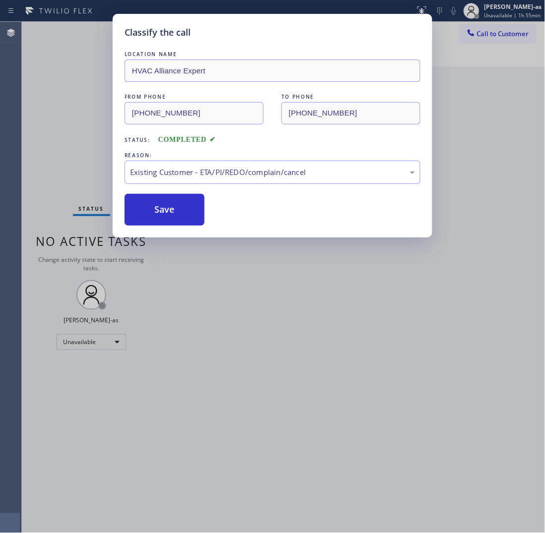
drag, startPoint x: 248, startPoint y: 233, endPoint x: 181, endPoint y: 219, distance: 68.5
drag, startPoint x: 165, startPoint y: 218, endPoint x: 140, endPoint y: 110, distance: 111.4
click at [165, 216] on button "Save" at bounding box center [165, 210] width 80 height 32
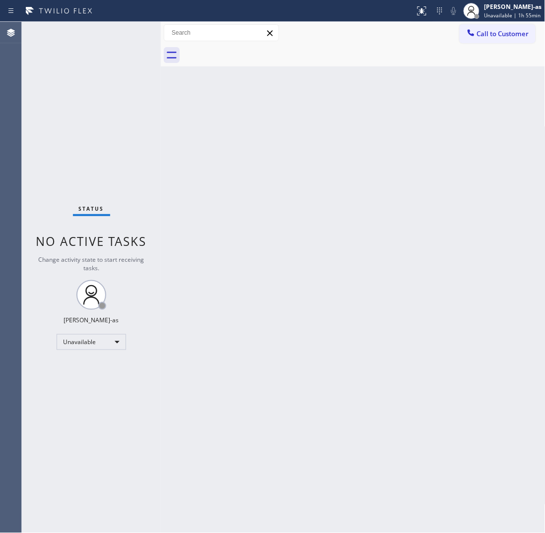
drag, startPoint x: 89, startPoint y: 142, endPoint x: 149, endPoint y: 72, distance: 92.2
click at [91, 142] on div "Status No active tasks Change activity state to start receiving tasks. [PERSON_…" at bounding box center [91, 277] width 139 height 511
click at [507, 33] on span "Call to Customer" at bounding box center [503, 33] width 52 height 9
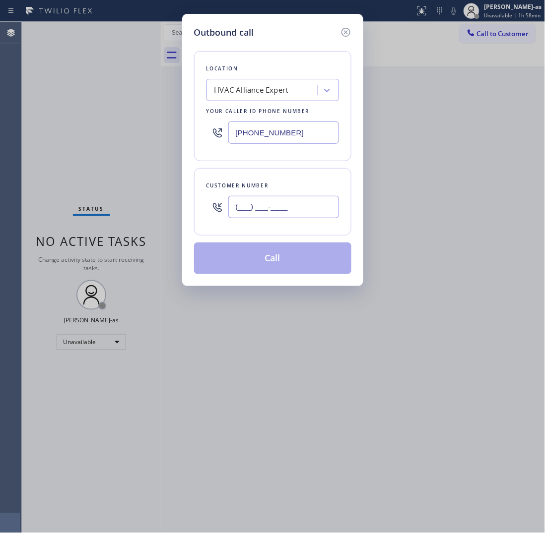
click at [294, 209] on input "(___) ___-____" at bounding box center [283, 207] width 111 height 22
paste input "425) 485-9548"
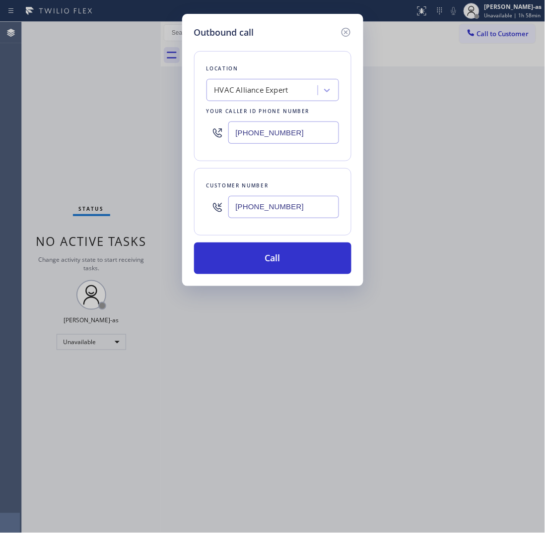
type input "[PHONE_NUMBER]"
click at [313, 132] on input "[PHONE_NUMBER]" at bounding box center [283, 133] width 111 height 22
paste input "731-4952"
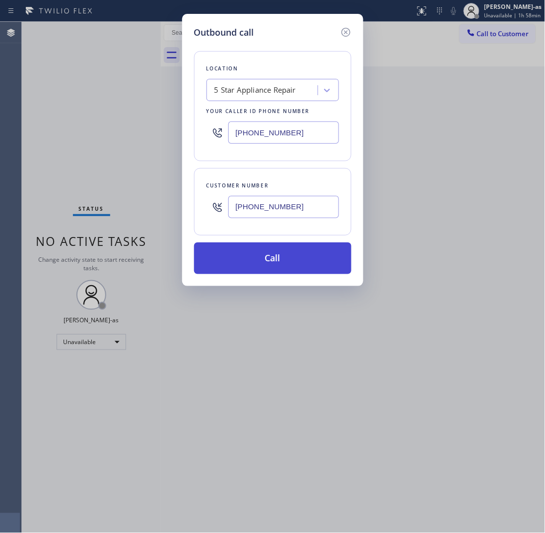
type input "[PHONE_NUMBER]"
click at [275, 261] on button "Call" at bounding box center [272, 259] width 157 height 32
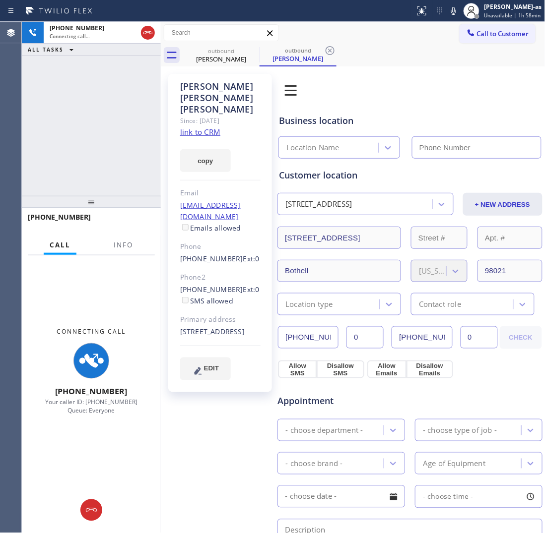
type input "[PHONE_NUMBER]"
click at [196, 127] on link "link to CRM" at bounding box center [200, 132] width 40 height 10
click at [120, 74] on div "[PHONE_NUMBER] Connecting call… ALL TASKS ALL TASKS ACTIVE TASKS TASKS IN WRAP …" at bounding box center [91, 109] width 139 height 174
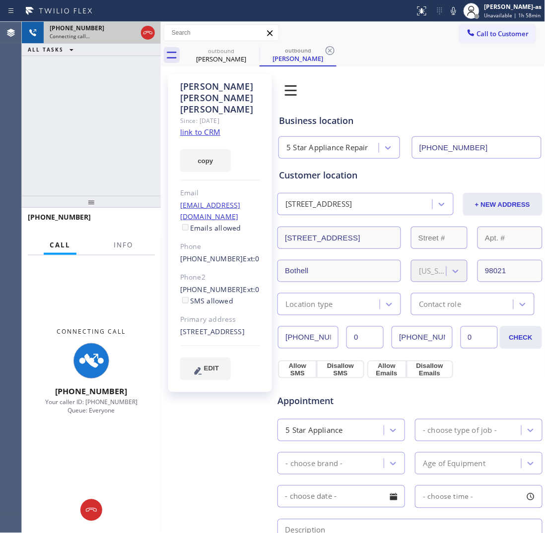
drag, startPoint x: 140, startPoint y: 42, endPoint x: 152, endPoint y: 33, distance: 15.3
click at [140, 41] on div at bounding box center [148, 33] width 18 height 22
click at [152, 33] on icon at bounding box center [148, 33] width 12 height 12
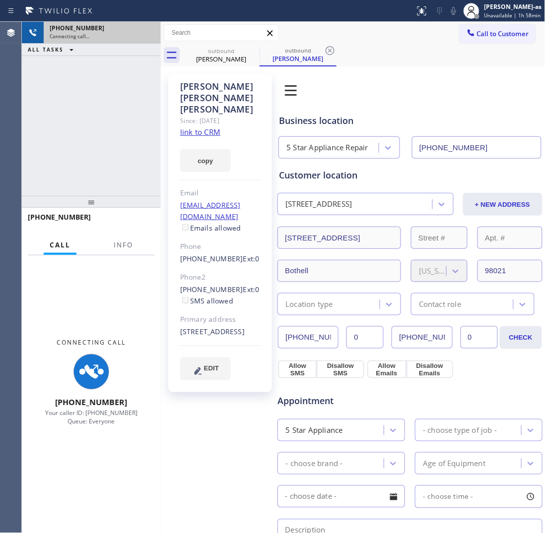
drag, startPoint x: 147, startPoint y: 35, endPoint x: 167, endPoint y: 47, distance: 23.4
click at [149, 36] on div "Connecting call…" at bounding box center [102, 36] width 105 height 7
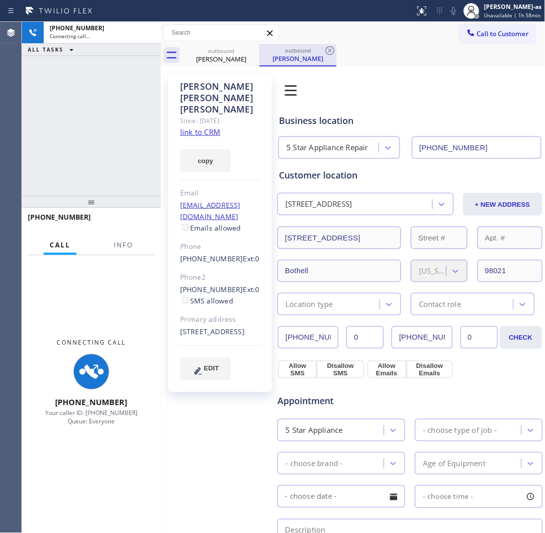
click at [199, 49] on div "outbound" at bounding box center [221, 50] width 75 height 7
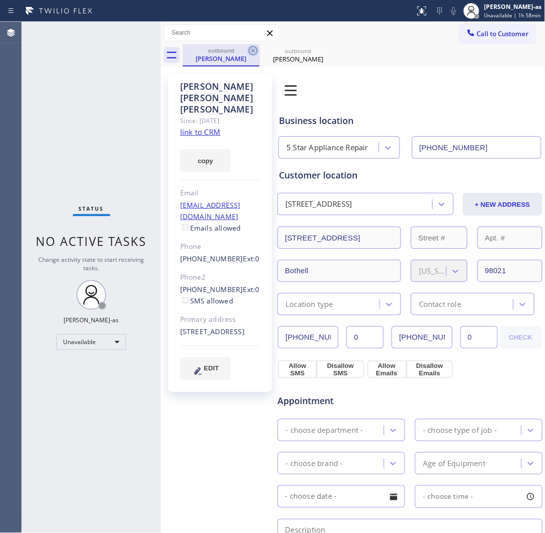
click at [247, 45] on icon at bounding box center [253, 51] width 12 height 12
click at [249, 46] on icon at bounding box center [253, 51] width 12 height 12
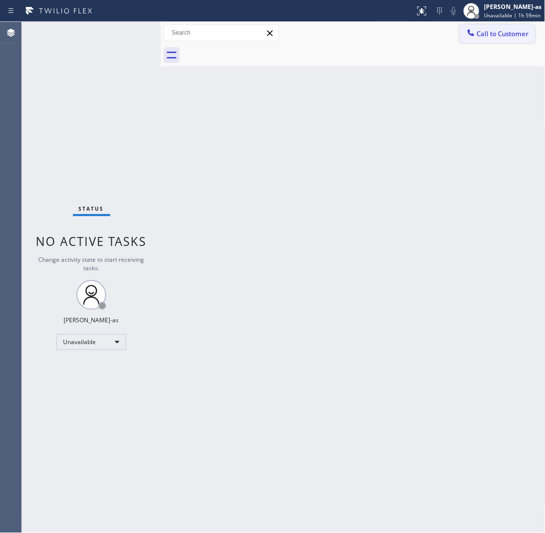
click at [531, 26] on button "Call to Customer" at bounding box center [497, 33] width 76 height 19
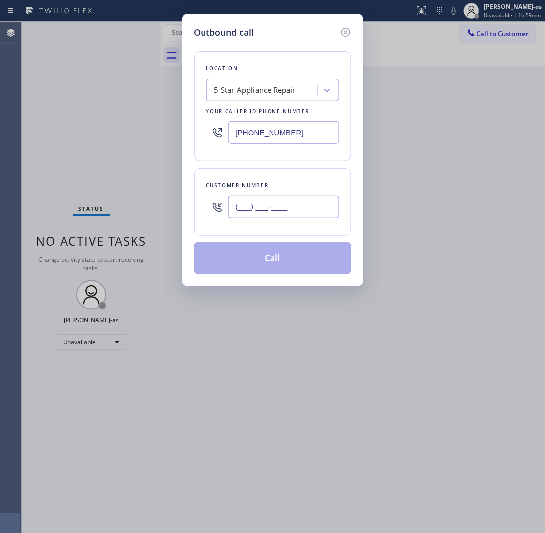
click at [296, 211] on input "(___) ___-____" at bounding box center [283, 207] width 111 height 22
paste input "425) 780-0968"
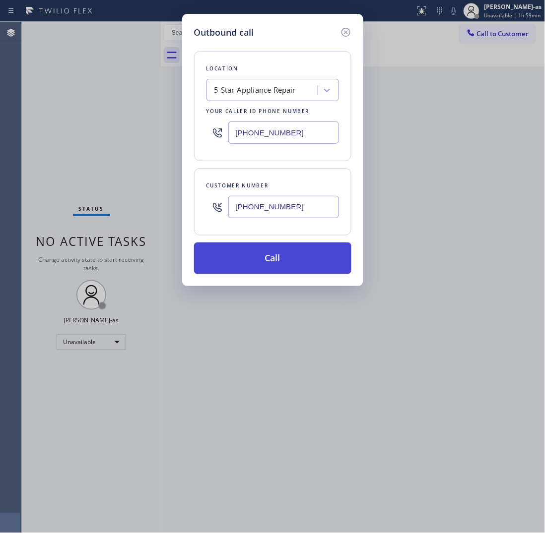
type input "[PHONE_NUMBER]"
drag, startPoint x: 283, startPoint y: 255, endPoint x: 183, endPoint y: 72, distance: 209.1
click at [283, 254] on button "Call" at bounding box center [272, 259] width 157 height 32
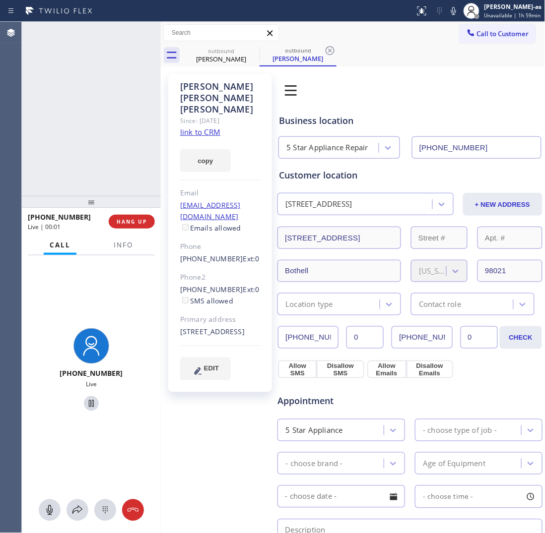
type input "[PHONE_NUMBER]"
drag, startPoint x: 85, startPoint y: 145, endPoint x: 130, endPoint y: 85, distance: 75.1
click at [87, 145] on div "[PHONE_NUMBER] Live | 00:04 ALL TASKS ALL TASKS ACTIVE TASKS TASKS IN WRAP UP" at bounding box center [91, 109] width 139 height 174
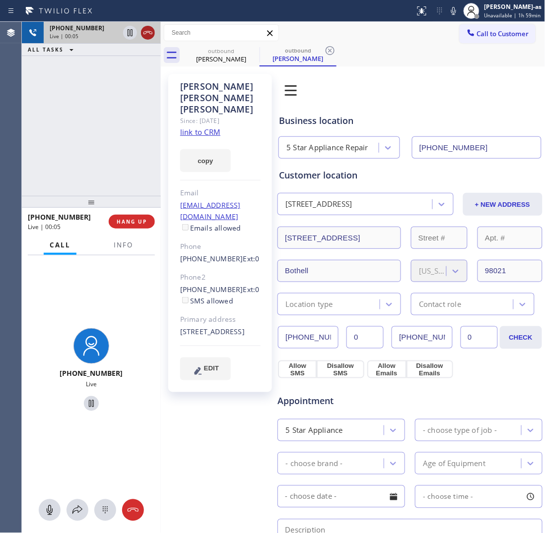
click at [144, 37] on icon at bounding box center [148, 33] width 12 height 12
drag, startPoint x: 211, startPoint y: 53, endPoint x: 246, endPoint y: 51, distance: 34.8
click at [212, 53] on div "outbound" at bounding box center [221, 50] width 75 height 7
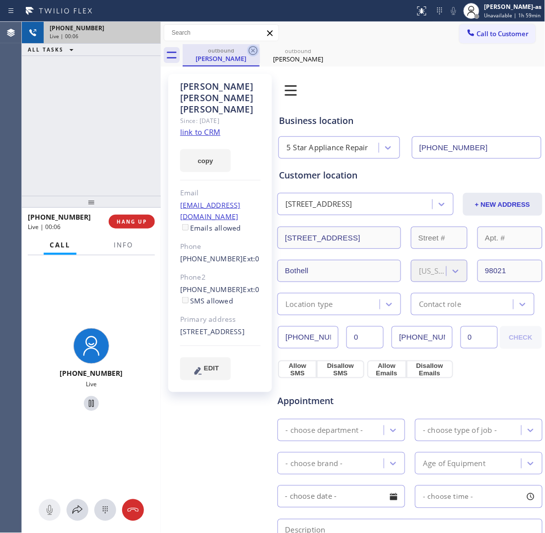
click at [256, 50] on icon at bounding box center [253, 50] width 9 height 9
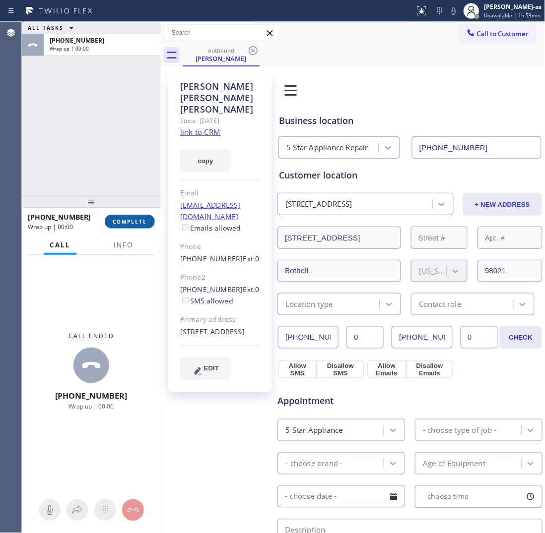
click at [114, 153] on div "ALL TASKS ALL TASKS ACTIVE TASKS TASKS IN WRAP UP [PHONE_NUMBER] Wrap up | 00:00" at bounding box center [91, 109] width 139 height 174
click at [144, 224] on span "COMPLETE" at bounding box center [130, 221] width 34 height 7
click at [118, 177] on div "ALL TASKS ALL TASKS ACTIVE TASKS TASKS IN WRAP UP [PHONE_NUMBER] Wrap up | 00:01" at bounding box center [91, 109] width 139 height 174
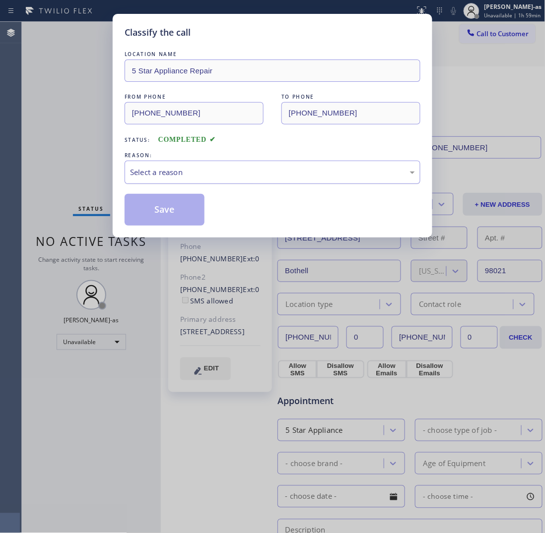
click at [202, 169] on div "Select a reason" at bounding box center [272, 172] width 285 height 11
click at [203, 169] on div "Existing Customer - ETA/PI/REDO/complain/cancel" at bounding box center [272, 172] width 285 height 11
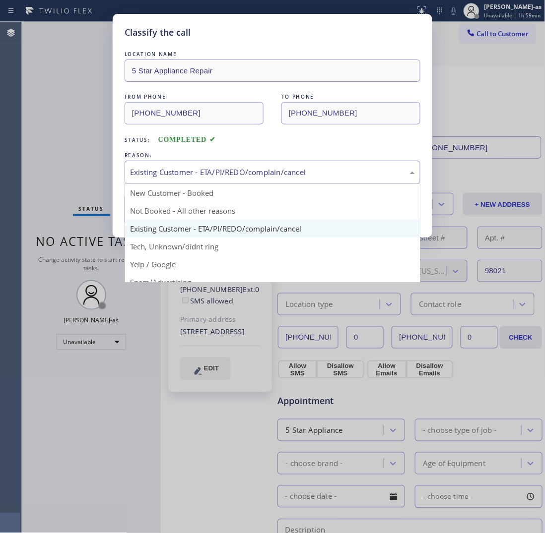
drag, startPoint x: 254, startPoint y: 231, endPoint x: 226, endPoint y: 221, distance: 29.3
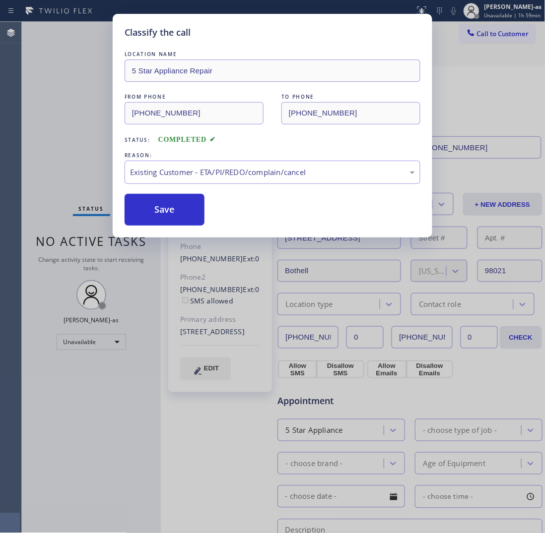
click at [172, 210] on button "Save" at bounding box center [165, 210] width 80 height 32
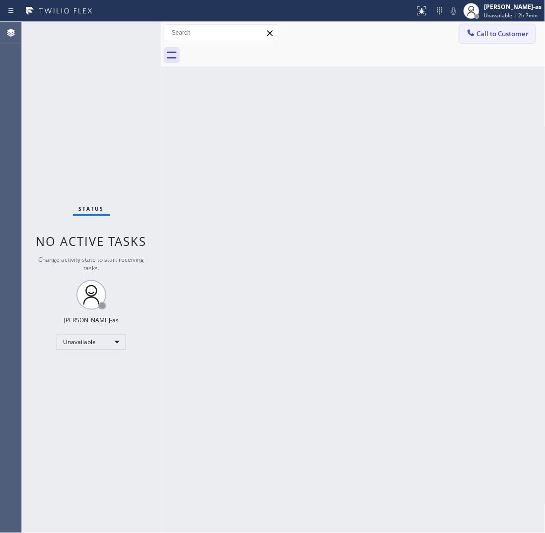
drag, startPoint x: 484, startPoint y: 31, endPoint x: 477, endPoint y: 38, distance: 9.5
click at [484, 33] on span "Call to Customer" at bounding box center [503, 33] width 52 height 9
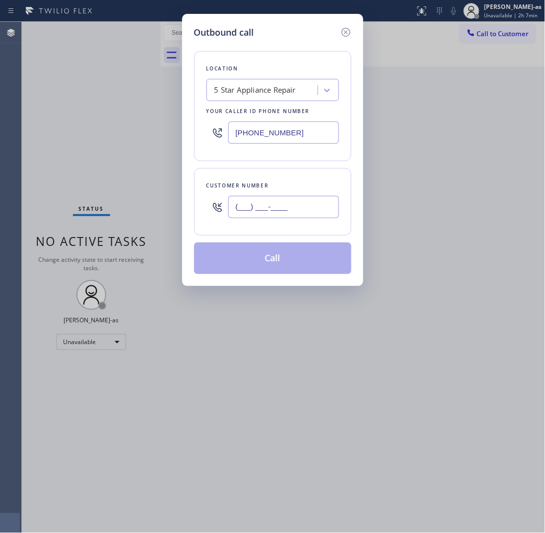
click at [269, 214] on input "(___) ___-____" at bounding box center [283, 207] width 111 height 22
paste input "415) 254-4757"
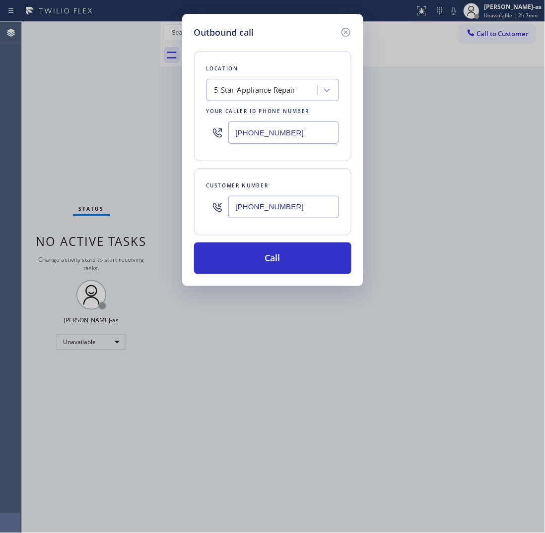
type input "[PHONE_NUMBER]"
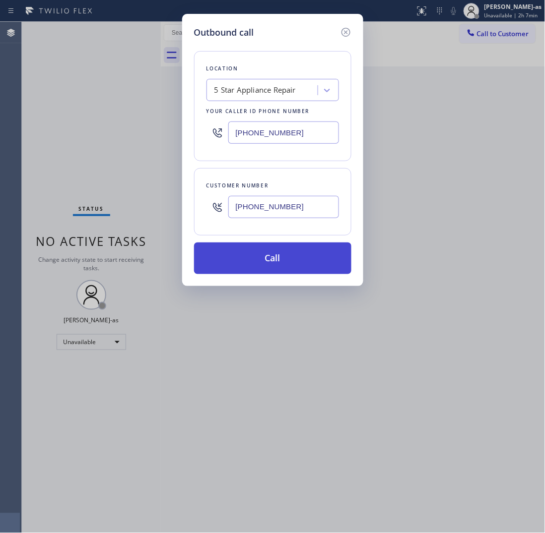
click at [284, 251] on button "Call" at bounding box center [272, 259] width 157 height 32
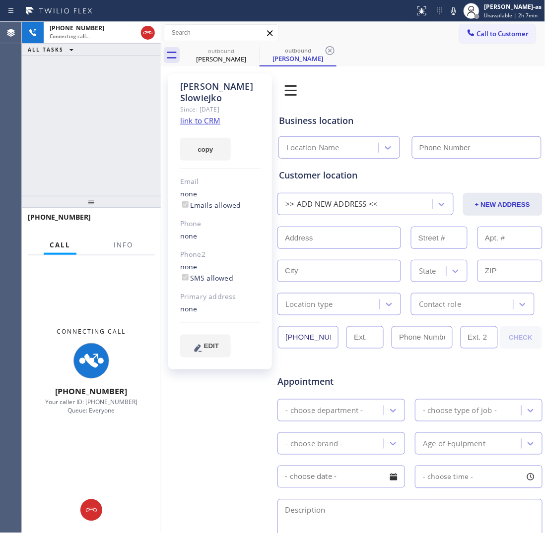
type input "[PHONE_NUMBER]"
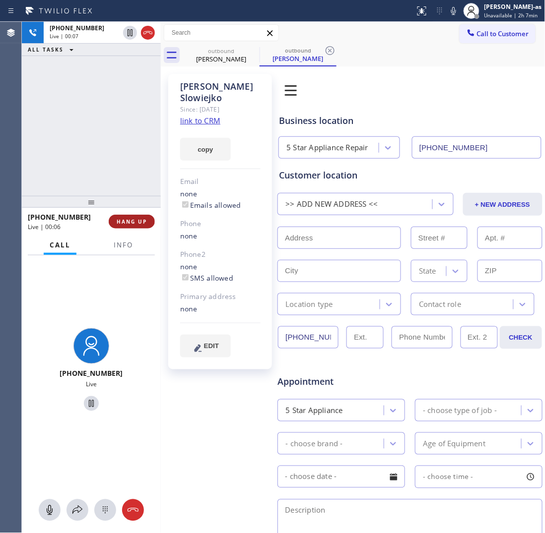
click at [122, 224] on span "HANG UP" at bounding box center [132, 221] width 30 height 7
click at [122, 222] on span "HANG UP" at bounding box center [132, 221] width 30 height 7
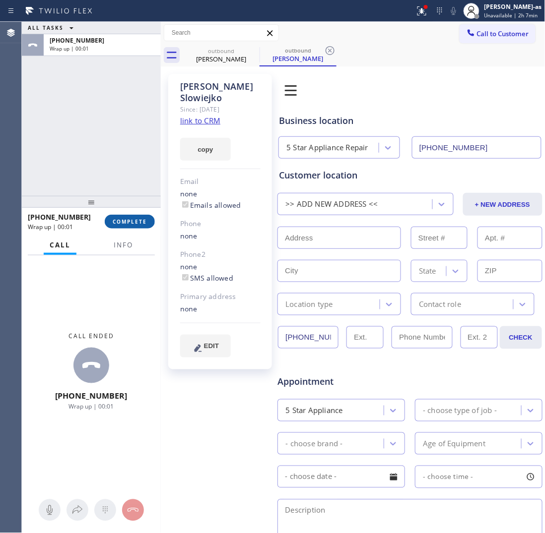
click at [122, 222] on span "COMPLETE" at bounding box center [130, 221] width 34 height 7
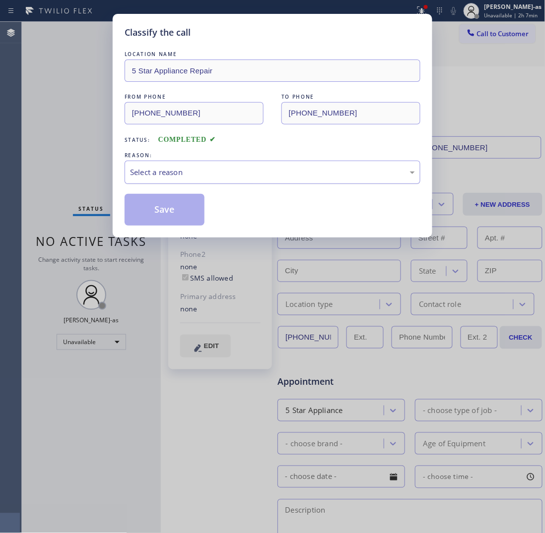
drag, startPoint x: 216, startPoint y: 169, endPoint x: 220, endPoint y: 174, distance: 6.5
click at [217, 170] on div "Select a reason" at bounding box center [272, 172] width 285 height 11
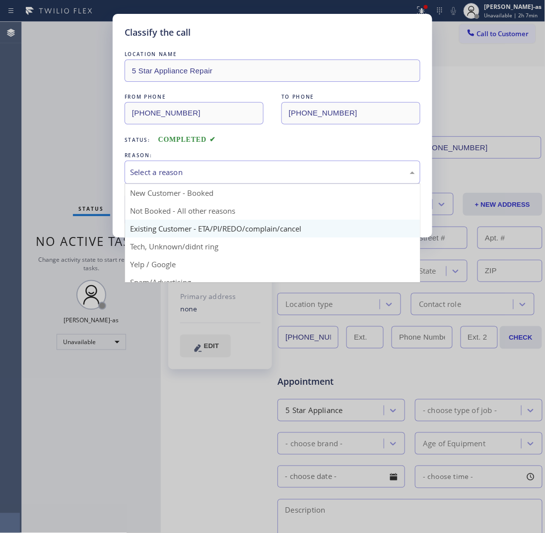
drag, startPoint x: 237, startPoint y: 225, endPoint x: 214, endPoint y: 223, distance: 22.9
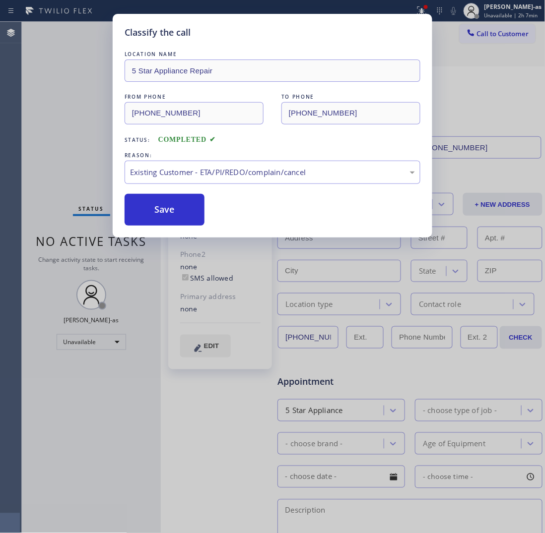
click at [188, 222] on button "Save" at bounding box center [165, 210] width 80 height 32
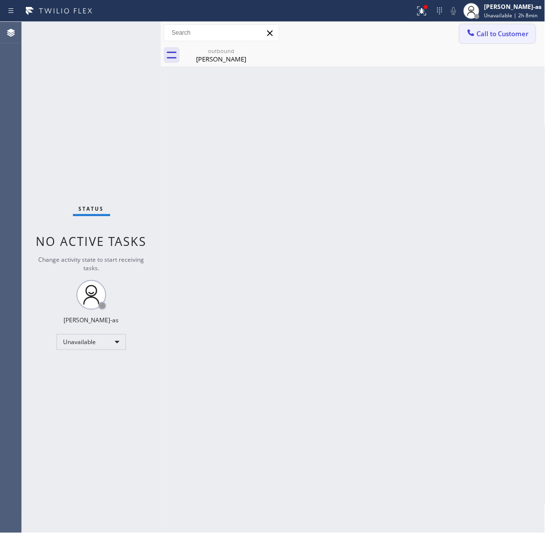
click at [506, 28] on button "Call to Customer" at bounding box center [497, 33] width 76 height 19
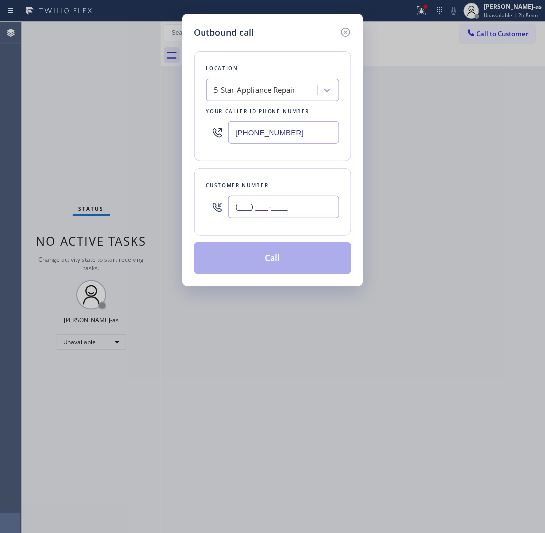
click at [293, 198] on input "(___) ___-____" at bounding box center [283, 207] width 111 height 22
paste input "213) 842-0412"
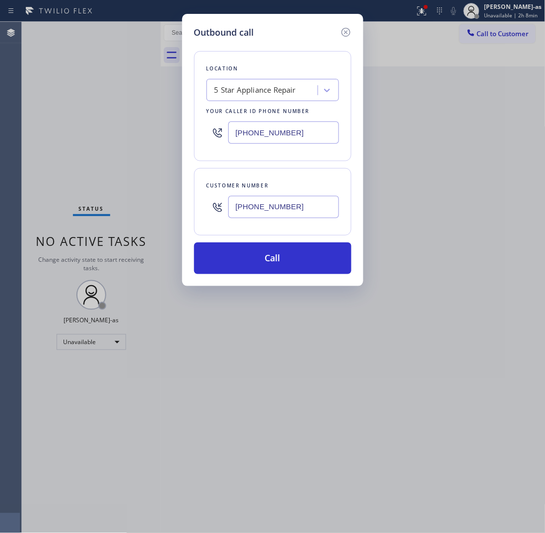
type input "[PHONE_NUMBER]"
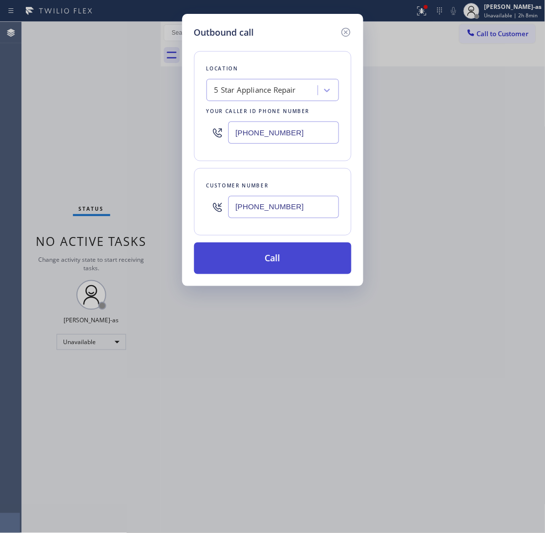
click at [288, 260] on button "Call" at bounding box center [272, 259] width 157 height 32
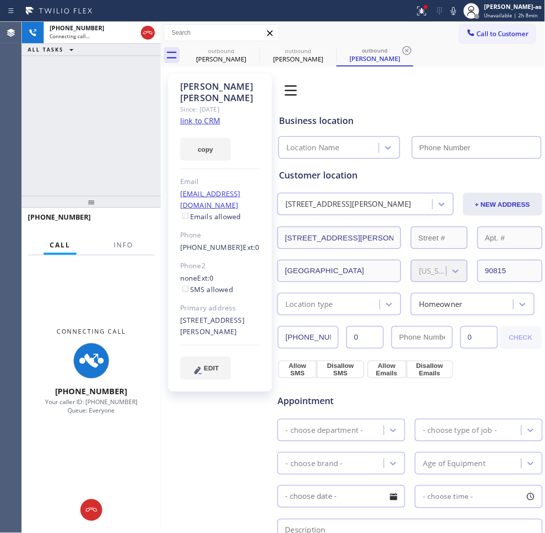
type input "[PHONE_NUMBER]"
click at [203, 116] on link "link to CRM" at bounding box center [200, 121] width 40 height 10
drag, startPoint x: 82, startPoint y: 170, endPoint x: 100, endPoint y: 170, distance: 17.4
click at [94, 171] on div "[PHONE_NUMBER] Connecting call… ALL TASKS ALL TASKS ACTIVE TASKS TASKS IN WRAP …" at bounding box center [91, 109] width 139 height 174
click at [154, 33] on div at bounding box center [148, 33] width 14 height 12
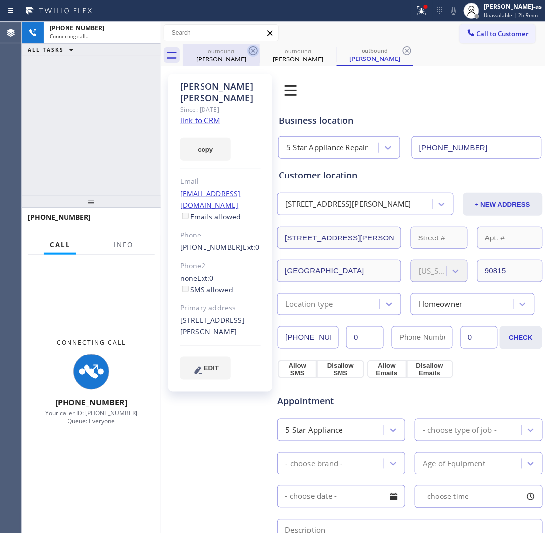
click at [218, 61] on div "[PERSON_NAME]" at bounding box center [221, 59] width 75 height 9
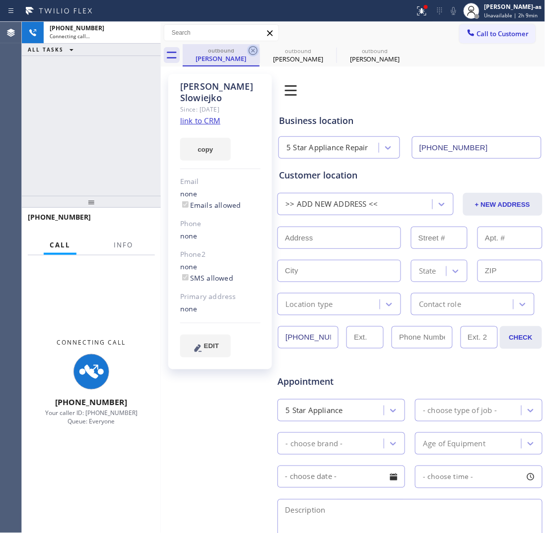
click at [250, 51] on icon at bounding box center [253, 51] width 12 height 12
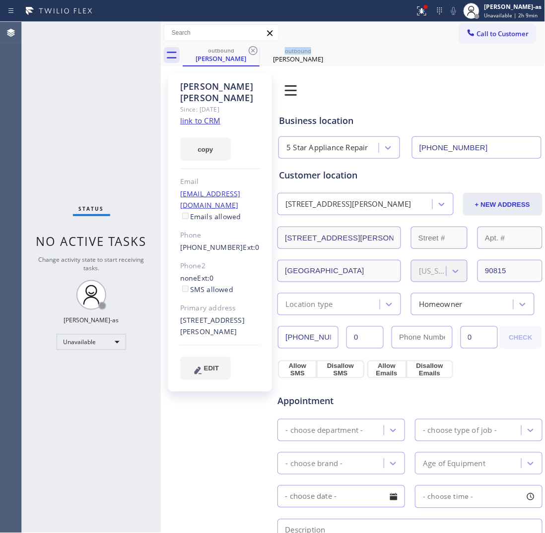
click at [250, 51] on icon at bounding box center [253, 51] width 12 height 12
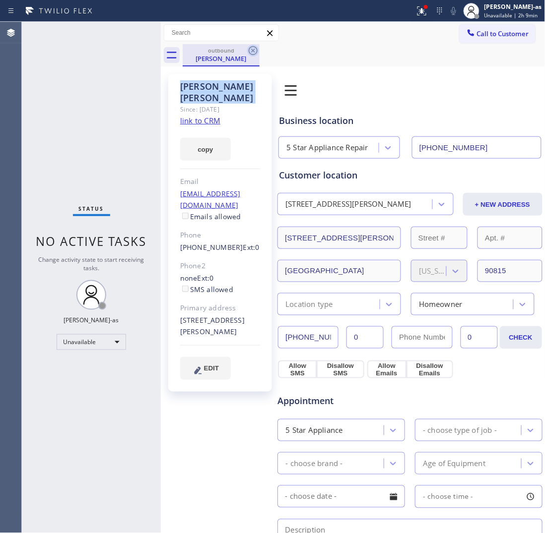
click at [250, 51] on icon at bounding box center [253, 51] width 12 height 12
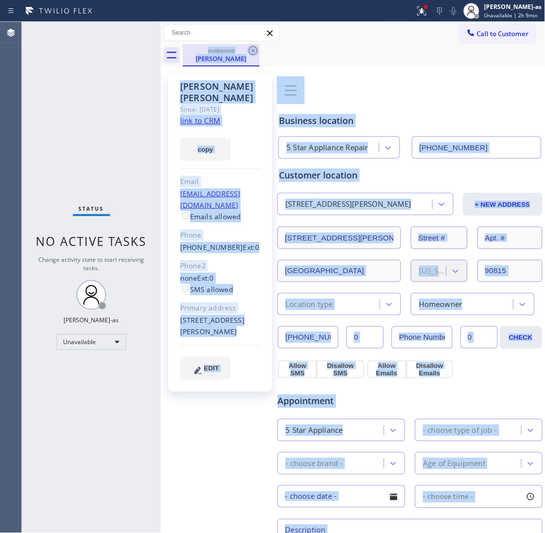
click at [250, 51] on div "outbound [PERSON_NAME]" at bounding box center [364, 55] width 363 height 22
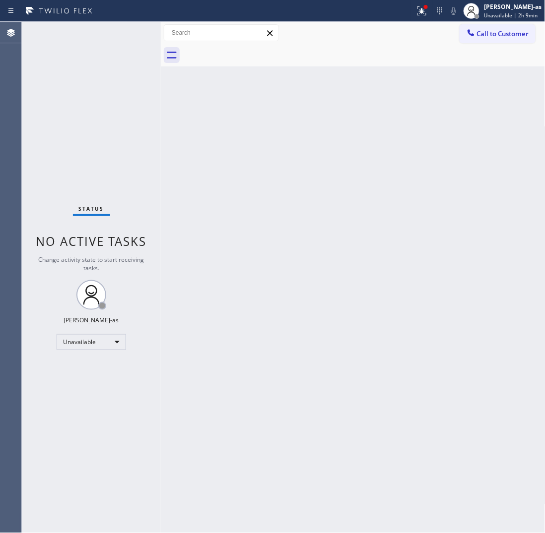
click at [250, 51] on div at bounding box center [364, 55] width 363 height 22
click at [502, 32] on span "Call to Customer" at bounding box center [503, 33] width 52 height 9
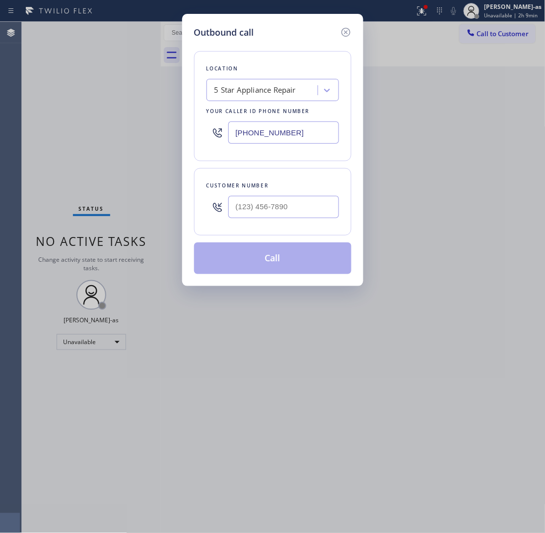
click at [283, 225] on div "Customer number" at bounding box center [272, 201] width 157 height 67
click at [289, 211] on input "(___) ___-____" at bounding box center [283, 207] width 111 height 22
paste input "562) 472-7912"
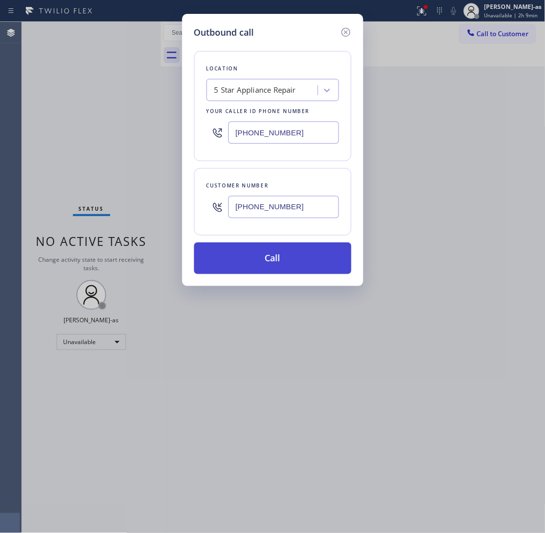
type input "[PHONE_NUMBER]"
click at [275, 261] on button "Call" at bounding box center [272, 259] width 157 height 32
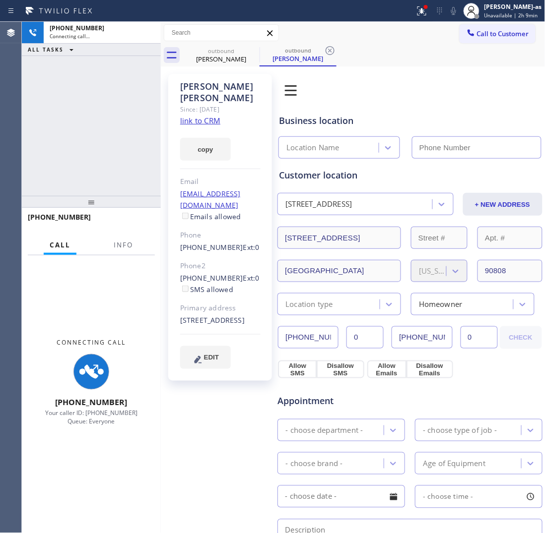
type input "[PHONE_NUMBER]"
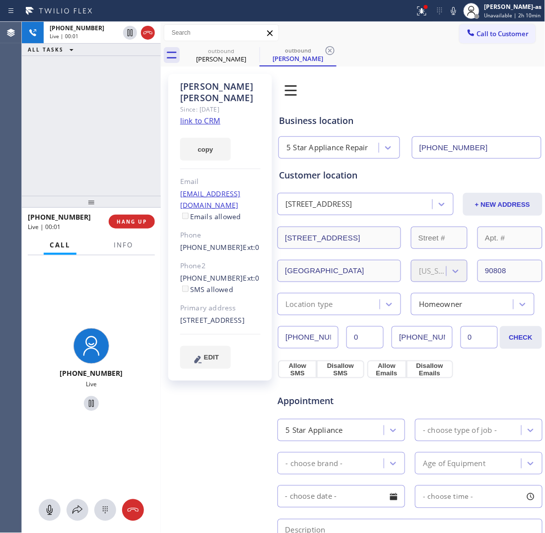
click at [139, 145] on div "[PHONE_NUMBER] Live | 00:01 ALL TASKS ALL TASKS ACTIVE TASKS TASKS IN WRAP UP" at bounding box center [91, 109] width 139 height 174
click at [134, 223] on span "HANG UP" at bounding box center [132, 221] width 30 height 7
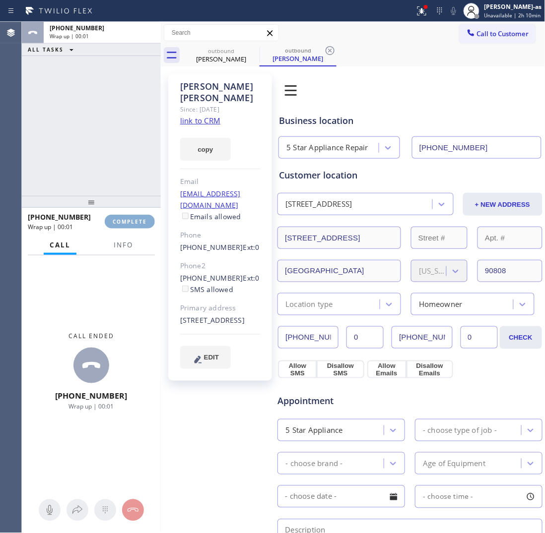
click at [132, 222] on span "COMPLETE" at bounding box center [130, 221] width 34 height 7
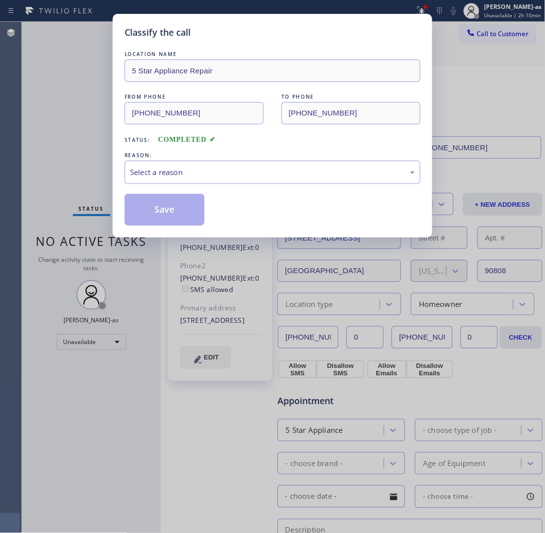
click at [119, 179] on div "Classify the call LOCATION NAME 5 Star Appliance Repair FROM PHONE [PHONE_NUMBE…" at bounding box center [272, 126] width 319 height 224
click at [179, 177] on div "Select a reason" at bounding box center [272, 172] width 285 height 11
click at [180, 214] on button "Save" at bounding box center [165, 210] width 80 height 32
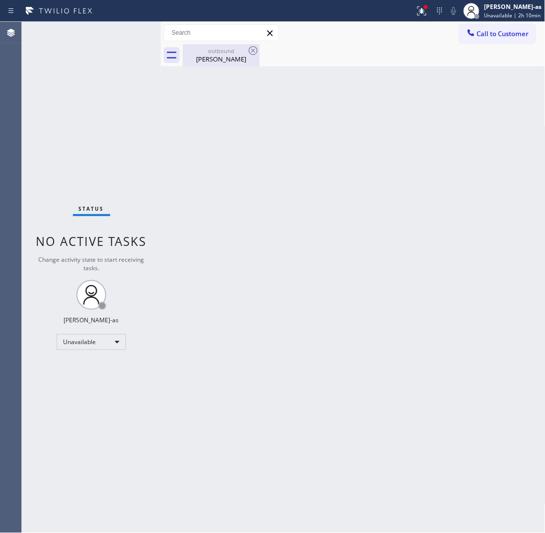
click at [205, 52] on div "outbound" at bounding box center [221, 50] width 75 height 7
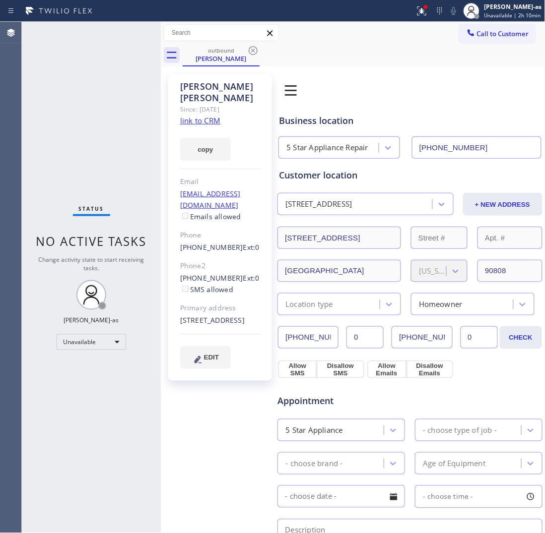
click at [209, 113] on div "Since: [DATE]" at bounding box center [220, 109] width 80 height 11
click at [201, 117] on link "link to CRM" at bounding box center [200, 121] width 40 height 10
click at [503, 28] on button "Call to Customer" at bounding box center [497, 33] width 76 height 19
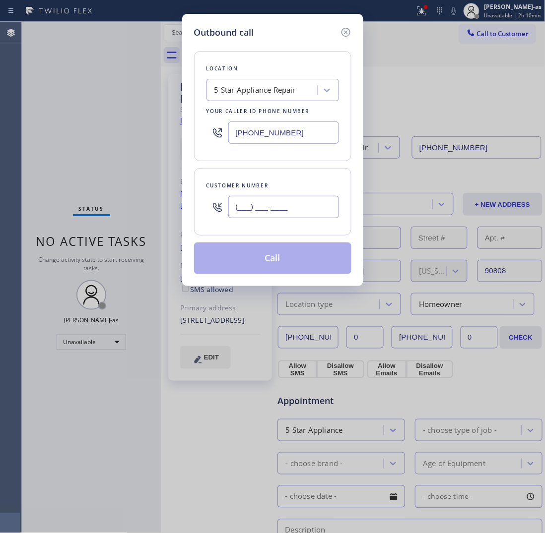
click at [283, 207] on input "(___) ___-____" at bounding box center [283, 207] width 111 height 22
paste input "818) 648-8062"
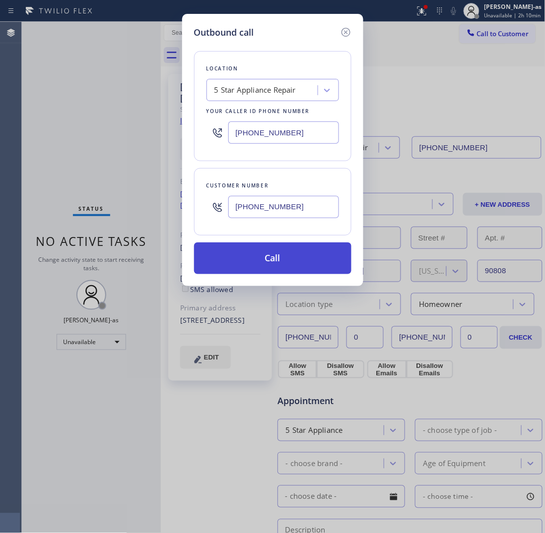
type input "[PHONE_NUMBER]"
click at [294, 269] on button "Call" at bounding box center [272, 259] width 157 height 32
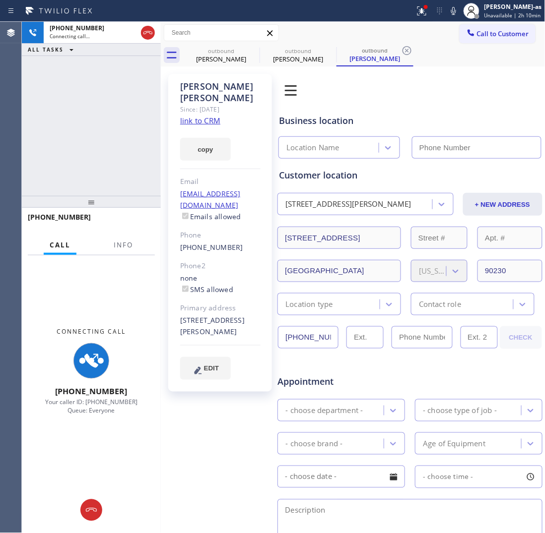
click at [199, 116] on link "link to CRM" at bounding box center [200, 121] width 40 height 10
type input "[PHONE_NUMBER]"
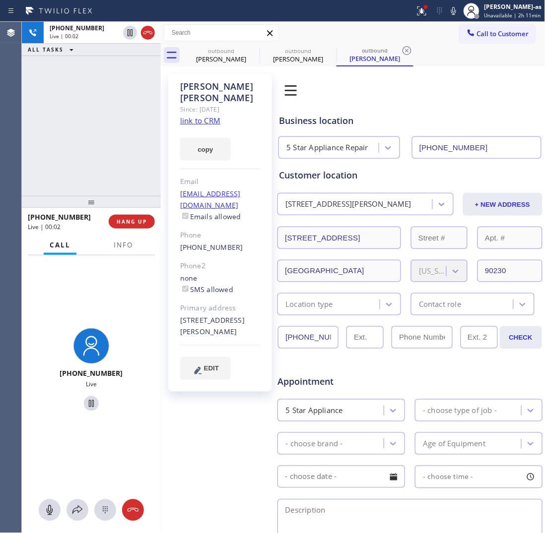
click at [72, 129] on div "[PHONE_NUMBER] Live | 00:02 ALL TASKS ALL TASKS ACTIVE TASKS TASKS IN WRAP UP" at bounding box center [91, 109] width 139 height 174
click at [147, 28] on icon at bounding box center [148, 33] width 12 height 12
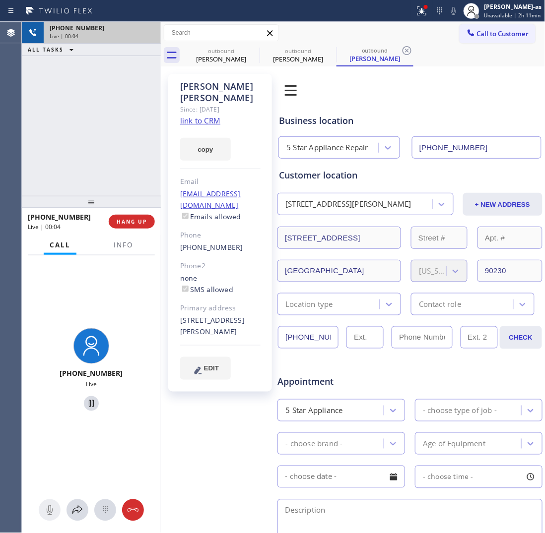
drag, startPoint x: 134, startPoint y: 134, endPoint x: 142, endPoint y: 174, distance: 40.0
click at [142, 172] on div "[PHONE_NUMBER] Live | 00:04 ALL TASKS ALL TASKS ACTIVE TASKS TASKS IN WRAP UP" at bounding box center [91, 109] width 139 height 174
click at [133, 215] on button "HANG UP" at bounding box center [132, 222] width 46 height 14
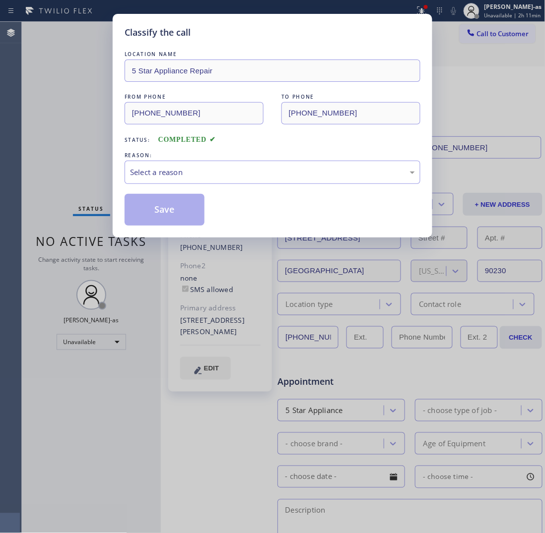
click at [122, 167] on div "Classify the call LOCATION NAME 5 Star Appliance Repair FROM PHONE [PHONE_NUMBE…" at bounding box center [272, 126] width 319 height 224
drag, startPoint x: 204, startPoint y: 169, endPoint x: 228, endPoint y: 175, distance: 24.5
click at [206, 171] on div "Select a reason" at bounding box center [272, 172] width 285 height 11
click at [182, 212] on button "Save" at bounding box center [165, 210] width 80 height 32
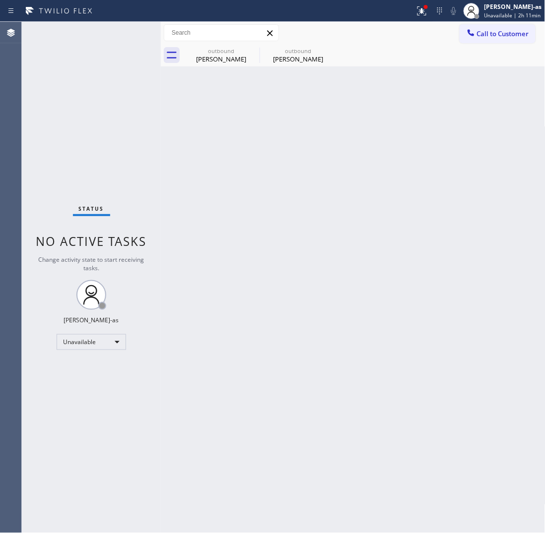
drag, startPoint x: 149, startPoint y: 80, endPoint x: 193, endPoint y: 54, distance: 51.8
click at [155, 80] on div "Status No active tasks Change activity state to start receiving tasks. [PERSON_…" at bounding box center [91, 277] width 139 height 511
click at [209, 55] on div "[PERSON_NAME]" at bounding box center [221, 59] width 75 height 9
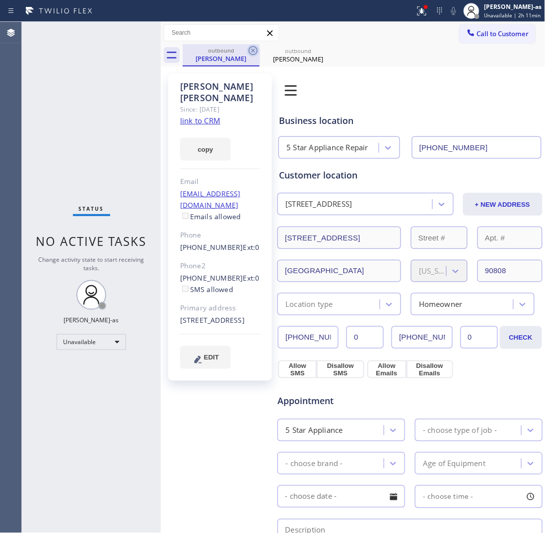
click at [249, 51] on icon at bounding box center [253, 50] width 9 height 9
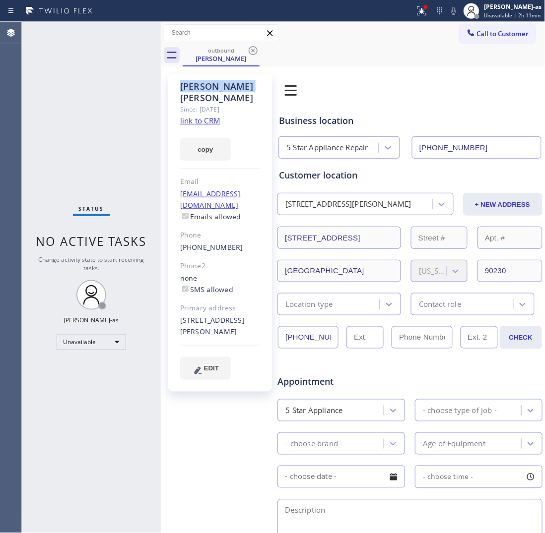
click at [249, 51] on icon at bounding box center [253, 50] width 9 height 9
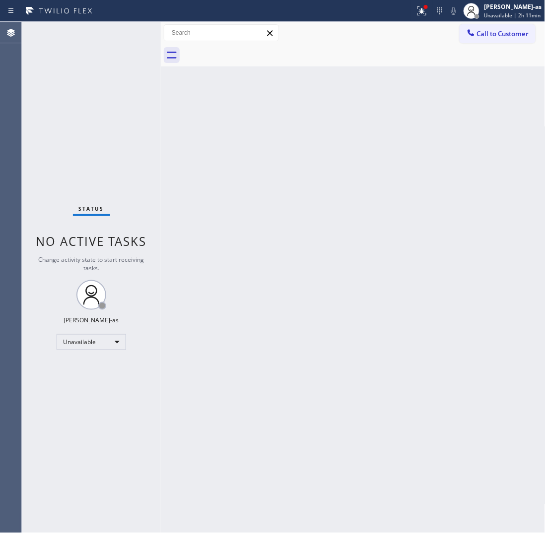
click at [249, 51] on div at bounding box center [364, 55] width 363 height 22
click at [511, 29] on span "Call to Customer" at bounding box center [503, 33] width 52 height 9
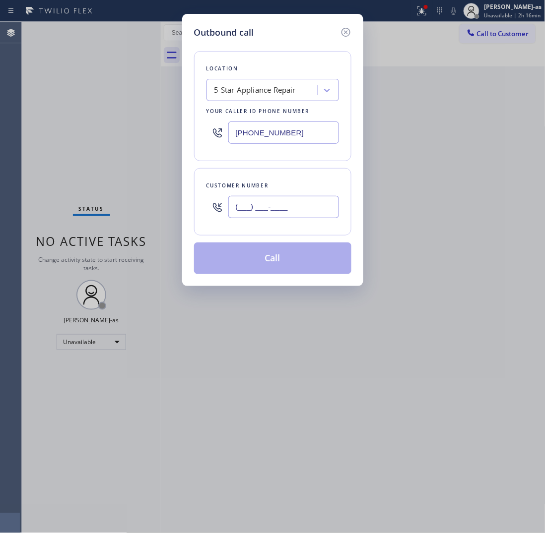
click at [303, 206] on input "(___) ___-____" at bounding box center [283, 207] width 111 height 22
paste input "310) 497-5692"
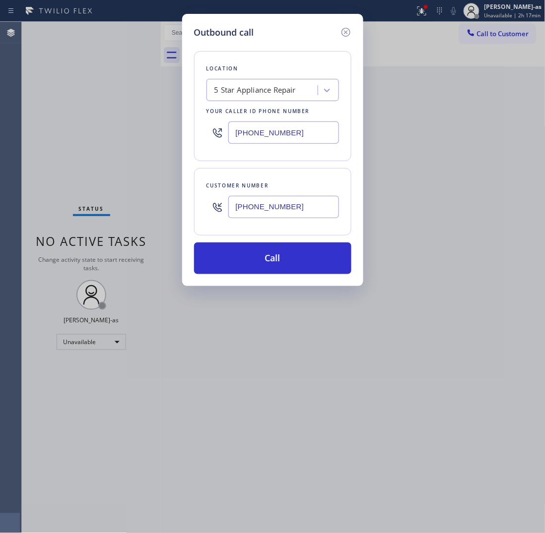
click at [301, 208] on input "[PHONE_NUMBER]" at bounding box center [283, 207] width 111 height 22
paste input "626) 825-1349"
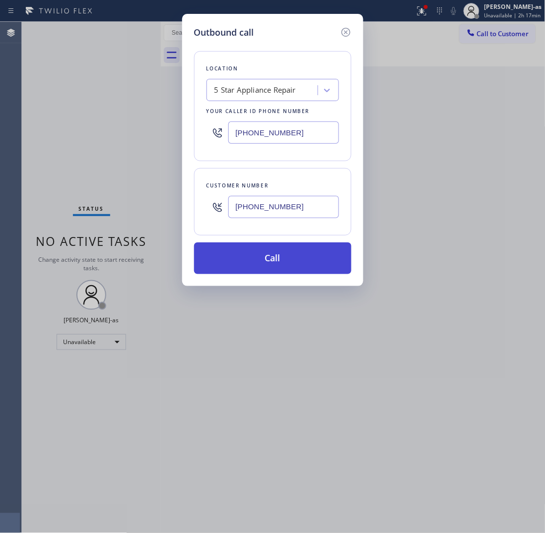
type input "[PHONE_NUMBER]"
click at [285, 259] on button "Call" at bounding box center [272, 259] width 157 height 32
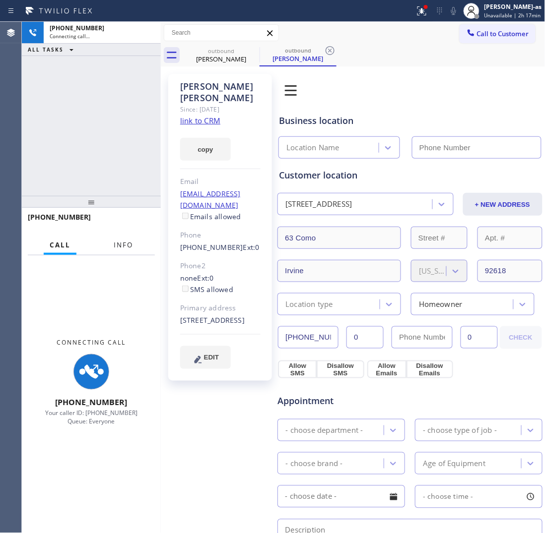
click at [125, 246] on span "Info" at bounding box center [123, 245] width 19 height 9
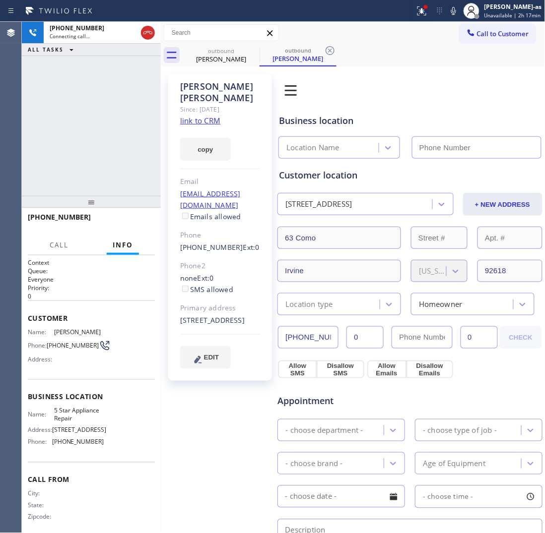
click at [204, 116] on link "link to CRM" at bounding box center [200, 121] width 40 height 10
type input "[PHONE_NUMBER]"
drag, startPoint x: 72, startPoint y: 87, endPoint x: 75, endPoint y: 93, distance: 6.2
click at [75, 93] on div "[PHONE_NUMBER] Live | 00:49 ALL TASKS ALL TASKS ACTIVE TASKS TASKS IN WRAP UP" at bounding box center [91, 109] width 139 height 174
click at [142, 231] on div "[PHONE_NUMBER] Live | 00:50 HANG UP" at bounding box center [91, 222] width 127 height 26
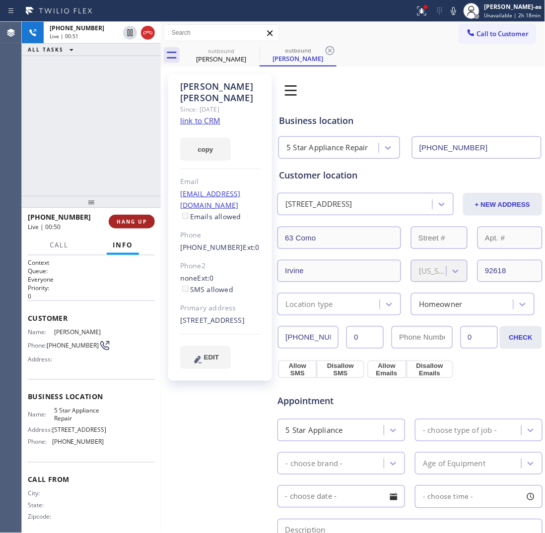
click at [134, 220] on span "HANG UP" at bounding box center [132, 221] width 30 height 7
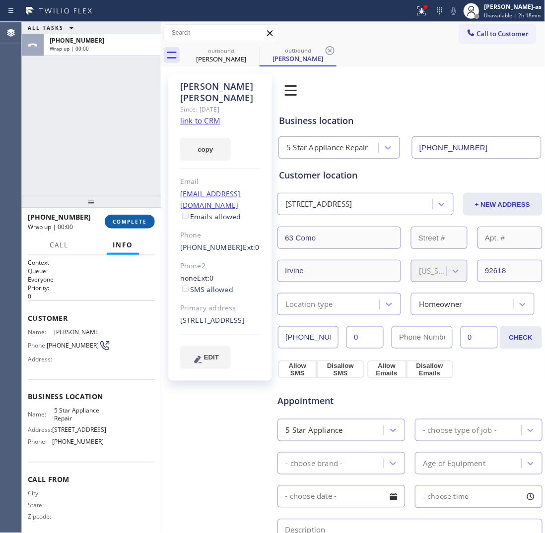
click at [134, 220] on span "COMPLETE" at bounding box center [130, 221] width 34 height 7
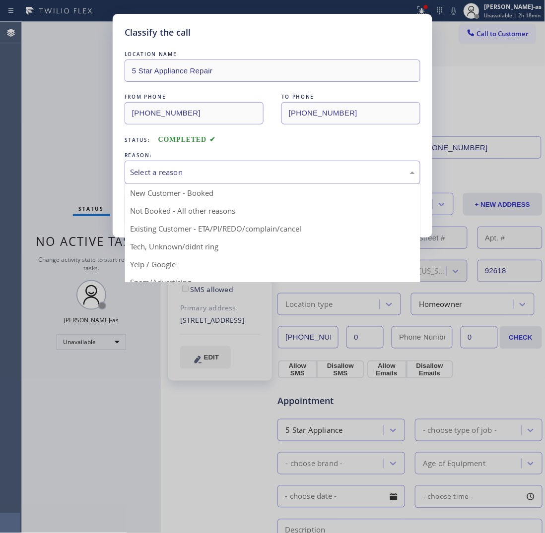
click at [202, 175] on div "Select a reason" at bounding box center [272, 172] width 285 height 11
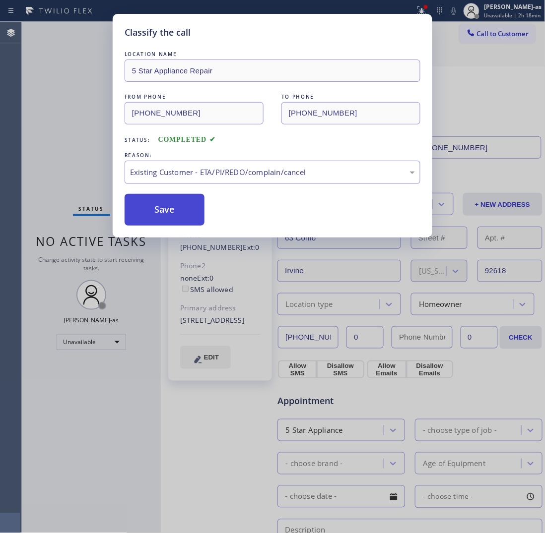
click at [155, 207] on button "Save" at bounding box center [165, 210] width 80 height 32
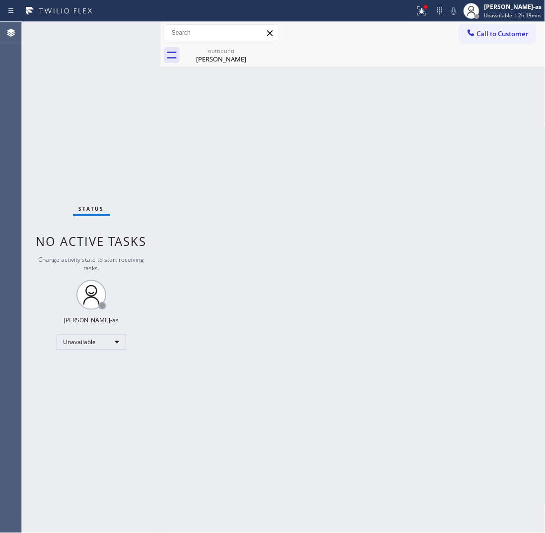
drag, startPoint x: 116, startPoint y: 111, endPoint x: 144, endPoint y: 108, distance: 28.4
click at [120, 112] on div "Status No active tasks Change activity state to start receiving tasks. [PERSON_…" at bounding box center [91, 277] width 139 height 511
click at [507, 28] on button "Call to Customer" at bounding box center [497, 33] width 76 height 19
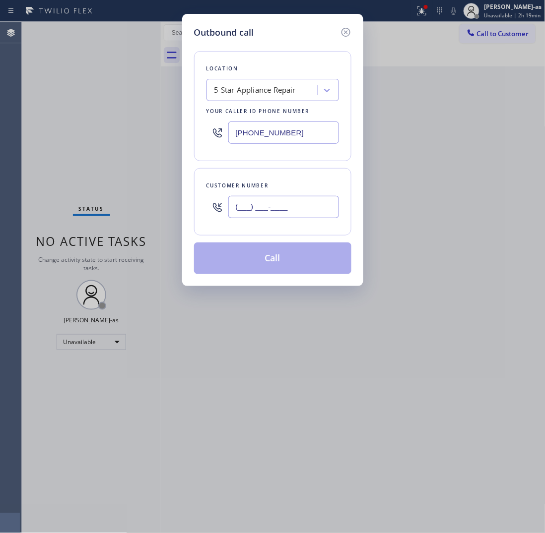
click at [314, 207] on input "(___) ___-____" at bounding box center [283, 207] width 111 height 22
click at [271, 204] on input "(___) ___-____" at bounding box center [283, 207] width 111 height 22
paste input "213) 509-2299"
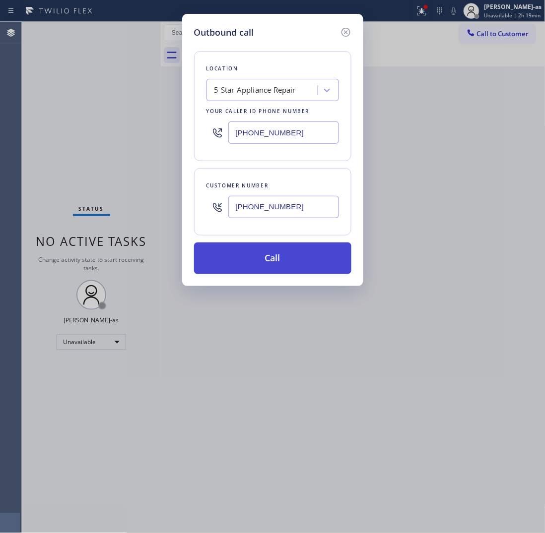
type input "[PHONE_NUMBER]"
click at [314, 261] on button "Call" at bounding box center [272, 259] width 157 height 32
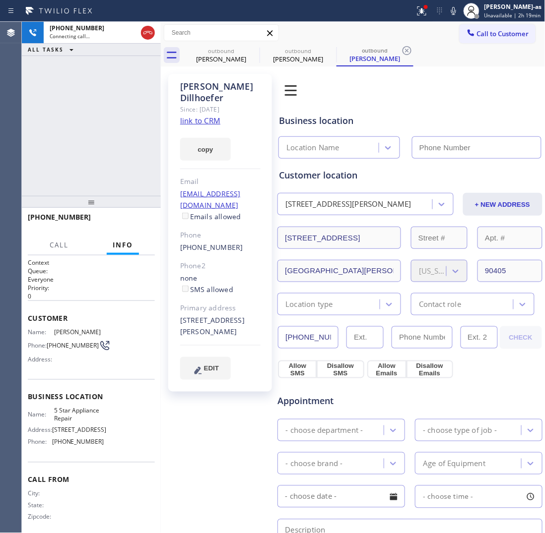
click at [209, 116] on link "link to CRM" at bounding box center [200, 121] width 40 height 10
type input "[PHONE_NUMBER]"
drag, startPoint x: 145, startPoint y: 30, endPoint x: 199, endPoint y: 57, distance: 60.6
click at [150, 31] on icon at bounding box center [148, 33] width 12 height 12
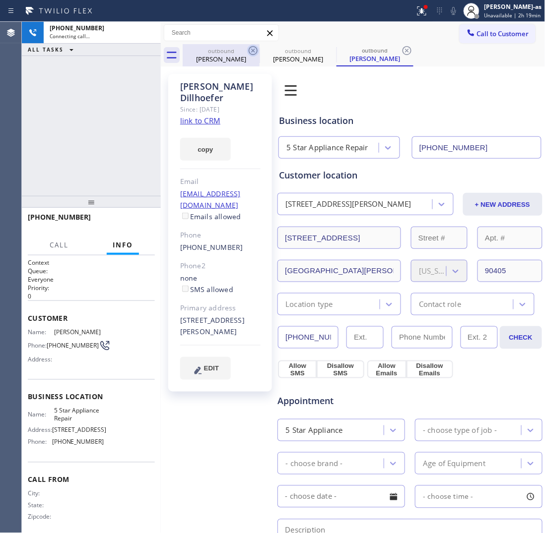
drag, startPoint x: 221, startPoint y: 63, endPoint x: 248, endPoint y: 51, distance: 29.3
click at [224, 62] on div "[PERSON_NAME]" at bounding box center [221, 59] width 75 height 9
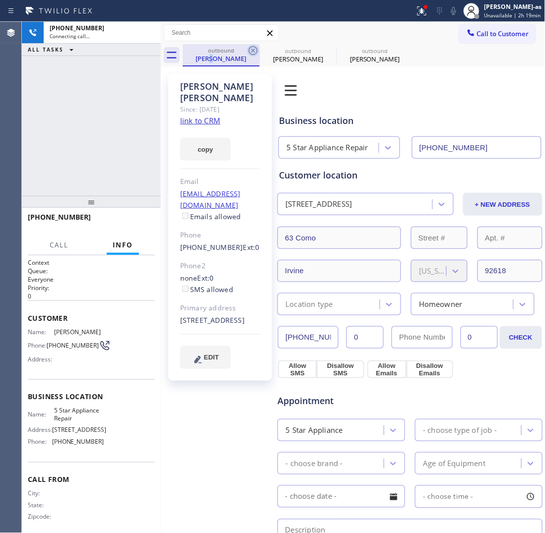
click at [250, 50] on icon at bounding box center [253, 51] width 12 height 12
click at [0, 0] on icon at bounding box center [0, 0] width 0 height 0
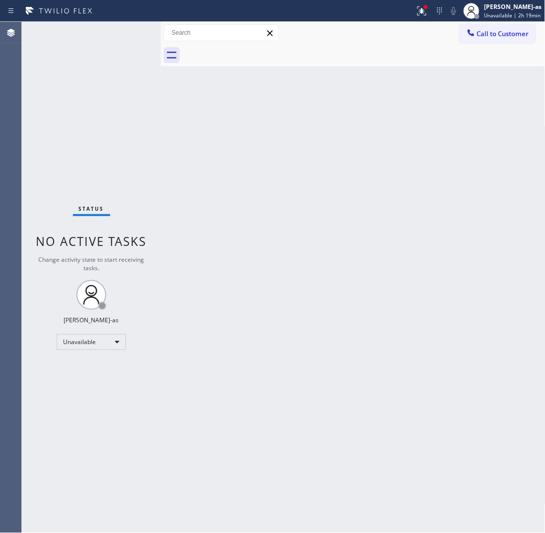
click at [250, 50] on div at bounding box center [364, 55] width 363 height 22
click at [102, 341] on div "Unavailable" at bounding box center [91, 342] width 69 height 16
click at [89, 393] on li "Break" at bounding box center [90, 393] width 67 height 12
click at [85, 341] on div "Break" at bounding box center [91, 342] width 69 height 16
click at [101, 385] on li "Unavailable" at bounding box center [90, 381] width 67 height 12
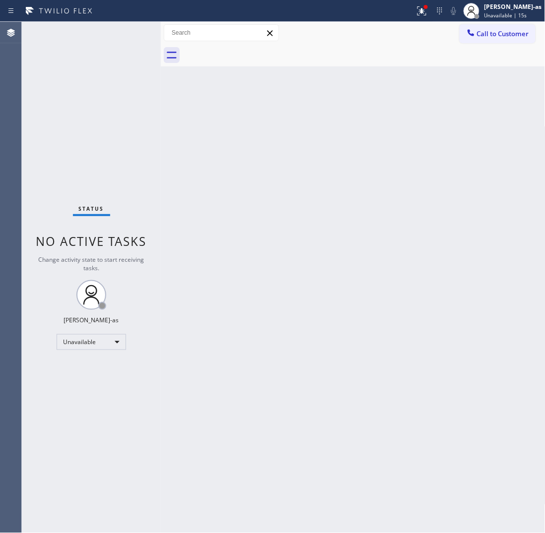
click at [409, 238] on div "Back to Dashboard Change Sender ID Customers Technicians Select a contact Outbo…" at bounding box center [353, 277] width 384 height 511
click at [475, 31] on div at bounding box center [471, 34] width 12 height 12
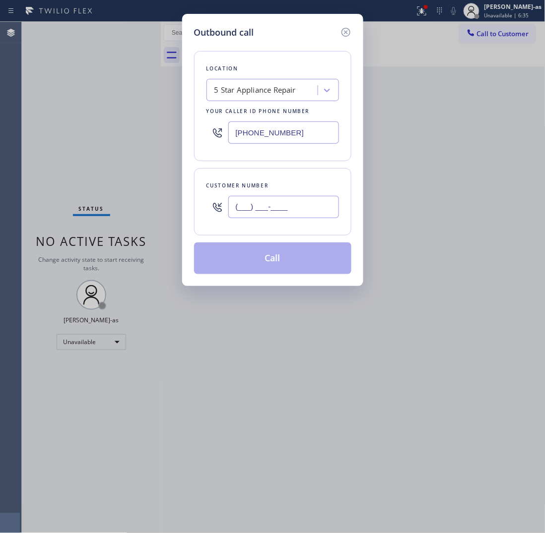
click at [283, 201] on input "(___) ___-____" at bounding box center [283, 207] width 111 height 22
paste input "165) 064-2006"
type input "(165) 064-2006"
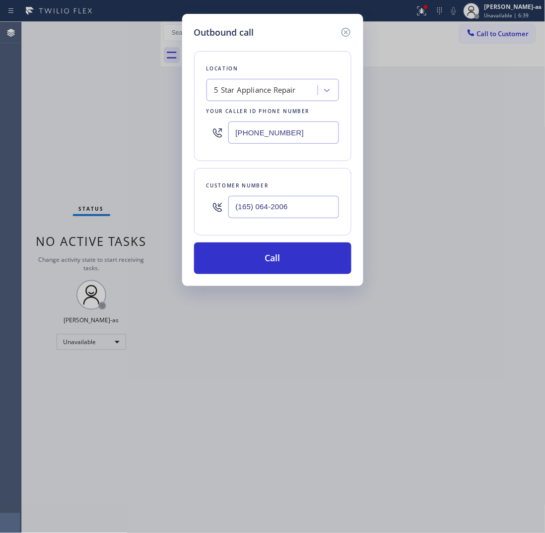
click at [263, 137] on input "[PHONE_NUMBER]" at bounding box center [283, 133] width 111 height 22
paste input "999-4417"
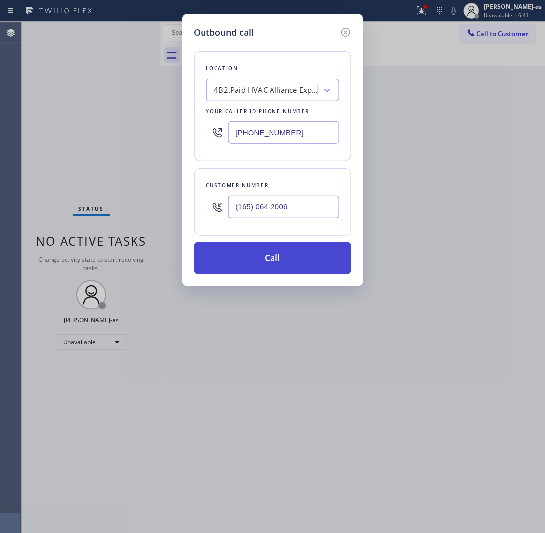
type input "[PHONE_NUMBER]"
click at [318, 265] on button "Call" at bounding box center [272, 259] width 157 height 32
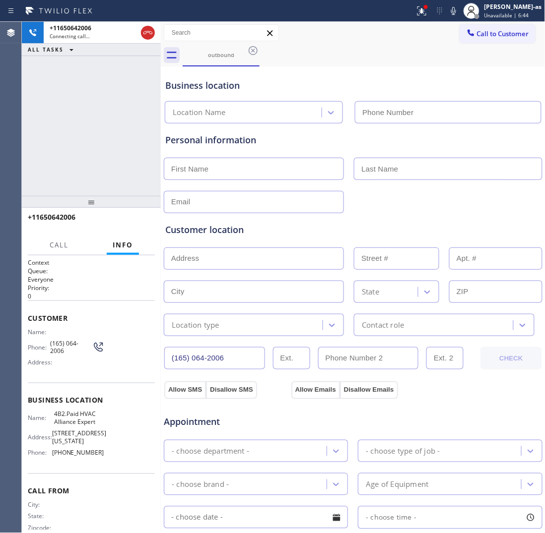
type input "[PHONE_NUMBER]"
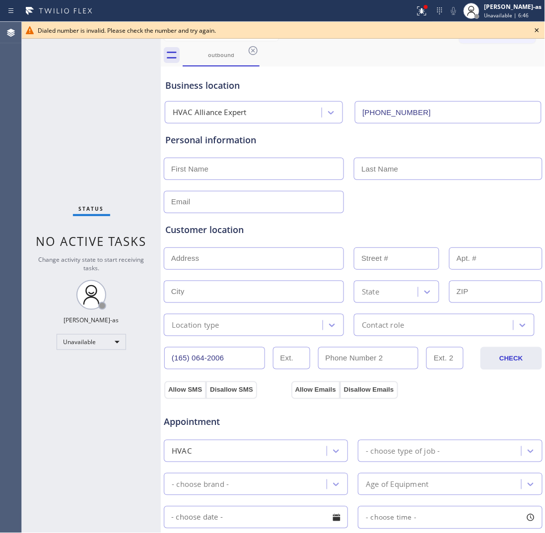
drag, startPoint x: 202, startPoint y: 60, endPoint x: 264, endPoint y: 58, distance: 62.0
click at [220, 61] on div "outbound" at bounding box center [221, 54] width 75 height 21
click at [249, 48] on icon at bounding box center [253, 51] width 12 height 12
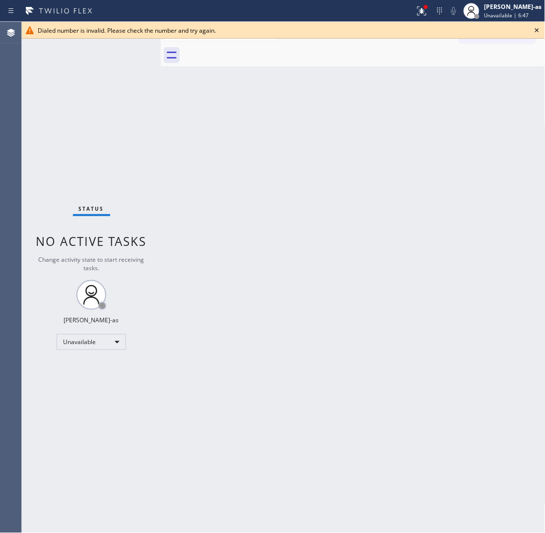
click at [249, 48] on div at bounding box center [364, 55] width 363 height 22
click at [537, 28] on icon at bounding box center [537, 30] width 12 height 12
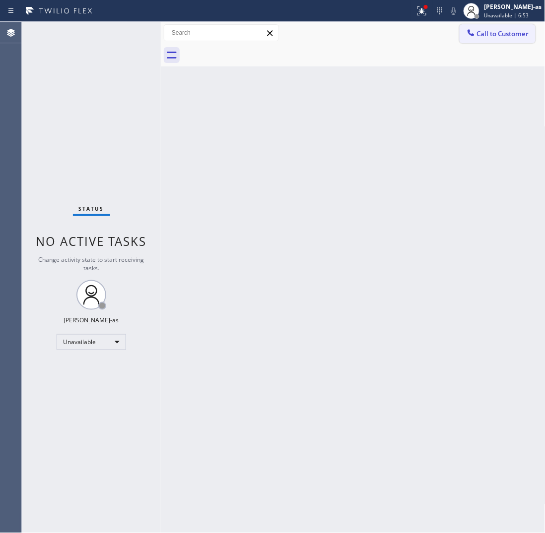
click at [487, 35] on span "Call to Customer" at bounding box center [503, 33] width 52 height 9
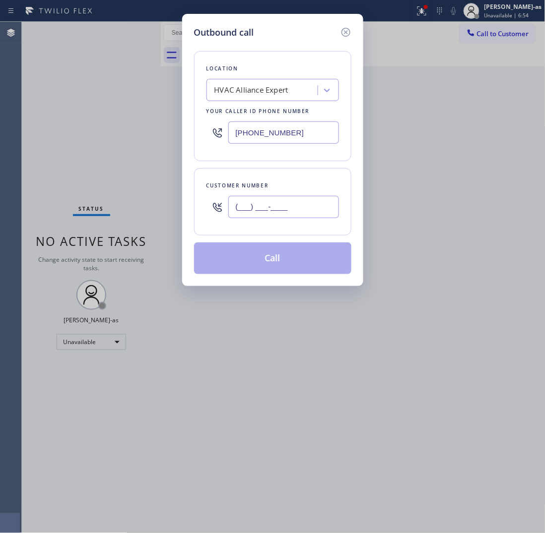
click at [296, 214] on input "(___) ___-____" at bounding box center [283, 207] width 111 height 22
paste input "650) 642-0067"
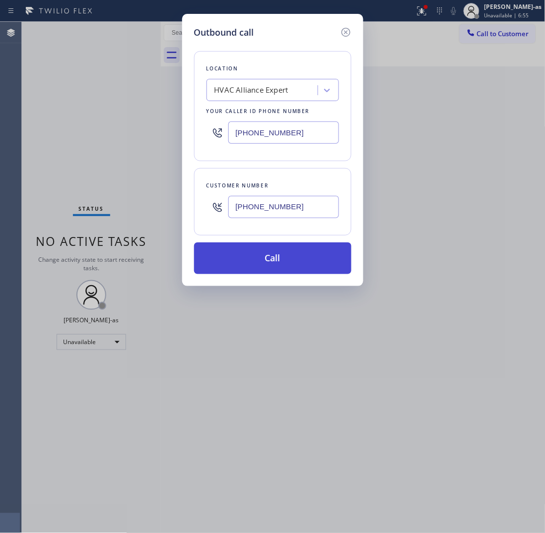
type input "[PHONE_NUMBER]"
click at [311, 256] on button "Call" at bounding box center [272, 259] width 157 height 32
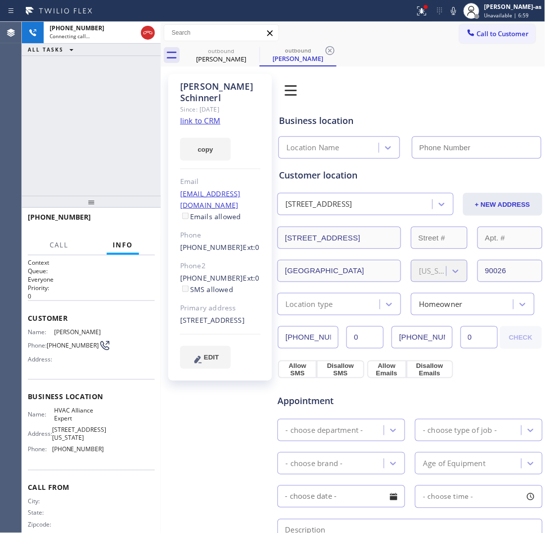
click at [204, 116] on link "link to CRM" at bounding box center [200, 121] width 40 height 10
type input "[PHONE_NUMBER]"
click at [161, 40] on div at bounding box center [161, 277] width 0 height 511
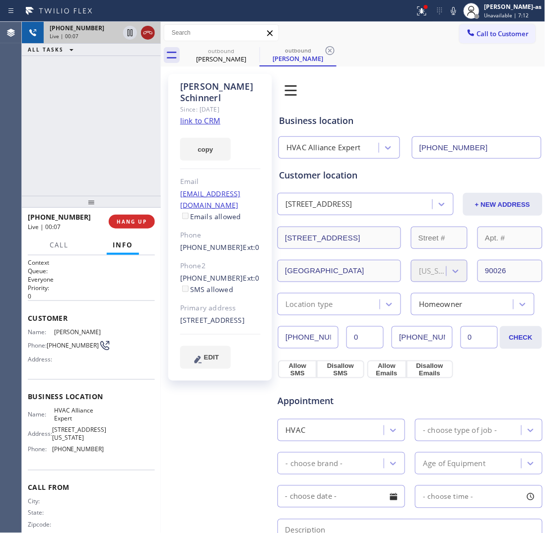
click at [154, 37] on div at bounding box center [148, 33] width 14 height 12
click at [154, 37] on div "Live | 00:08" at bounding box center [102, 36] width 105 height 7
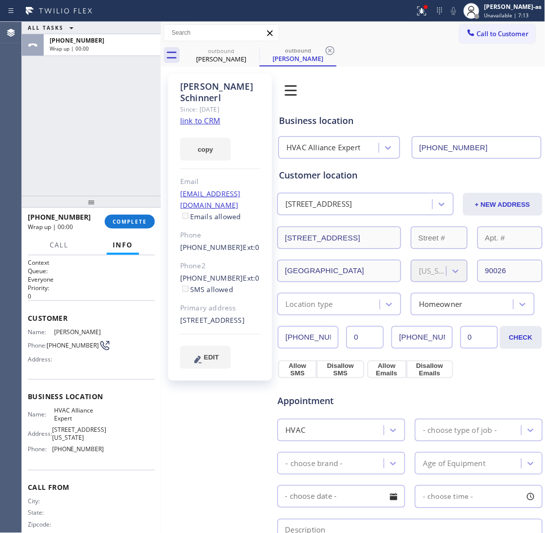
click at [154, 34] on div "ALL TASKS ALL TASKS ACTIVE TASKS TASKS IN WRAP UP" at bounding box center [91, 28] width 139 height 12
click at [154, 37] on div "[PHONE_NUMBER]" at bounding box center [102, 40] width 105 height 8
drag, startPoint x: 154, startPoint y: 37, endPoint x: 137, endPoint y: 139, distance: 103.1
click at [154, 37] on div "[PHONE_NUMBER]" at bounding box center [102, 40] width 105 height 8
drag, startPoint x: 126, startPoint y: 139, endPoint x: 117, endPoint y: 207, distance: 68.5
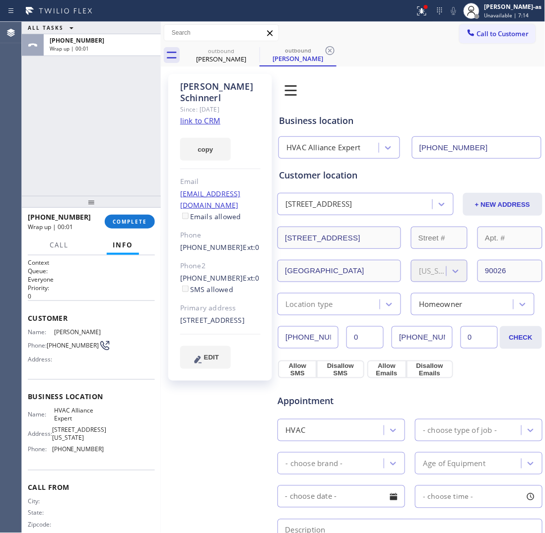
click at [126, 151] on div "ALL TASKS ALL TASKS ACTIVE TASKS TASKS IN WRAP UP [PHONE_NUMBER] Wrap up | 00:01" at bounding box center [91, 109] width 139 height 174
click at [126, 223] on span "COMPLETE" at bounding box center [130, 221] width 34 height 7
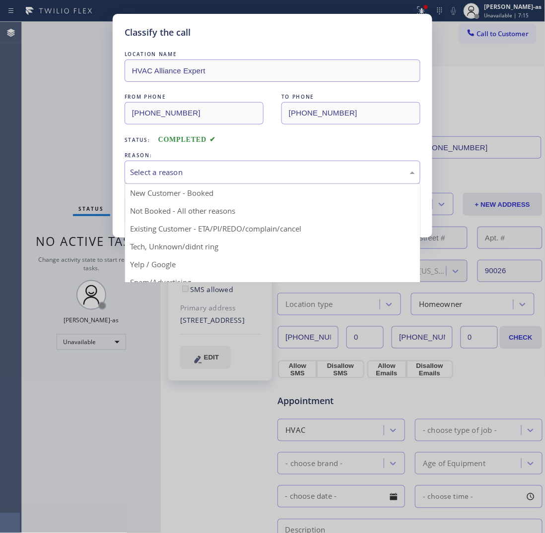
click at [184, 172] on div "Select a reason" at bounding box center [272, 172] width 285 height 11
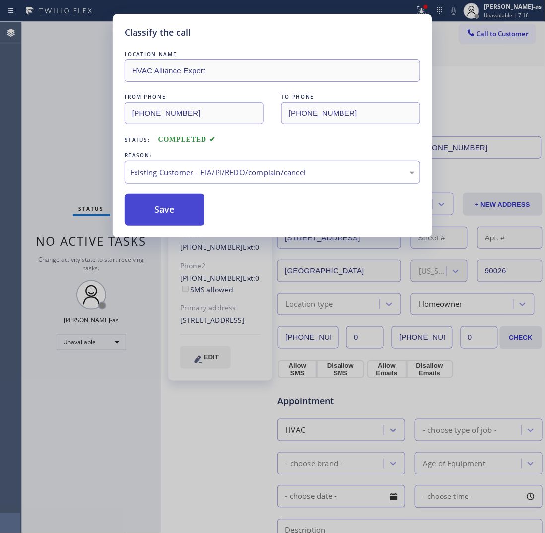
click at [171, 204] on button "Save" at bounding box center [165, 210] width 80 height 32
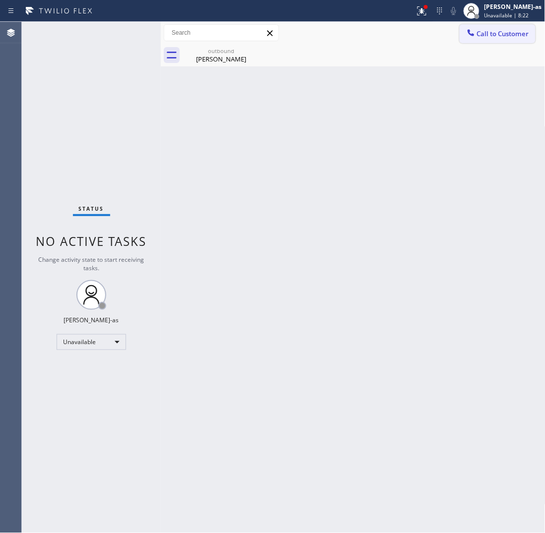
click at [501, 31] on span "Call to Customer" at bounding box center [503, 33] width 52 height 9
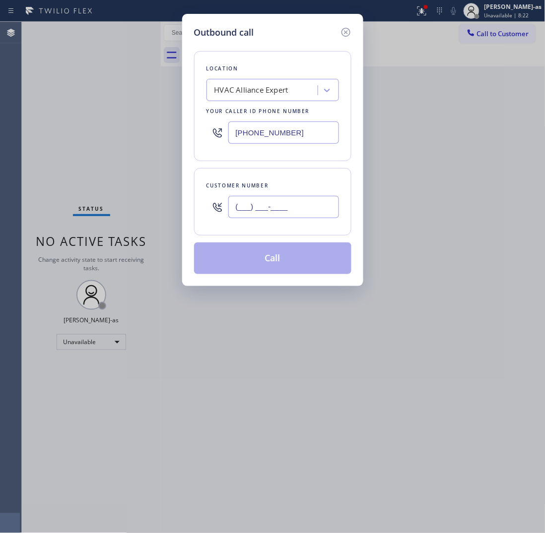
click at [279, 207] on input "(___) ___-____" at bounding box center [283, 207] width 111 height 22
paste input "714) 474-7240"
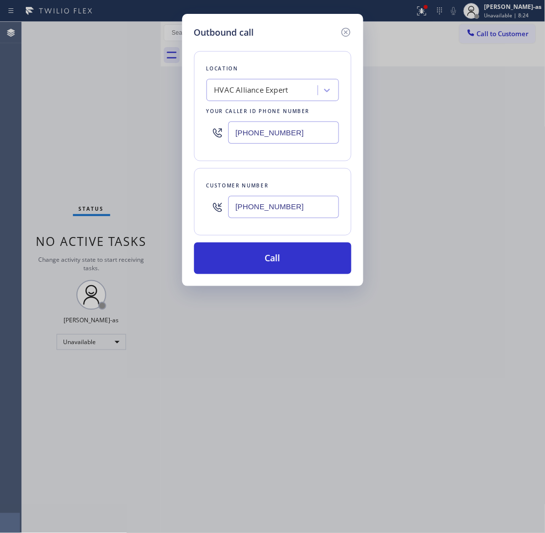
type input "[PHONE_NUMBER]"
click at [304, 120] on div "[PHONE_NUMBER]" at bounding box center [272, 133] width 132 height 32
click at [308, 124] on input "[PHONE_NUMBER]" at bounding box center [283, 133] width 111 height 22
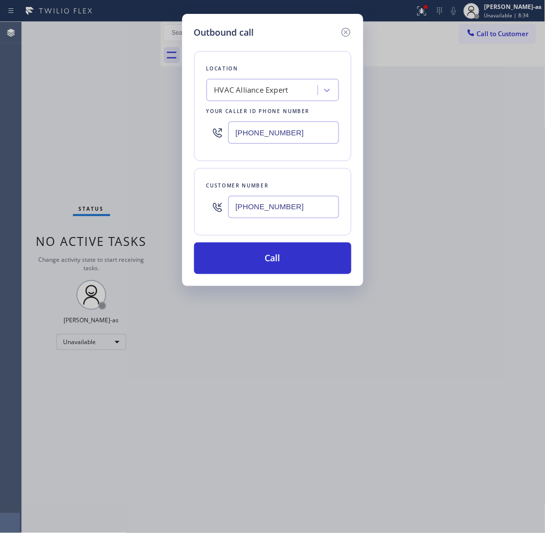
click at [308, 124] on input "[PHONE_NUMBER]" at bounding box center [283, 133] width 111 height 22
paste input "731-4952"
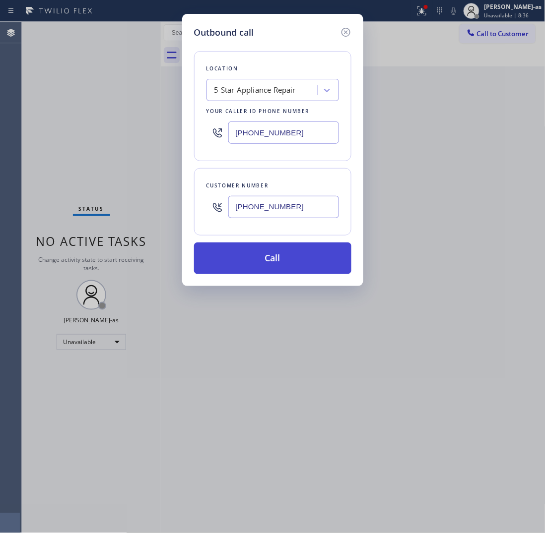
type input "[PHONE_NUMBER]"
click at [314, 255] on button "Call" at bounding box center [272, 259] width 157 height 32
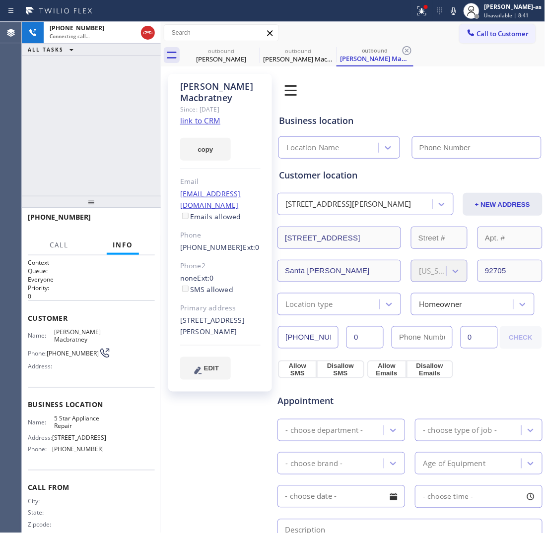
type input "[PHONE_NUMBER]"
click at [135, 228] on button "HANG UP" at bounding box center [132, 222] width 46 height 14
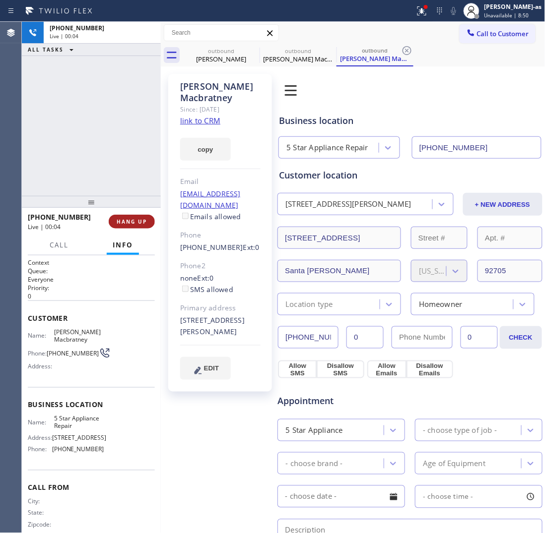
click at [135, 227] on button "HANG UP" at bounding box center [132, 222] width 46 height 14
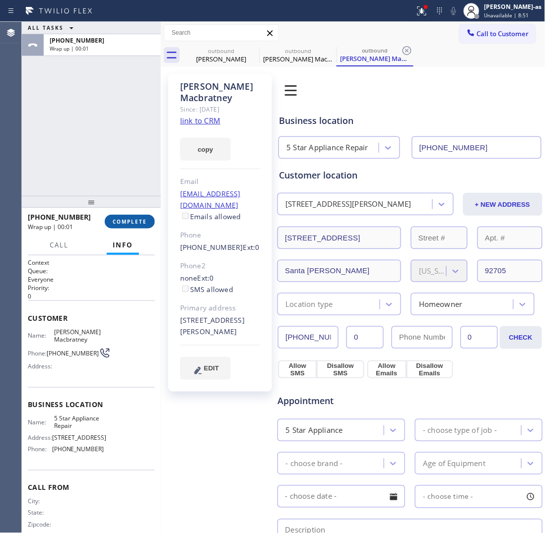
click at [135, 227] on button "COMPLETE" at bounding box center [130, 222] width 50 height 14
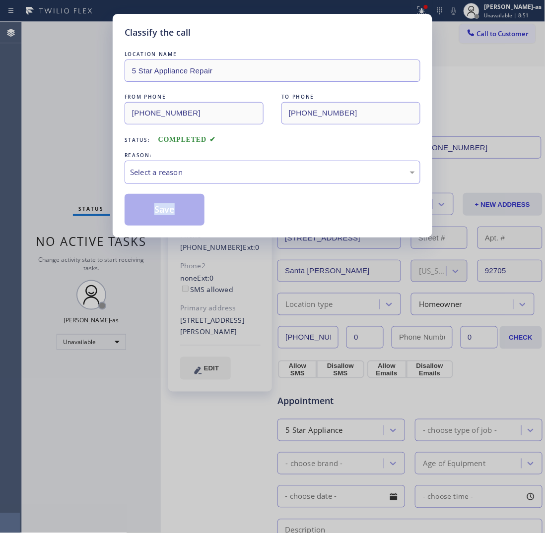
click at [135, 227] on div "Classify the call LOCATION NAME 5 Star Appliance Repair FROM PHONE [PHONE_NUMBE…" at bounding box center [272, 126] width 319 height 224
click at [135, 228] on div "Classify the call LOCATION NAME 5 Star Appliance Repair FROM PHONE [PHONE_NUMBE…" at bounding box center [272, 126] width 319 height 224
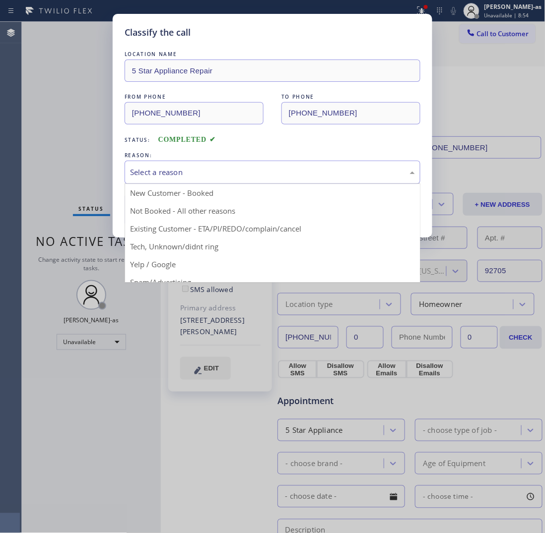
click at [279, 181] on div "Select a reason" at bounding box center [273, 172] width 296 height 23
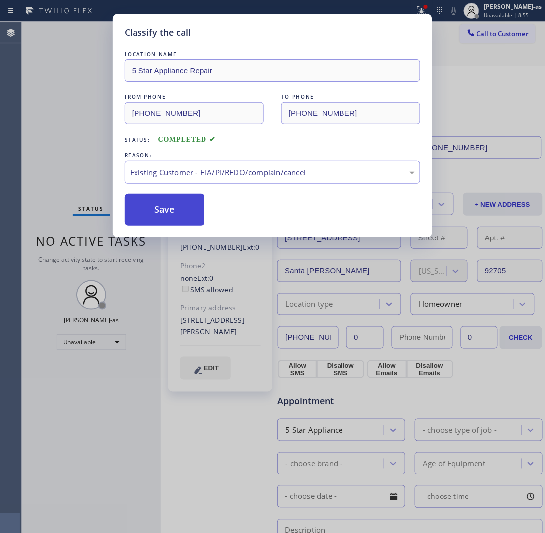
click at [177, 214] on button "Save" at bounding box center [165, 210] width 80 height 32
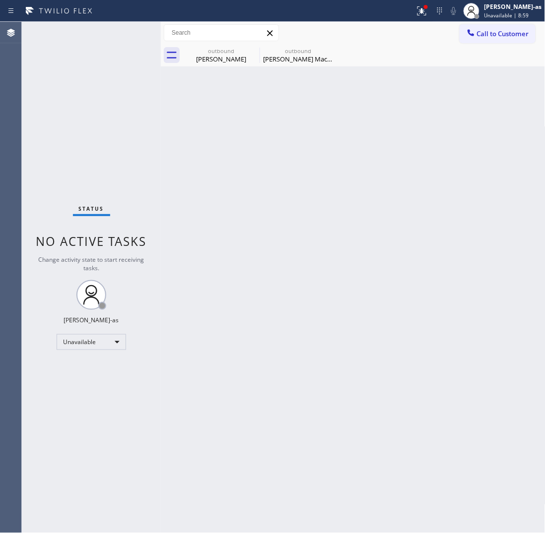
drag, startPoint x: 123, startPoint y: 152, endPoint x: 140, endPoint y: 154, distance: 17.4
click at [132, 153] on div "Status No active tasks Change activity state to start receiving tasks. [PERSON_…" at bounding box center [91, 277] width 139 height 511
click at [309, 52] on div "outbound" at bounding box center [297, 50] width 75 height 7
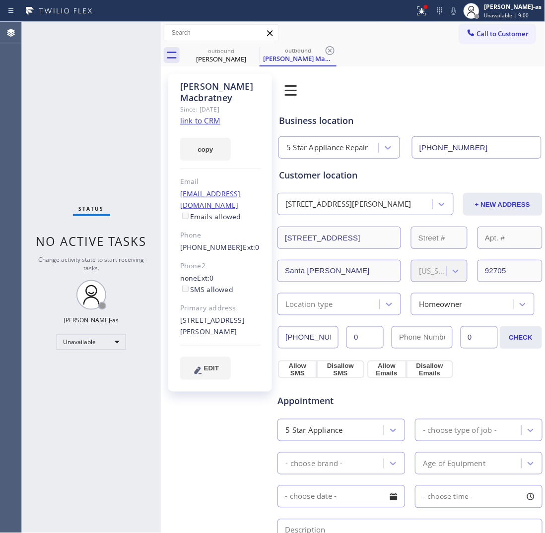
click at [195, 122] on link "link to CRM" at bounding box center [200, 121] width 40 height 10
click at [503, 28] on button "Call to Customer" at bounding box center [497, 33] width 76 height 19
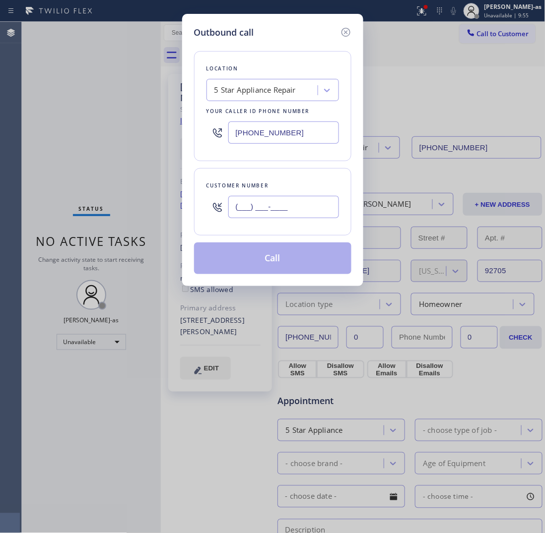
click at [316, 206] on input "(___) ___-____" at bounding box center [283, 207] width 111 height 22
paste input "213) 503-8176"
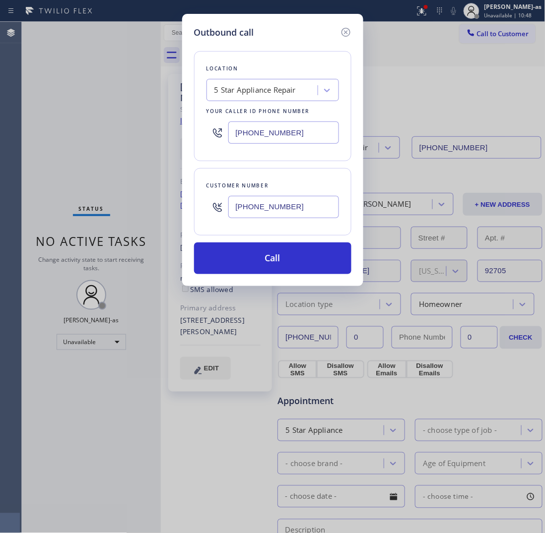
click at [304, 211] on input "[PHONE_NUMBER]" at bounding box center [283, 207] width 111 height 22
paste input "858) 349-8648"
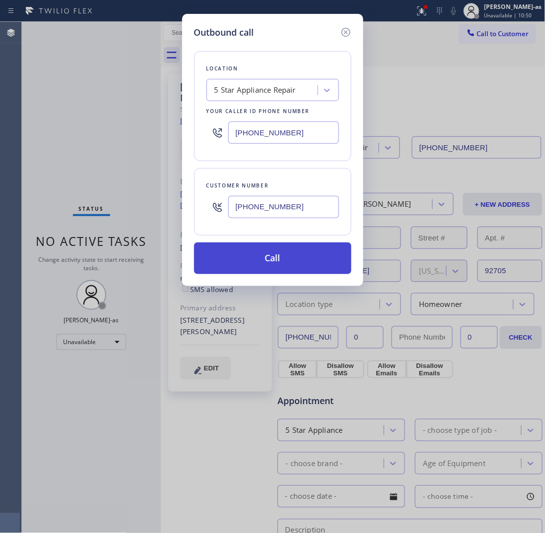
type input "[PHONE_NUMBER]"
click at [279, 266] on button "Call" at bounding box center [272, 259] width 157 height 32
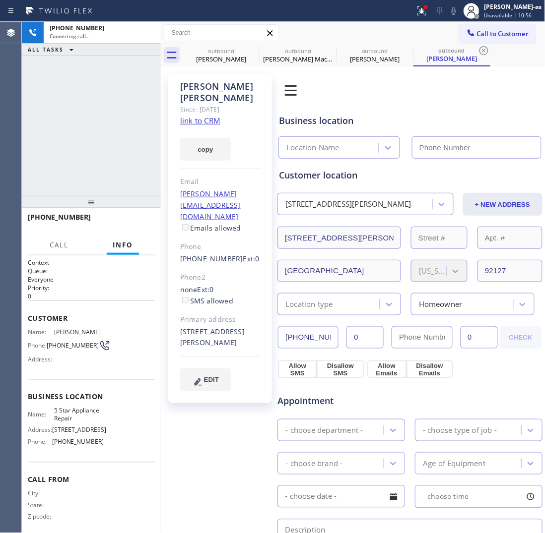
type input "[PHONE_NUMBER]"
click at [196, 116] on link "link to CRM" at bounding box center [200, 121] width 40 height 10
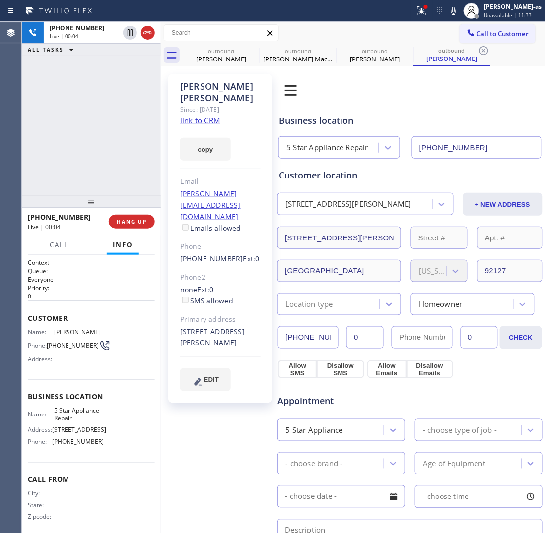
drag, startPoint x: 65, startPoint y: 72, endPoint x: 70, endPoint y: 73, distance: 5.1
click at [67, 73] on div "[PHONE_NUMBER] Live | 00:04 ALL TASKS ALL TASKS ACTIVE TASKS TASKS IN WRAP UP" at bounding box center [91, 109] width 139 height 174
click at [143, 41] on div at bounding box center [139, 33] width 36 height 22
click at [138, 140] on div "[PHONE_NUMBER] Live | 00:05 ALL TASKS ALL TASKS ACTIVE TASKS TASKS IN WRAP UP" at bounding box center [91, 109] width 139 height 174
click at [130, 220] on span "HANG UP" at bounding box center [132, 221] width 30 height 7
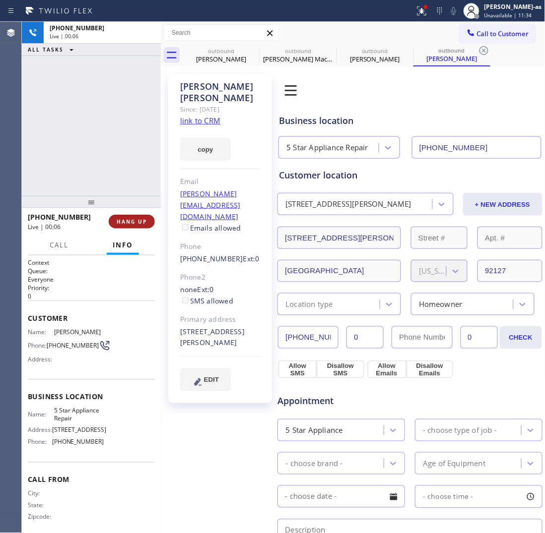
click at [130, 220] on span "HANG UP" at bounding box center [132, 221] width 30 height 7
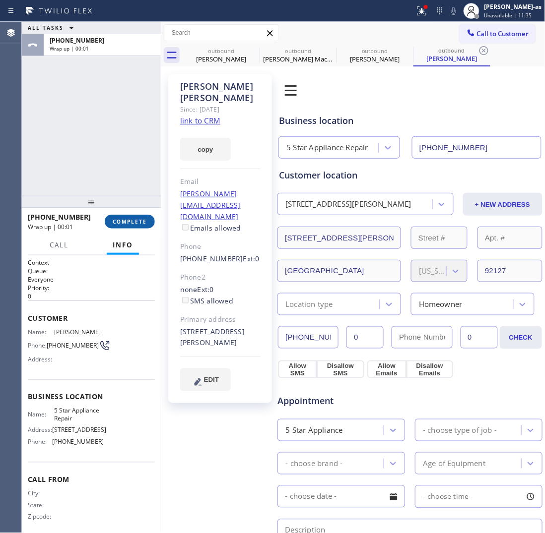
click at [130, 218] on span "COMPLETE" at bounding box center [130, 221] width 34 height 7
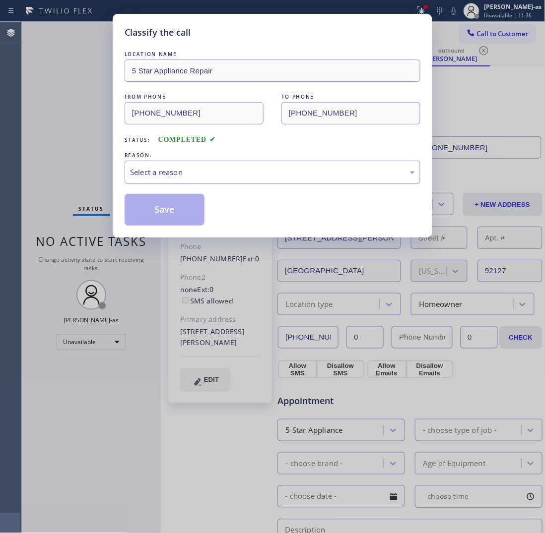
click at [283, 170] on div "Select a reason" at bounding box center [272, 172] width 285 height 11
click at [179, 217] on button "Save" at bounding box center [165, 210] width 80 height 32
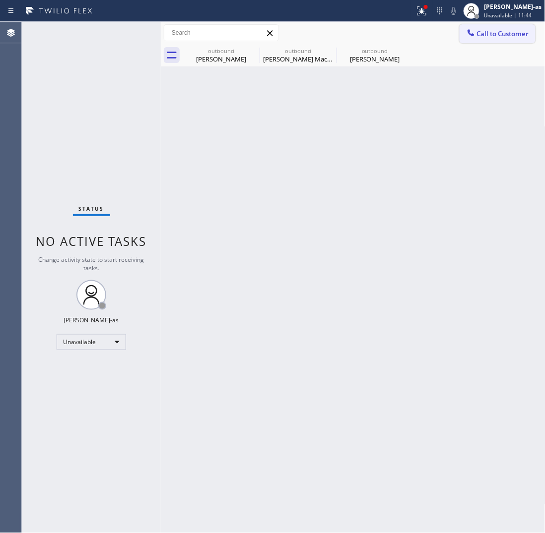
click at [495, 29] on span "Call to Customer" at bounding box center [503, 33] width 52 height 9
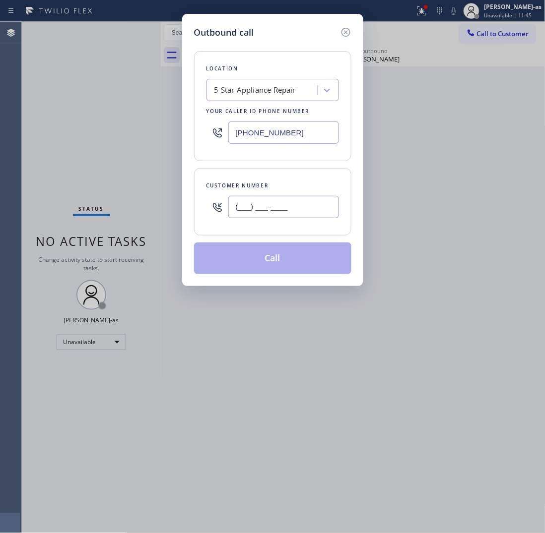
click at [298, 201] on input "(___) ___-____" at bounding box center [283, 207] width 111 height 22
paste input "562) 472-7912"
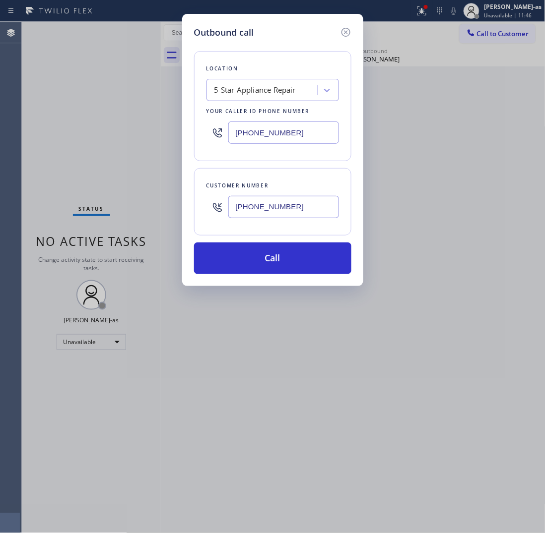
type input "[PHONE_NUMBER]"
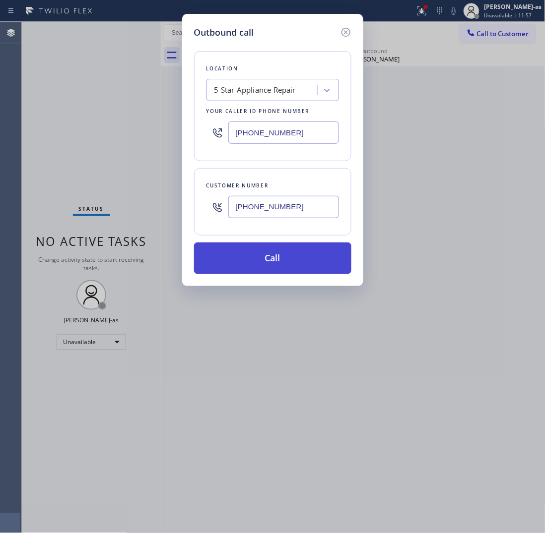
click at [283, 251] on button "Call" at bounding box center [272, 259] width 157 height 32
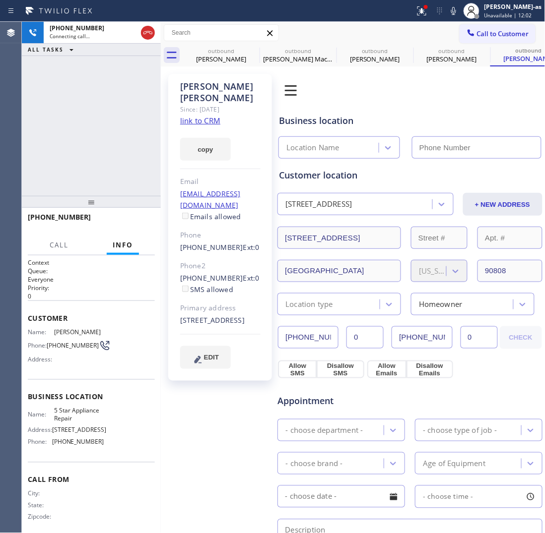
type input "[PHONE_NUMBER]"
drag, startPoint x: 85, startPoint y: 97, endPoint x: 154, endPoint y: 82, distance: 70.5
click at [94, 97] on div "[PHONE_NUMBER] Connecting call… ALL TASKS ALL TASKS ACTIVE TASKS TASKS IN WRAP …" at bounding box center [91, 109] width 139 height 174
drag, startPoint x: 152, startPoint y: 35, endPoint x: 183, endPoint y: 51, distance: 34.4
click at [151, 36] on icon at bounding box center [148, 33] width 12 height 12
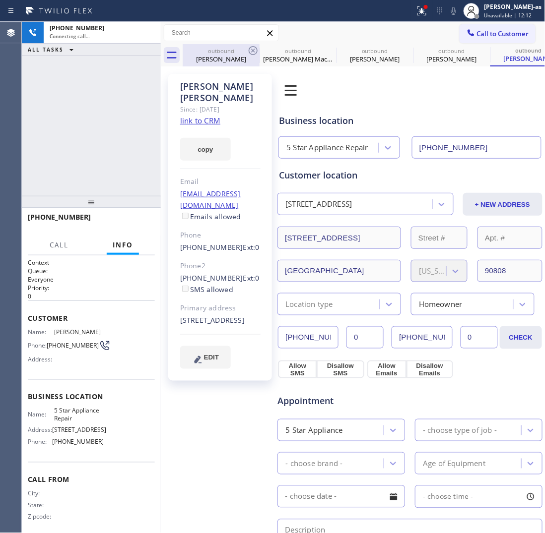
click at [228, 58] on div "[PERSON_NAME]" at bounding box center [221, 59] width 75 height 9
type input "[PHONE_NUMBER]"
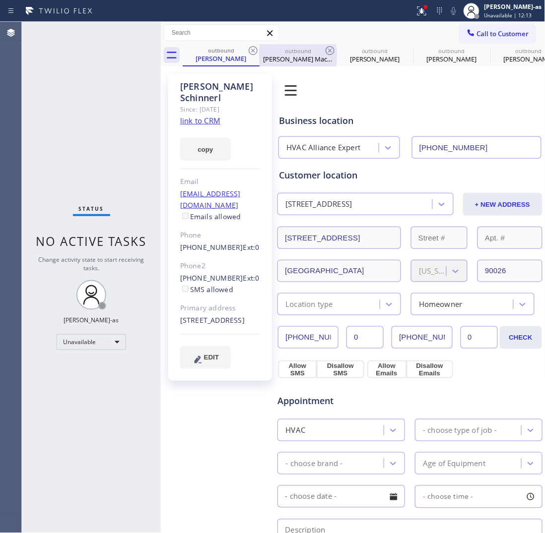
click at [271, 51] on div "outbound" at bounding box center [297, 50] width 75 height 7
type input "[PHONE_NUMBER]"
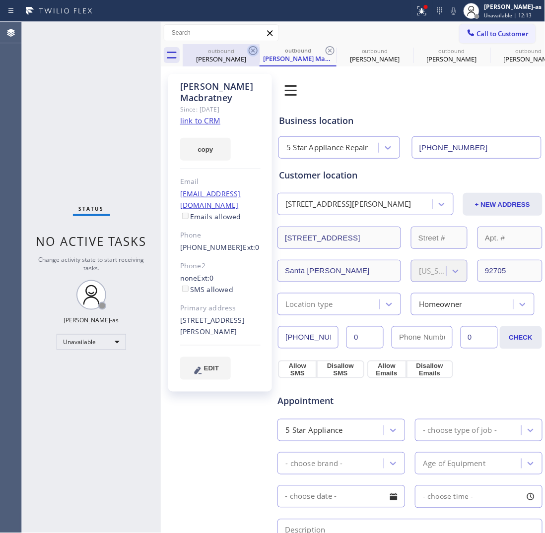
click at [255, 48] on icon at bounding box center [253, 50] width 9 height 9
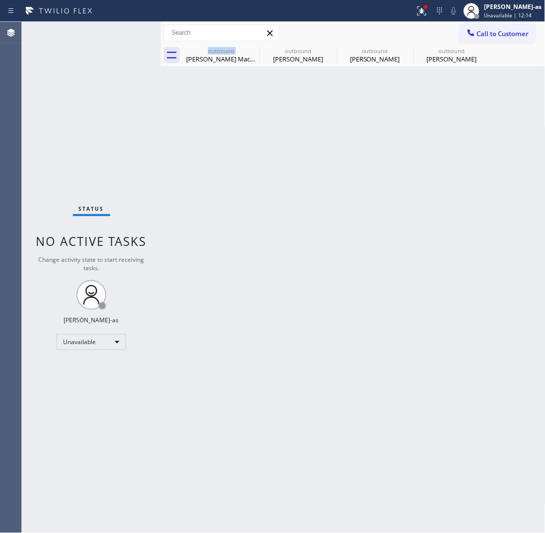
click at [255, 48] on div "outbound [PERSON_NAME] Macbratney" at bounding box center [221, 55] width 77 height 22
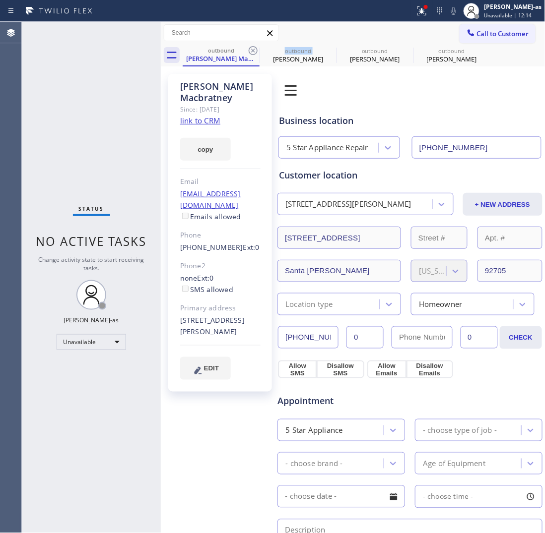
click at [255, 48] on icon at bounding box center [253, 50] width 9 height 9
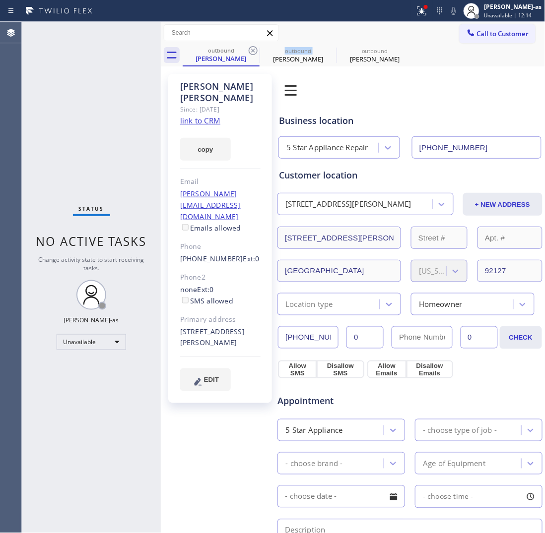
click at [255, 48] on icon at bounding box center [253, 50] width 9 height 9
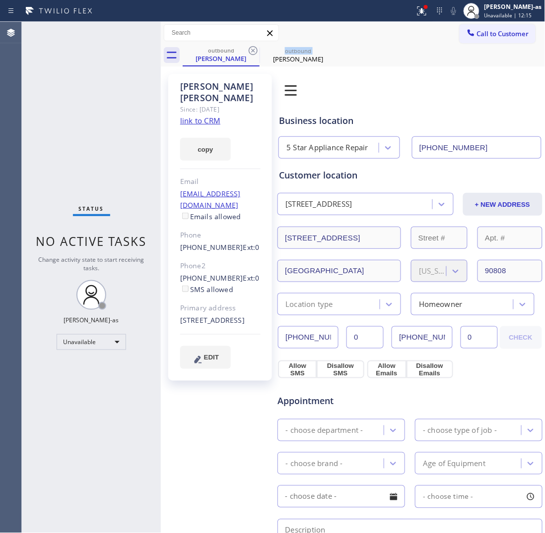
click at [255, 48] on icon at bounding box center [253, 50] width 9 height 9
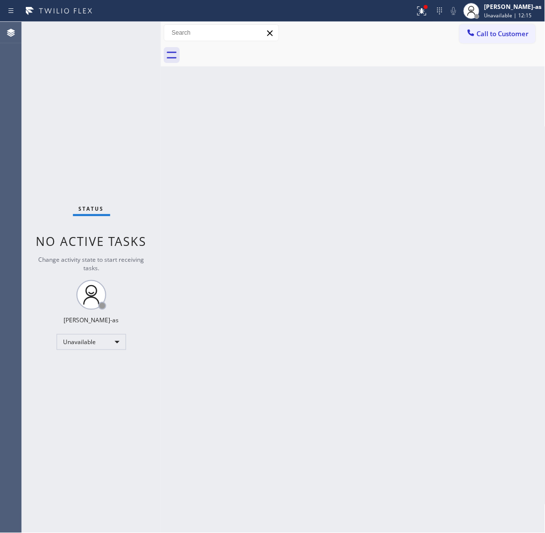
click at [255, 48] on div at bounding box center [364, 55] width 363 height 22
click at [480, 33] on span "Call to Customer" at bounding box center [503, 33] width 52 height 9
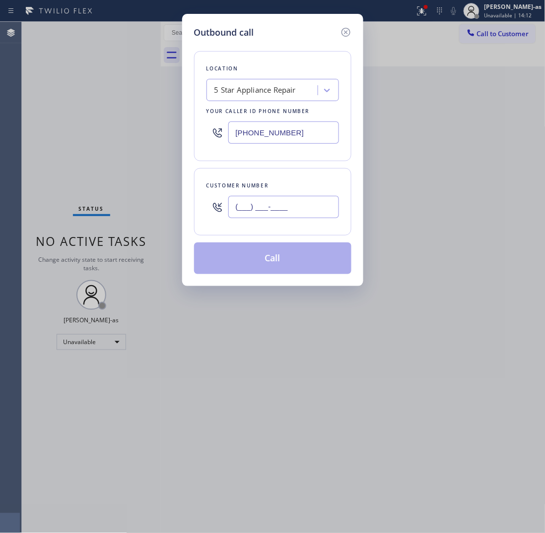
click at [300, 209] on input "(___) ___-____" at bounding box center [283, 207] width 111 height 22
paste input "305) 331-1452"
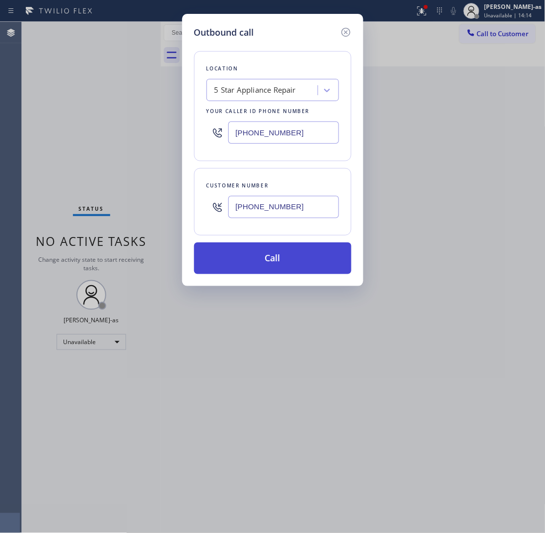
type input "[PHONE_NUMBER]"
click at [290, 258] on button "Call" at bounding box center [272, 259] width 157 height 32
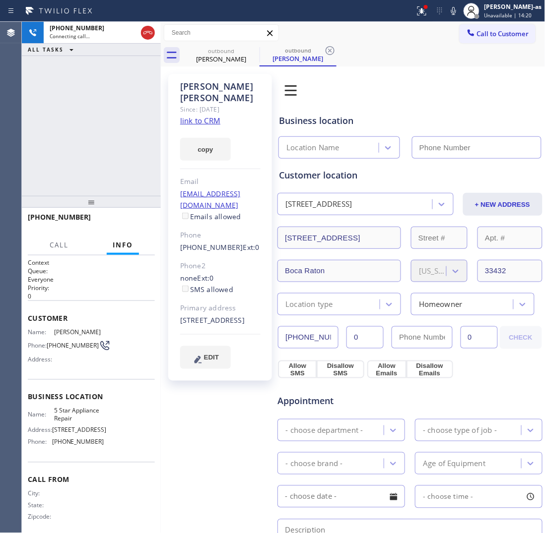
type input "[PHONE_NUMBER]"
click at [203, 116] on link "link to CRM" at bounding box center [200, 121] width 40 height 10
click at [117, 127] on div "[PHONE_NUMBER] Live | 02:44 ALL TASKS ALL TASKS ACTIVE TASKS TASKS IN WRAP UP" at bounding box center [91, 109] width 139 height 174
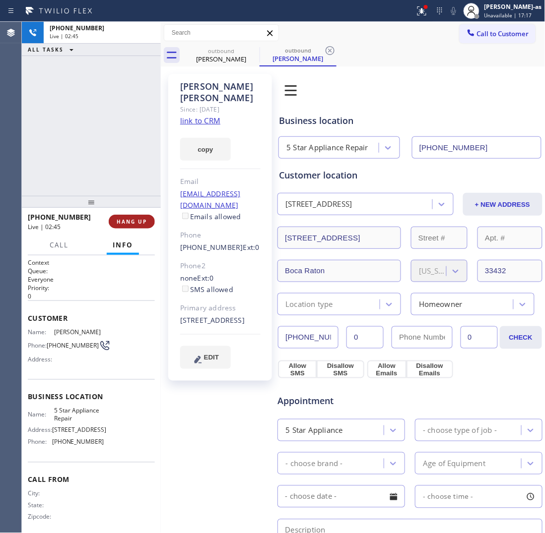
click at [131, 219] on span "HANG UP" at bounding box center [132, 221] width 30 height 7
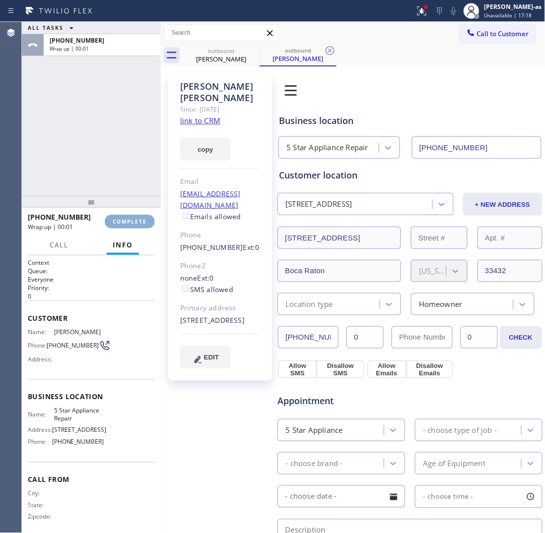
click at [130, 219] on span "COMPLETE" at bounding box center [130, 221] width 34 height 7
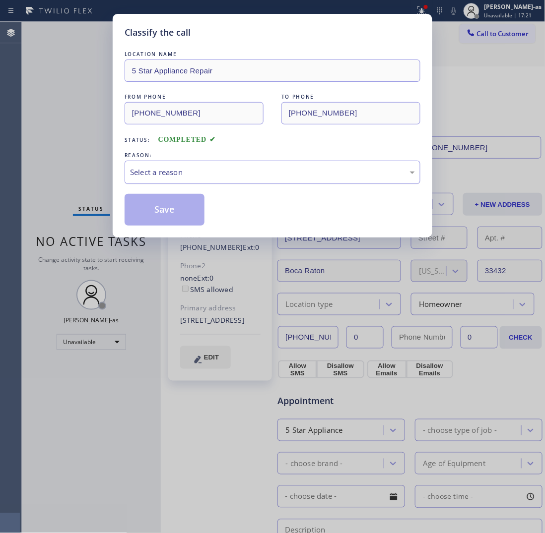
click at [192, 175] on div "Select a reason" at bounding box center [272, 172] width 285 height 11
click at [183, 210] on button "Save" at bounding box center [165, 210] width 80 height 32
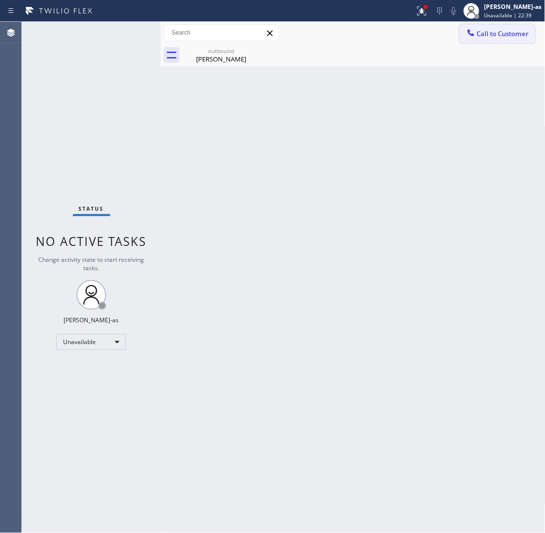
click at [490, 27] on button "Call to Customer" at bounding box center [497, 33] width 76 height 19
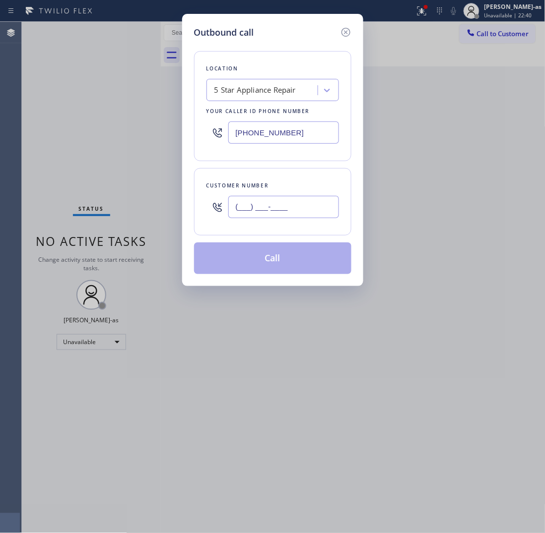
click at [285, 214] on input "(___) ___-____" at bounding box center [283, 207] width 111 height 22
paste input "917) 701-7898"
type input "[PHONE_NUMBER]"
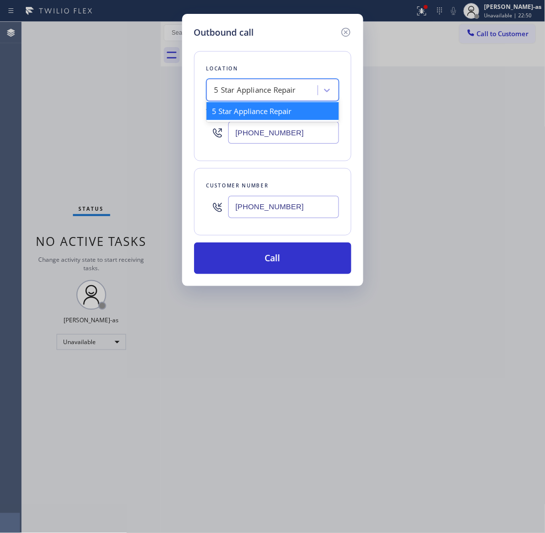
click at [269, 98] on div "5 Star Appliance Repair" at bounding box center [263, 90] width 108 height 17
paste input "[US_STATE] Appliance Repair"
type input "[US_STATE] Appliance Repair"
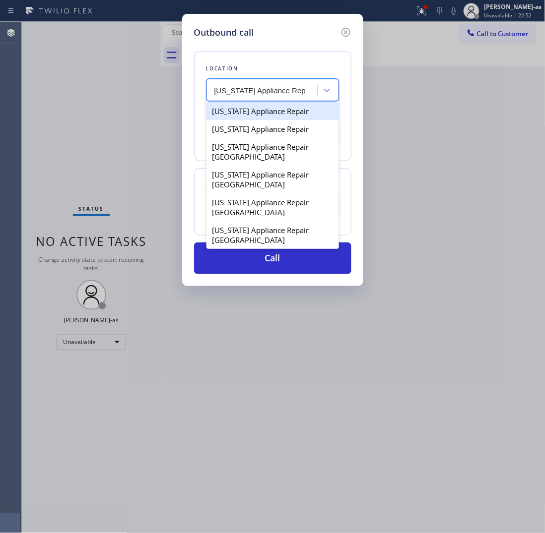
click at [256, 110] on div "[US_STATE] Appliance Repair" at bounding box center [272, 111] width 132 height 18
type input "[PHONE_NUMBER]"
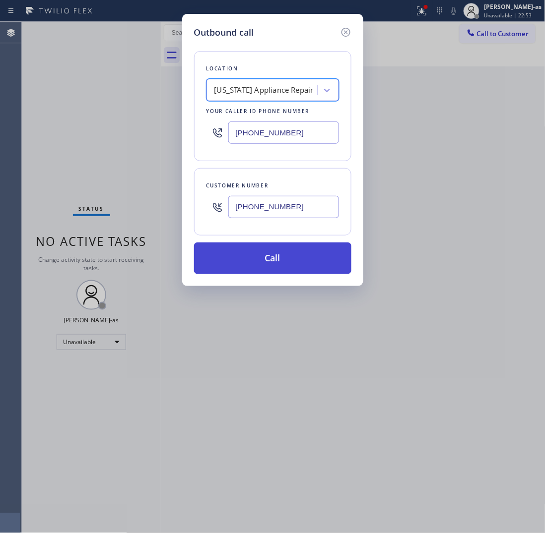
click at [292, 261] on button "Call" at bounding box center [272, 259] width 157 height 32
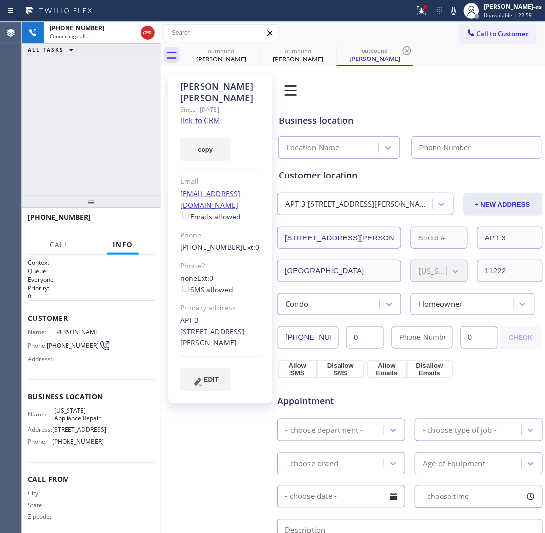
type input "[PHONE_NUMBER]"
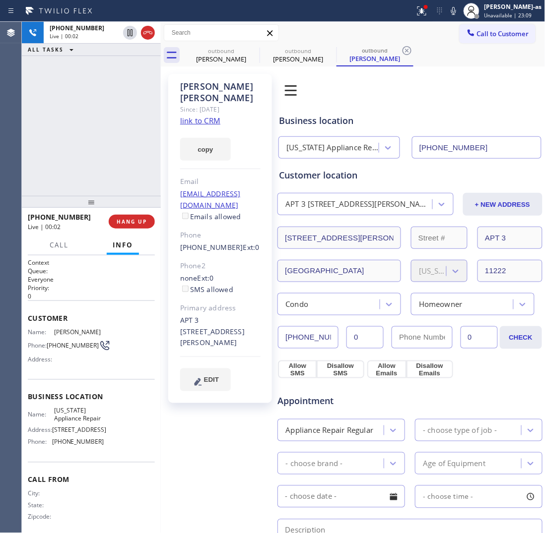
drag, startPoint x: 169, startPoint y: 86, endPoint x: 175, endPoint y: 83, distance: 6.7
click at [169, 86] on div "[PERSON_NAME] Since: [DATE] link to CRM copy Email [EMAIL_ADDRESS][DOMAIN_NAME]…" at bounding box center [220, 238] width 104 height 329
click at [204, 116] on link "link to CRM" at bounding box center [200, 121] width 40 height 10
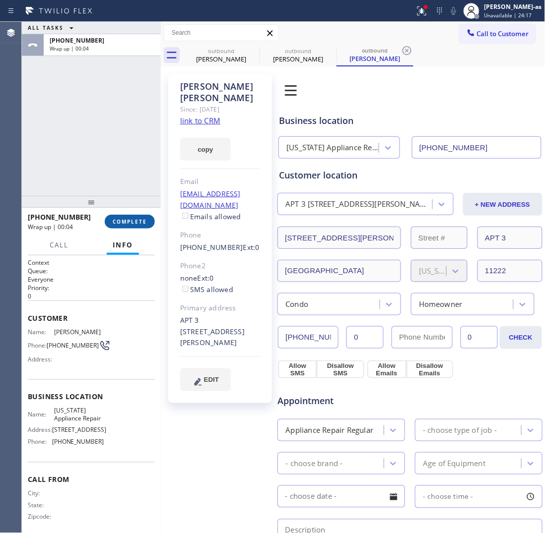
click at [128, 224] on span "COMPLETE" at bounding box center [130, 221] width 34 height 7
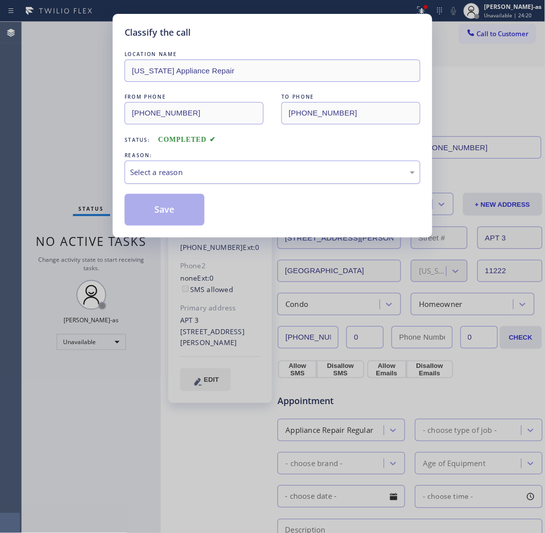
click at [235, 169] on div "Select a reason" at bounding box center [272, 172] width 285 height 11
drag, startPoint x: 172, startPoint y: 215, endPoint x: 155, endPoint y: 219, distance: 17.3
click at [171, 214] on button "Save" at bounding box center [165, 210] width 80 height 32
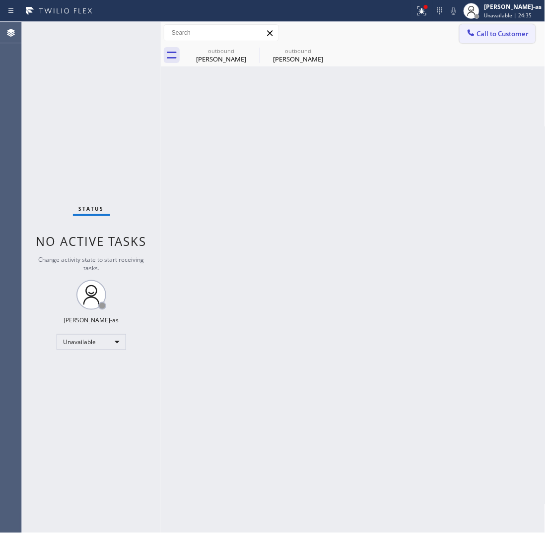
click at [490, 37] on span "Call to Customer" at bounding box center [503, 33] width 52 height 9
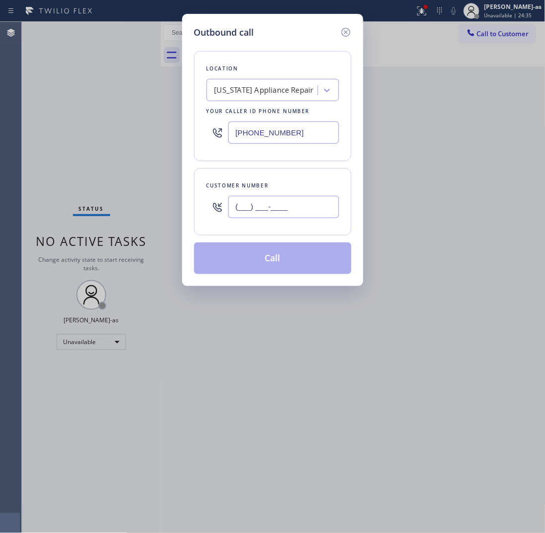
click at [268, 217] on input "(___) ___-____" at bounding box center [283, 207] width 111 height 22
paste input "510) 289-5522"
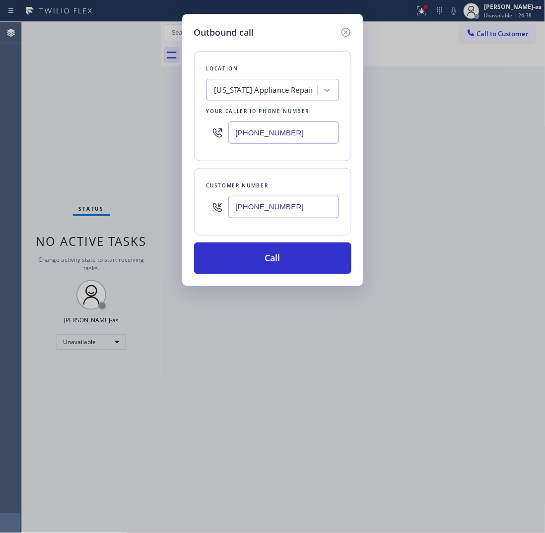
type input "[PHONE_NUMBER]"
click at [298, 129] on input "[PHONE_NUMBER]" at bounding box center [283, 133] width 111 height 22
paste input "855) 731-4952"
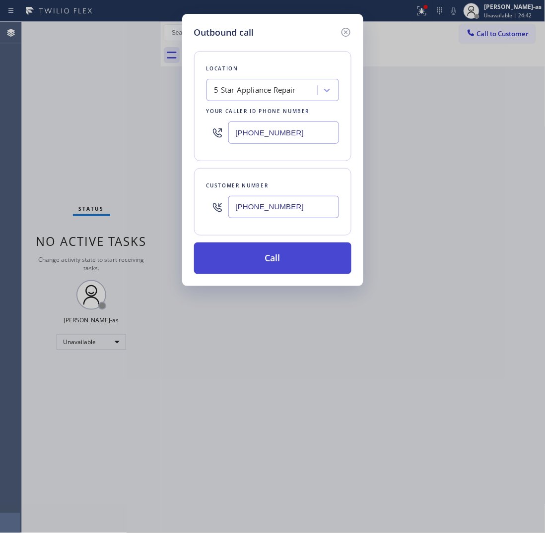
type input "[PHONE_NUMBER]"
click at [262, 266] on button "Call" at bounding box center [272, 259] width 157 height 32
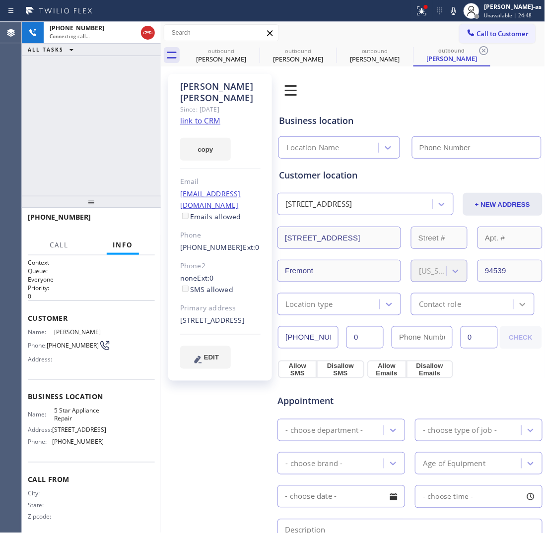
type input "[PHONE_NUMBER]"
drag, startPoint x: 117, startPoint y: 185, endPoint x: 125, endPoint y: 165, distance: 21.2
click at [116, 180] on div "[PHONE_NUMBER] Live | 00:04 ALL TASKS ALL TASKS ACTIVE TASKS TASKS IN WRAP UP" at bounding box center [91, 109] width 139 height 174
drag, startPoint x: 145, startPoint y: 30, endPoint x: 145, endPoint y: 44, distance: 13.9
click at [145, 29] on icon at bounding box center [148, 33] width 12 height 12
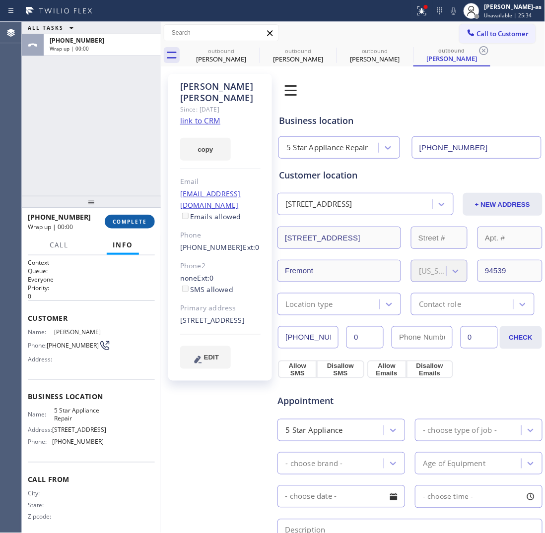
click at [120, 219] on span "COMPLETE" at bounding box center [130, 221] width 34 height 7
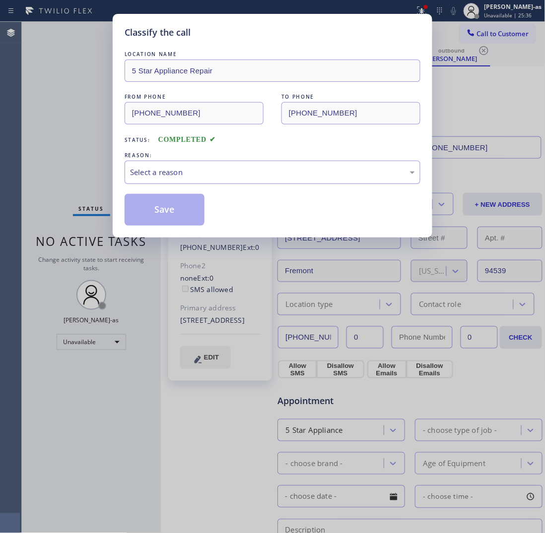
click at [196, 168] on div "Select a reason" at bounding box center [272, 172] width 285 height 11
click at [169, 203] on button "Save" at bounding box center [165, 210] width 80 height 32
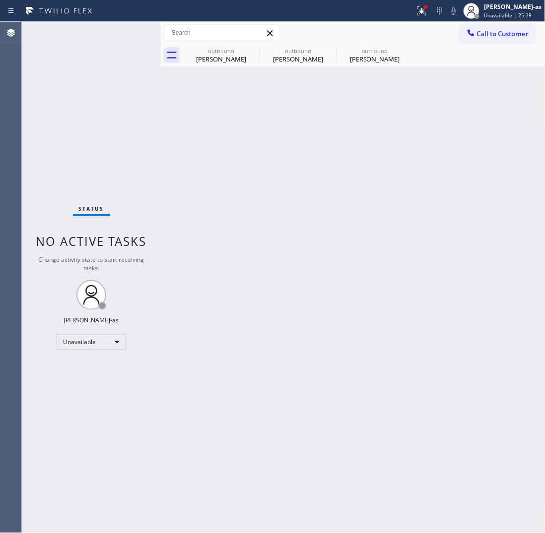
click at [215, 55] on div "[PERSON_NAME]" at bounding box center [221, 59] width 75 height 9
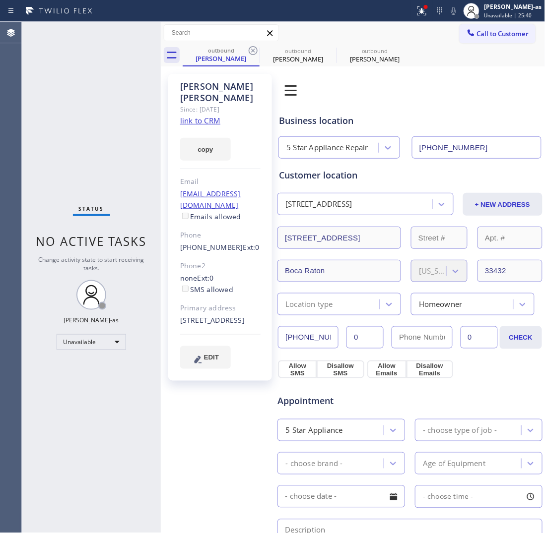
click at [201, 116] on link "link to CRM" at bounding box center [200, 121] width 40 height 10
drag, startPoint x: 389, startPoint y: 53, endPoint x: 264, endPoint y: 133, distance: 148.3
click at [389, 54] on div "outbound" at bounding box center [374, 50] width 75 height 7
click at [206, 116] on link "link to CRM" at bounding box center [200, 121] width 40 height 10
drag, startPoint x: 214, startPoint y: 56, endPoint x: 237, endPoint y: 57, distance: 22.9
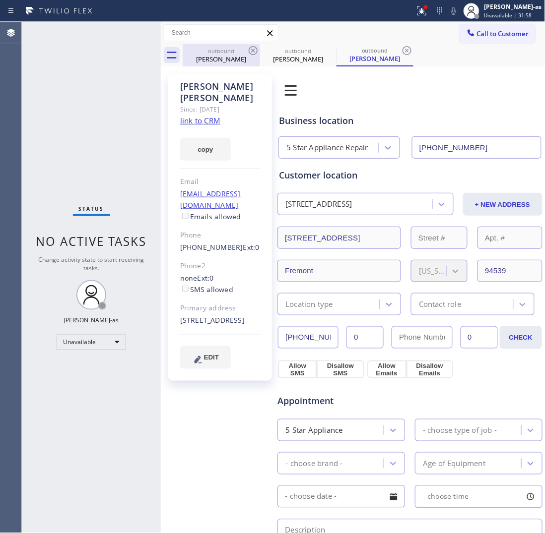
click at [216, 56] on div "[PERSON_NAME]" at bounding box center [221, 59] width 75 height 9
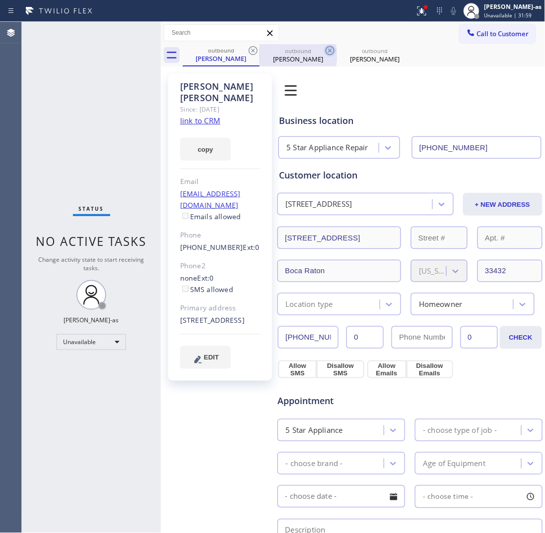
click at [247, 49] on icon at bounding box center [253, 51] width 12 height 12
type input "[PHONE_NUMBER]"
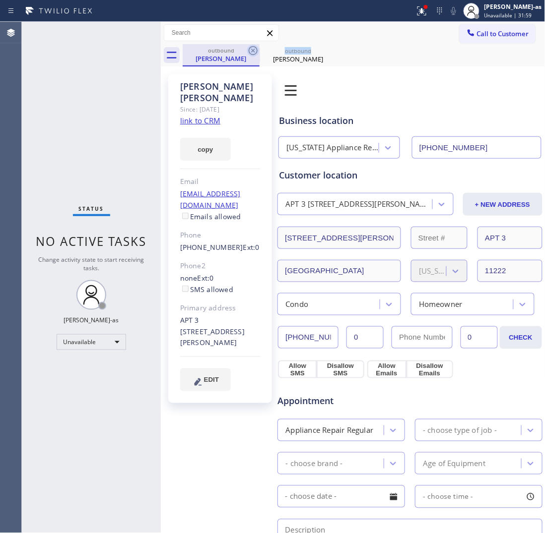
click at [247, 49] on icon at bounding box center [253, 51] width 12 height 12
click at [0, 0] on icon at bounding box center [0, 0] width 0 height 0
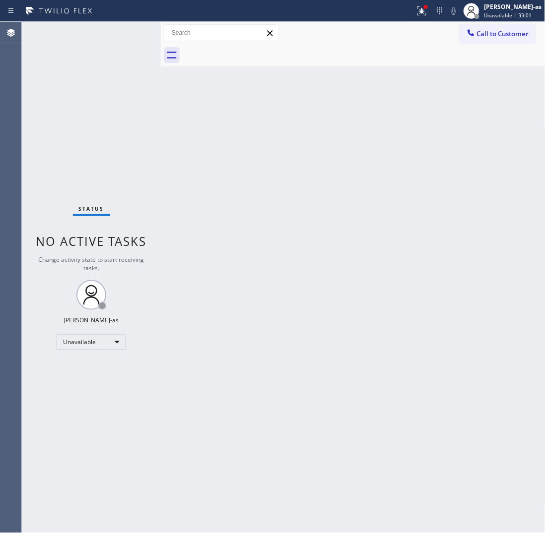
click at [380, 345] on div "Back to Dashboard Change Sender ID Customers Technicians Select a contact Outbo…" at bounding box center [353, 277] width 384 height 511
click at [272, 157] on div "Back to Dashboard Change Sender ID Customers Technicians Select a contact Outbo…" at bounding box center [353, 277] width 384 height 511
click at [481, 28] on button "Call to Customer" at bounding box center [497, 33] width 76 height 19
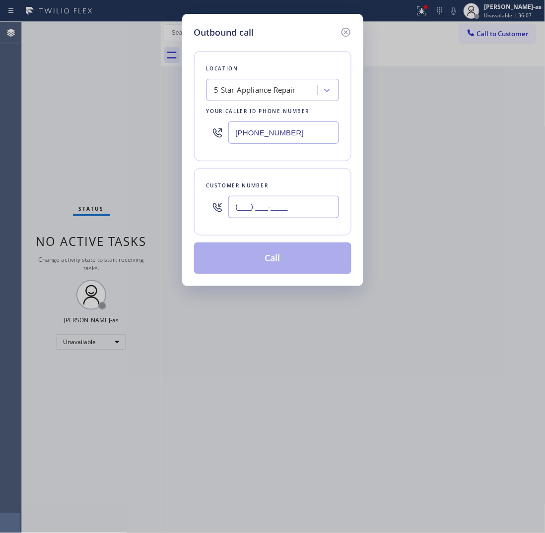
click at [280, 210] on input "(___) ___-____" at bounding box center [283, 207] width 111 height 22
paste input "786) 457-1103"
type input "[PHONE_NUMBER]"
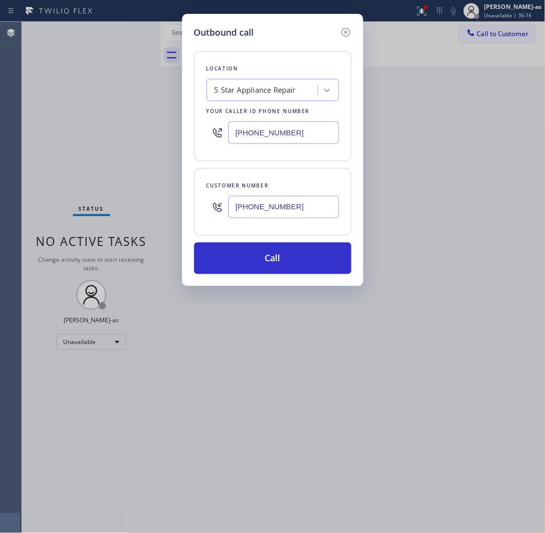
click at [256, 95] on div "5 Star Appliance Repair" at bounding box center [255, 90] width 82 height 11
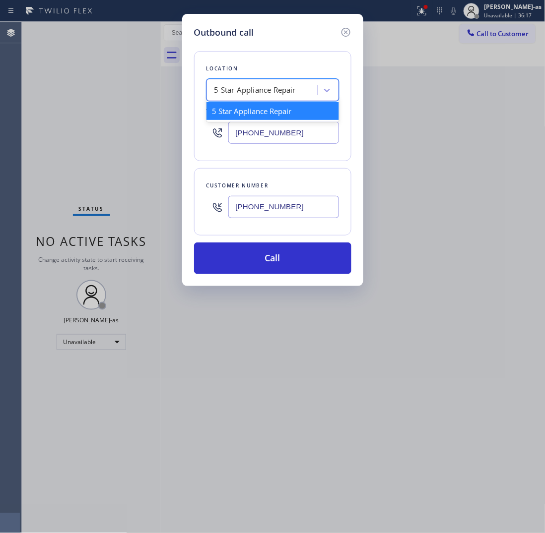
paste input "Wolf Appliance Repair Services"
type input "Wolf Appliance Repair Services"
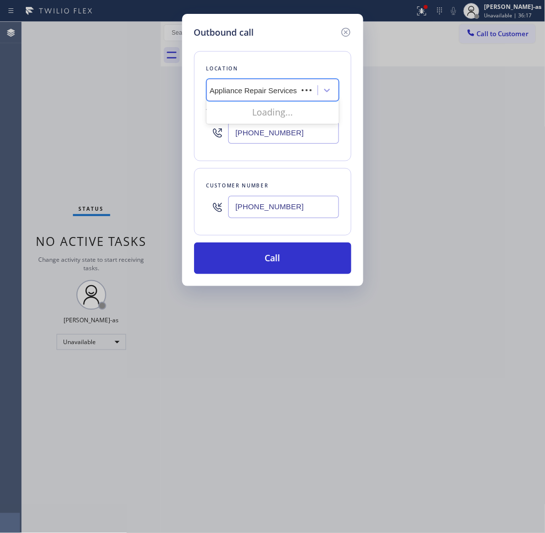
scroll to position [0, 6]
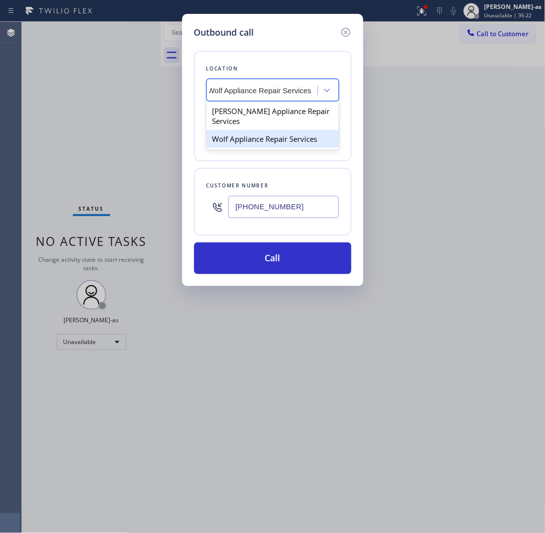
click at [253, 139] on div "Wolf Appliance Repair Services" at bounding box center [272, 139] width 132 height 18
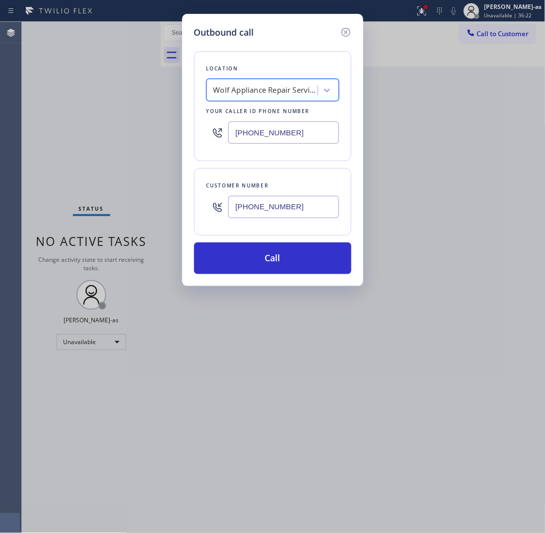
type input "[PHONE_NUMBER]"
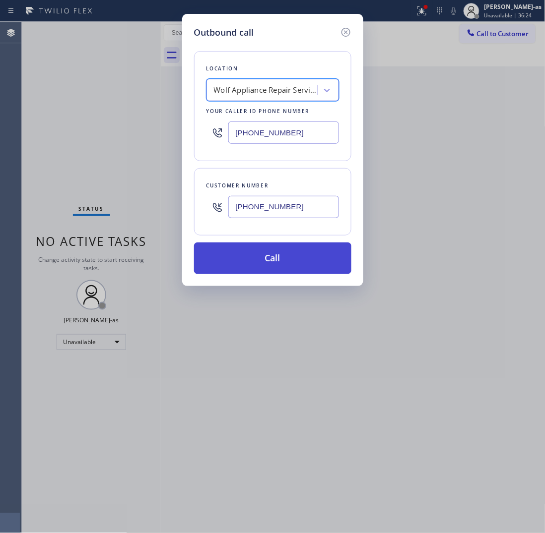
click at [296, 258] on button "Call" at bounding box center [272, 259] width 157 height 32
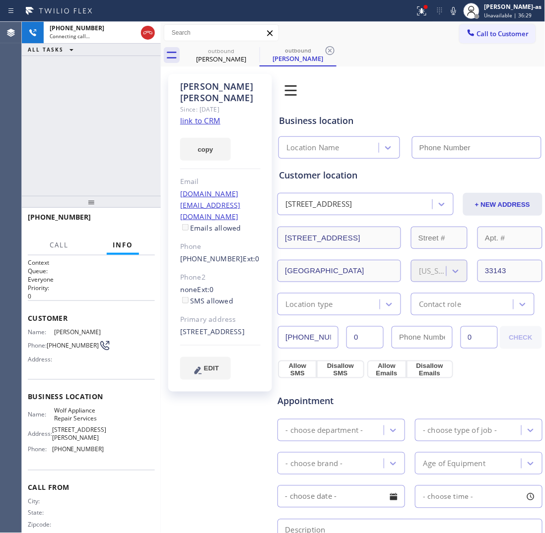
type input "[PHONE_NUMBER]"
click at [190, 116] on link "link to CRM" at bounding box center [200, 121] width 40 height 10
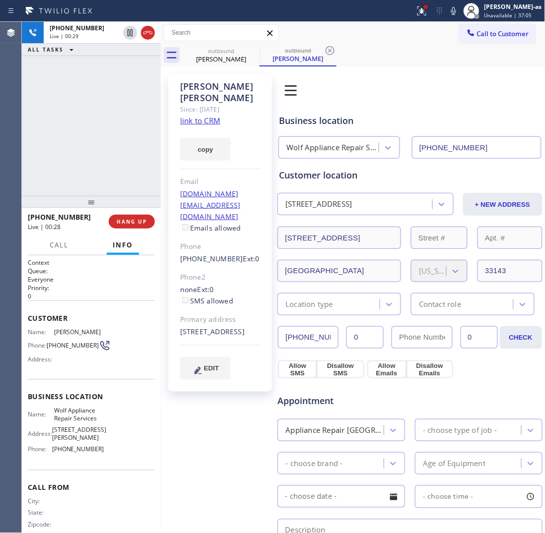
drag, startPoint x: 90, startPoint y: 154, endPoint x: 117, endPoint y: 142, distance: 29.8
click at [95, 159] on div "[PHONE_NUMBER] Live | 00:29 ALL TASKS ALL TASKS ACTIVE TASKS TASKS IN WRAP UP" at bounding box center [91, 109] width 139 height 174
drag, startPoint x: 146, startPoint y: 36, endPoint x: 235, endPoint y: 73, distance: 96.0
click at [147, 36] on icon at bounding box center [148, 33] width 12 height 12
click at [235, 72] on div "[PERSON_NAME] Since: [DATE] link to CRM copy Email [DOMAIN_NAME][EMAIL_ADDRESS]…" at bounding box center [220, 407] width 114 height 677
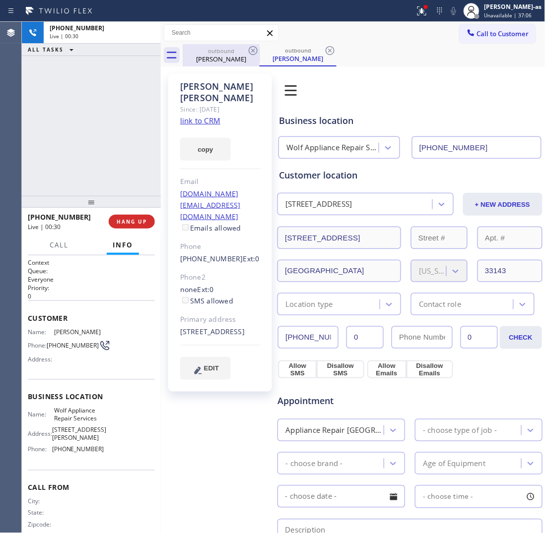
click at [219, 52] on div "outbound" at bounding box center [221, 50] width 75 height 7
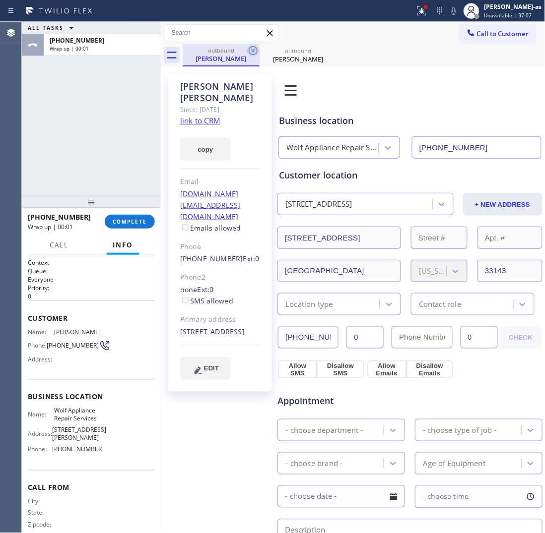
click at [251, 46] on icon at bounding box center [253, 51] width 12 height 12
click at [252, 49] on icon at bounding box center [253, 51] width 12 height 12
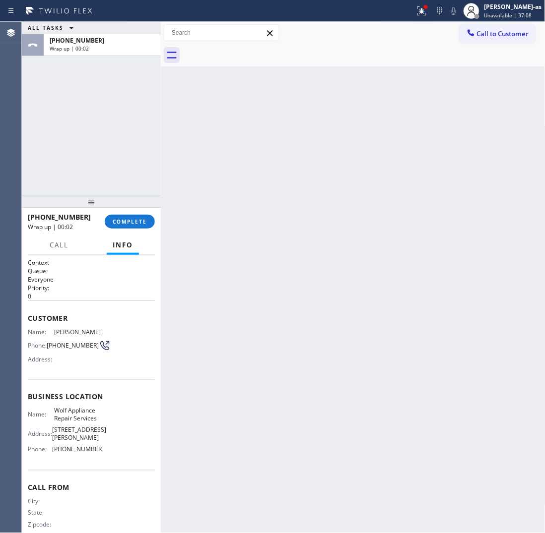
drag, startPoint x: 137, startPoint y: 108, endPoint x: 150, endPoint y: 130, distance: 25.8
click at [145, 118] on div "ALL TASKS ALL TASKS ACTIVE TASKS TASKS IN WRAP UP [PHONE_NUMBER] Wrap up | 00:02" at bounding box center [91, 109] width 139 height 174
click at [132, 221] on span "COMPLETE" at bounding box center [130, 221] width 34 height 7
click at [107, 166] on div "ALL TASKS ALL TASKS ACTIVE TASKS TASKS IN WRAP UP [PHONE_NUMBER] Wrap up | 00:02" at bounding box center [91, 109] width 139 height 174
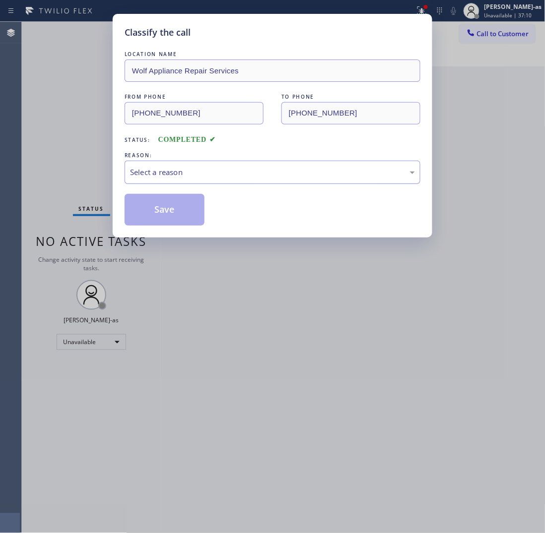
click at [223, 174] on div "Select a reason" at bounding box center [272, 172] width 285 height 11
click at [165, 217] on button "Save" at bounding box center [165, 210] width 80 height 32
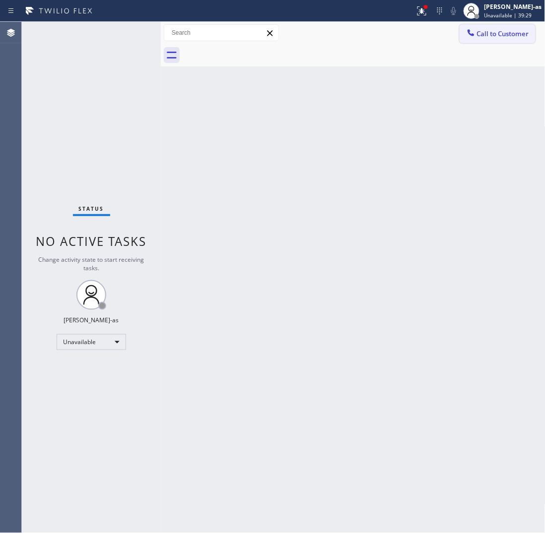
drag, startPoint x: 490, startPoint y: 29, endPoint x: 388, endPoint y: 181, distance: 183.1
click at [490, 29] on span "Call to Customer" at bounding box center [503, 33] width 52 height 9
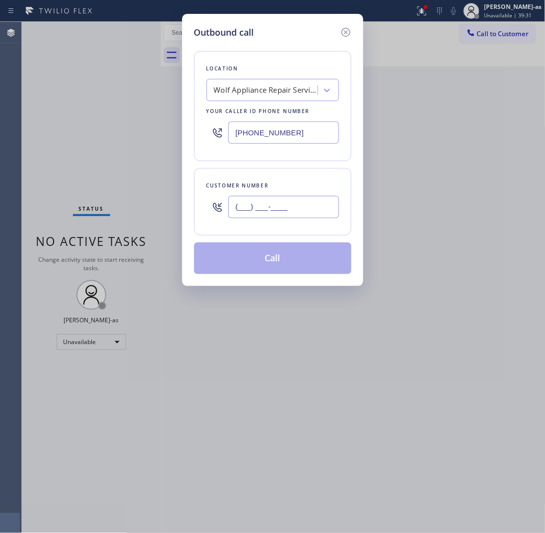
click at [254, 203] on input "(___) ___-____" at bounding box center [283, 207] width 111 height 22
paste input "949) 929-5972"
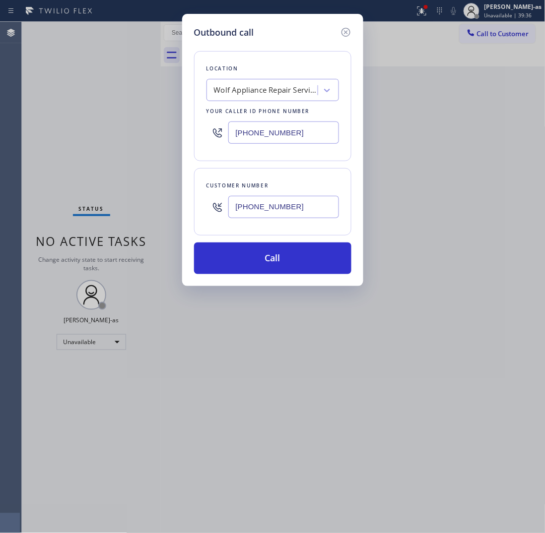
type input "[PHONE_NUMBER]"
click at [297, 137] on input "[PHONE_NUMBER]" at bounding box center [283, 133] width 111 height 22
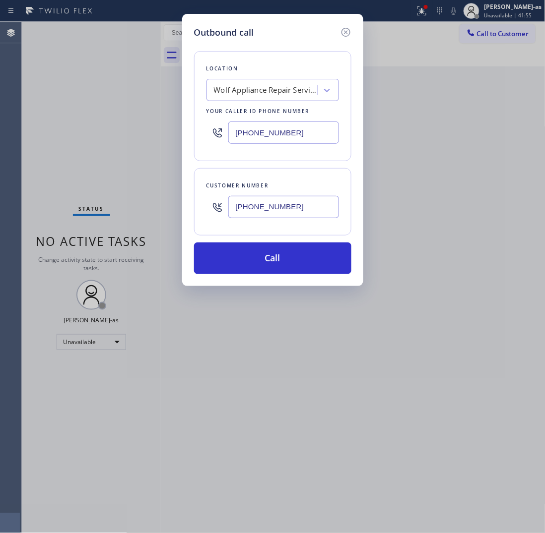
paste input "855) 731-4952"
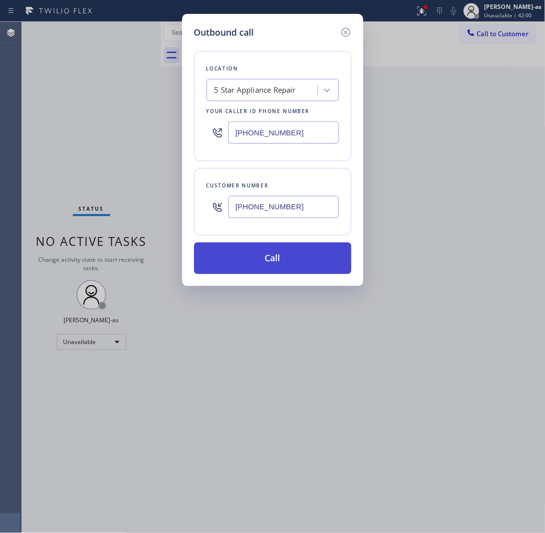
type input "[PHONE_NUMBER]"
click at [284, 259] on button "Call" at bounding box center [272, 259] width 157 height 32
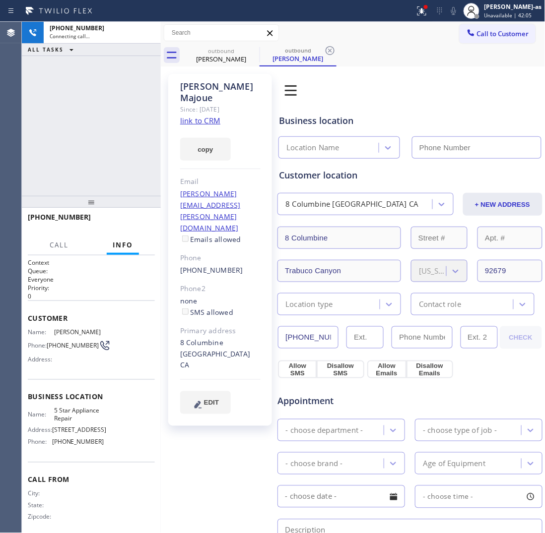
type input "[PHONE_NUMBER]"
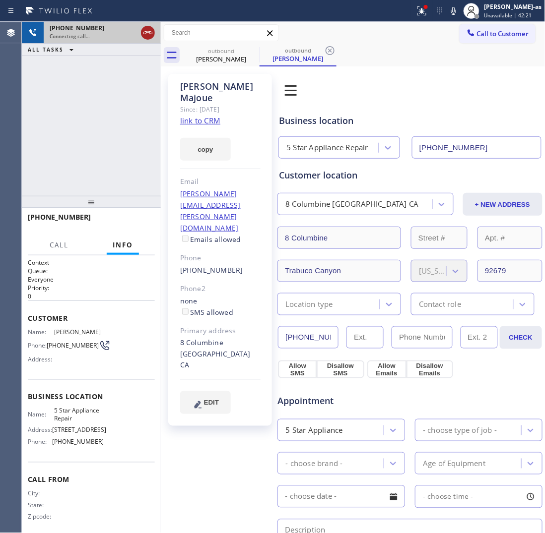
drag, startPoint x: 142, startPoint y: 38, endPoint x: 149, endPoint y: 37, distance: 7.0
click at [142, 38] on icon at bounding box center [148, 33] width 12 height 12
drag, startPoint x: 209, startPoint y: 46, endPoint x: 251, endPoint y: 55, distance: 42.1
click at [212, 49] on div "outbound [PERSON_NAME]" at bounding box center [221, 55] width 75 height 22
click at [250, 52] on icon at bounding box center [253, 51] width 12 height 12
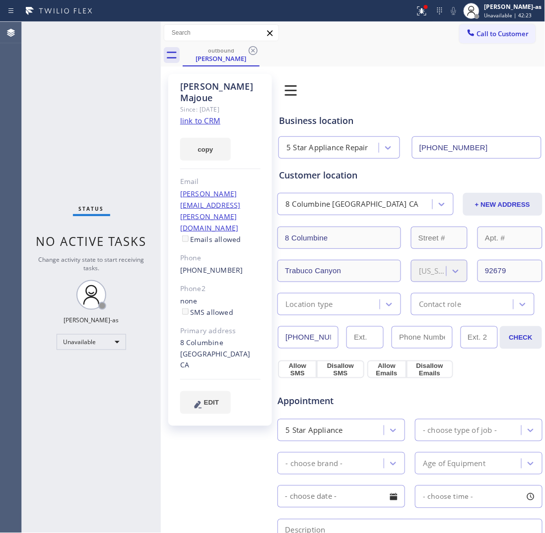
click at [210, 116] on link "link to CRM" at bounding box center [200, 121] width 40 height 10
click at [213, 43] on div "Call to Customer Outbound call Location 5 Star Appliance Repair Your caller id …" at bounding box center [353, 33] width 384 height 22
click at [254, 48] on icon at bounding box center [253, 51] width 12 height 12
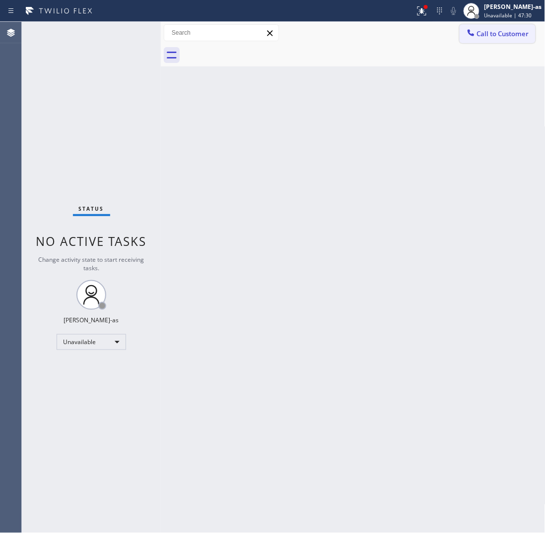
click at [507, 40] on button "Call to Customer" at bounding box center [497, 33] width 76 height 19
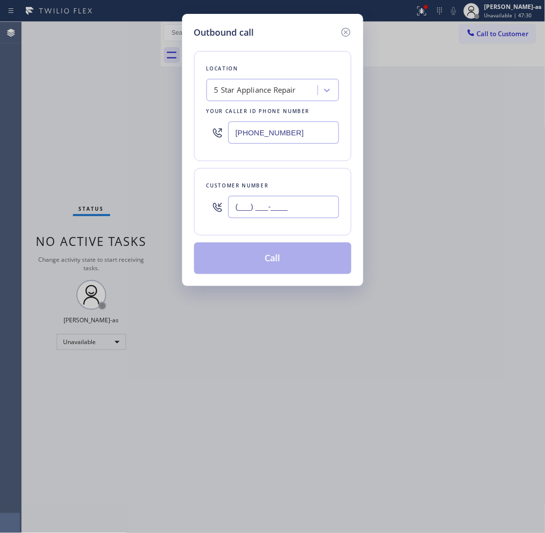
click at [308, 217] on input "(___) ___-____" at bounding box center [283, 207] width 111 height 22
paste input "718) 791-2243"
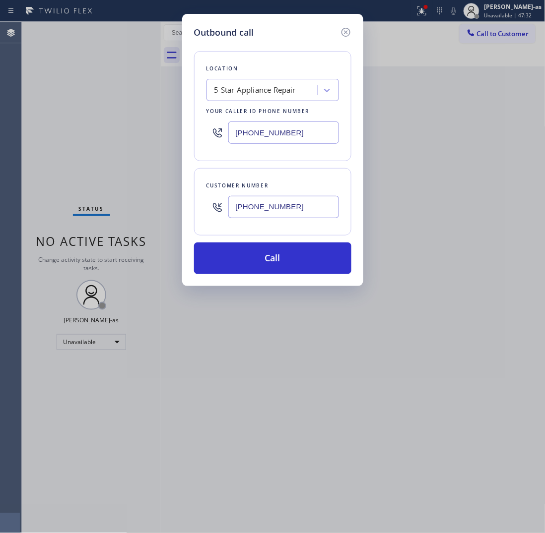
type input "[PHONE_NUMBER]"
click at [287, 137] on input "[PHONE_NUMBER]" at bounding box center [283, 133] width 111 height 22
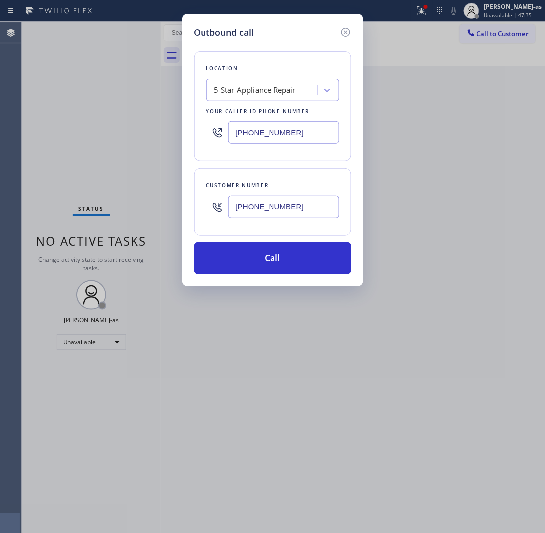
paste input "999-4417"
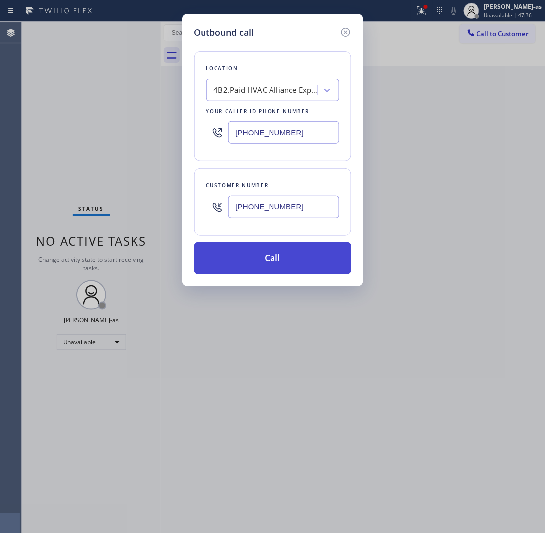
type input "[PHONE_NUMBER]"
click at [287, 266] on button "Call" at bounding box center [272, 259] width 157 height 32
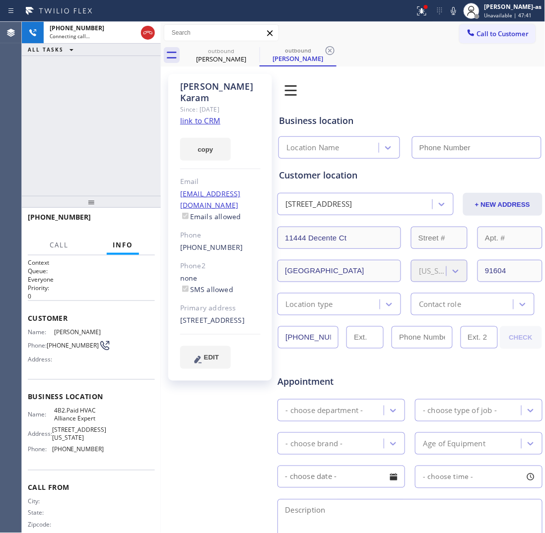
click at [194, 116] on link "link to CRM" at bounding box center [200, 121] width 40 height 10
type input "[PHONE_NUMBER]"
click at [119, 139] on div "[PHONE_NUMBER] Live | 00:43 ALL TASKS ALL TASKS ACTIVE TASKS TASKS IN WRAP UP" at bounding box center [91, 109] width 139 height 174
click at [125, 222] on span "HANG UP" at bounding box center [132, 221] width 30 height 7
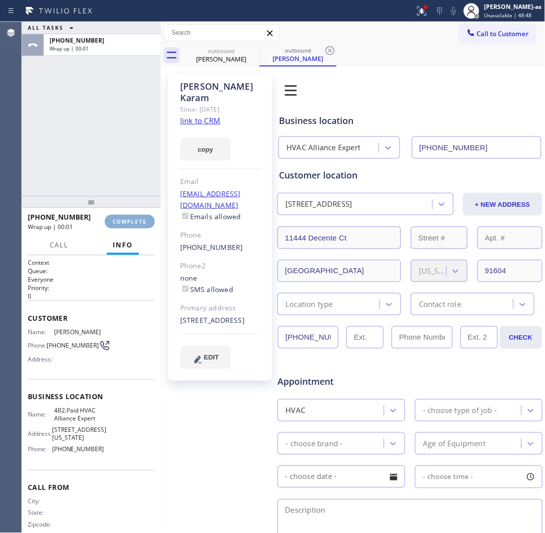
click at [125, 222] on span "COMPLETE" at bounding box center [130, 221] width 34 height 7
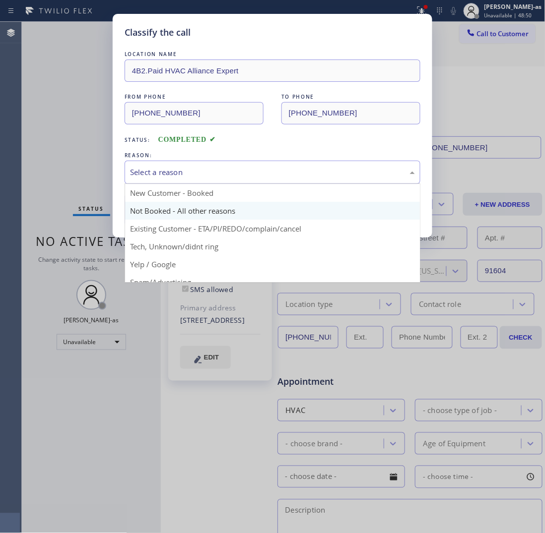
drag, startPoint x: 246, startPoint y: 172, endPoint x: 269, endPoint y: 211, distance: 45.9
click at [246, 175] on div "Select a reason" at bounding box center [272, 172] width 285 height 11
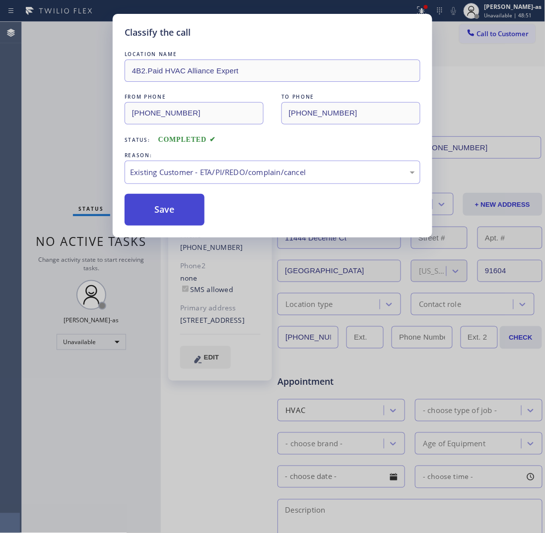
click at [140, 219] on button "Save" at bounding box center [165, 210] width 80 height 32
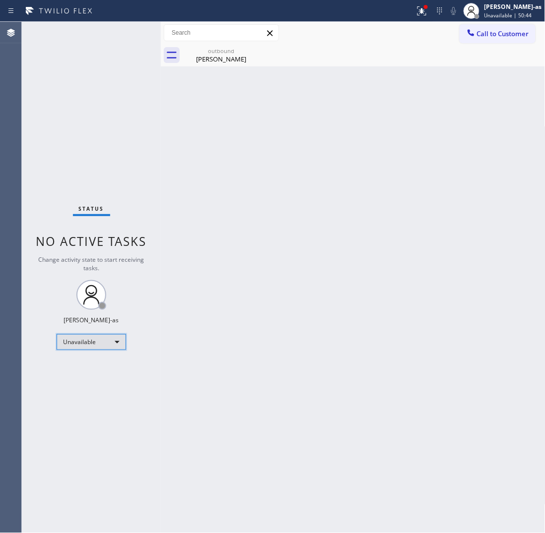
click at [106, 343] on div "Unavailable" at bounding box center [91, 342] width 69 height 16
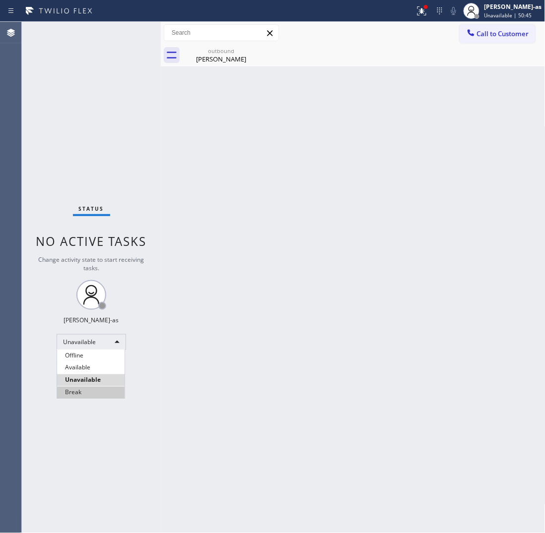
click at [80, 392] on li "Break" at bounding box center [90, 393] width 67 height 12
